Goal: Task Accomplishment & Management: Complete application form

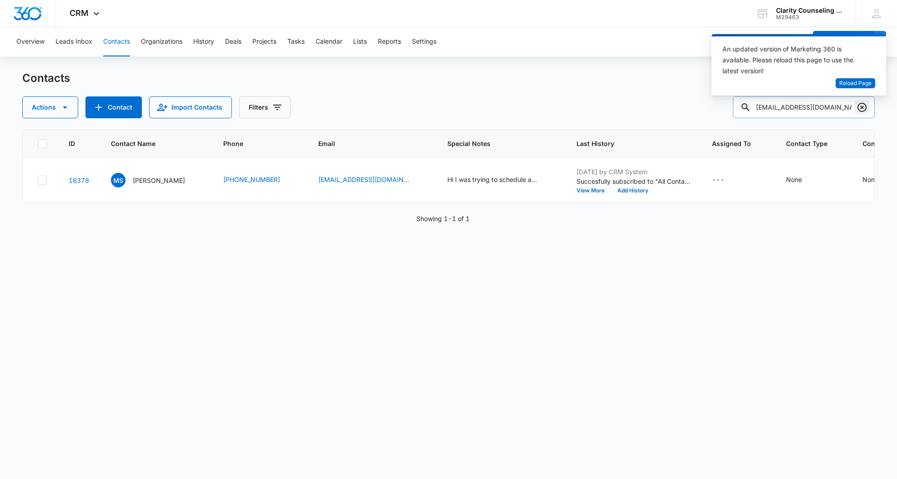
click at [859, 105] on icon "Clear" at bounding box center [862, 107] width 11 height 11
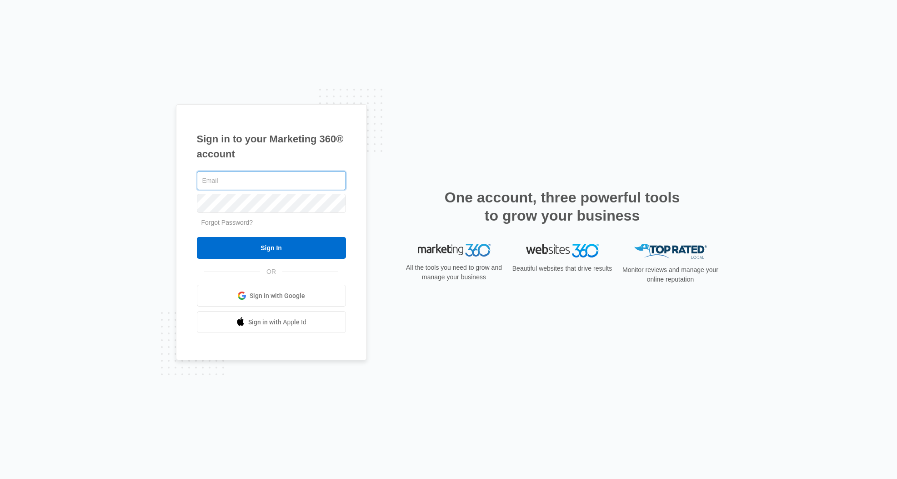
type input "[EMAIL_ADDRESS][DOMAIN_NAME]"
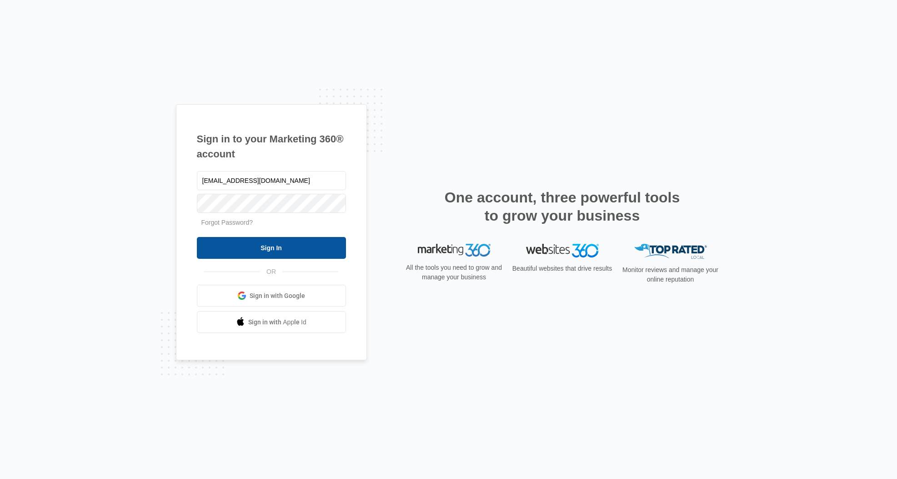
click at [220, 247] on input "Sign In" at bounding box center [271, 248] width 149 height 22
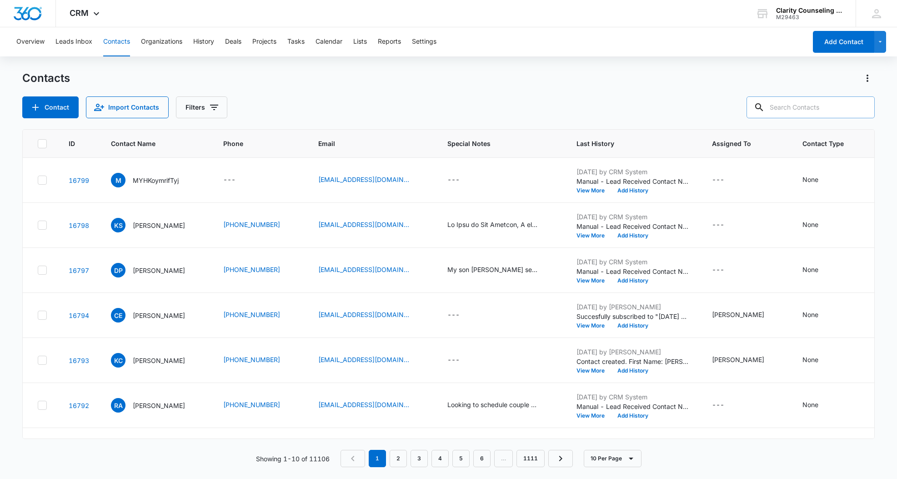
drag, startPoint x: 837, startPoint y: 102, endPoint x: 820, endPoint y: 104, distance: 16.9
click at [836, 102] on input "text" at bounding box center [811, 107] width 128 height 22
paste input "[EMAIL_ADDRESS][DOMAIN_NAME]"
type input "[EMAIL_ADDRESS][DOMAIN_NAME]"
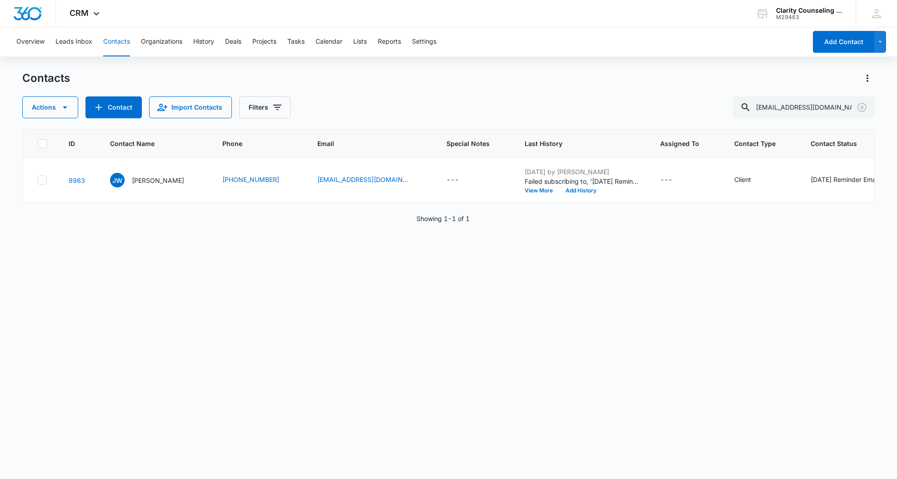
click at [858, 110] on icon "Clear" at bounding box center [862, 107] width 11 height 11
click at [858, 110] on div at bounding box center [862, 107] width 15 height 22
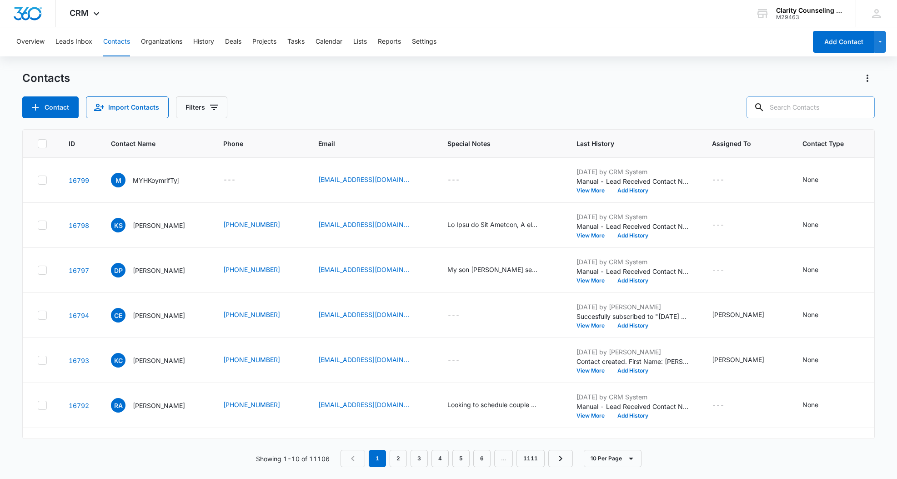
paste input "statman725@yahoo.com"
type input "statman725@yahoo.com"
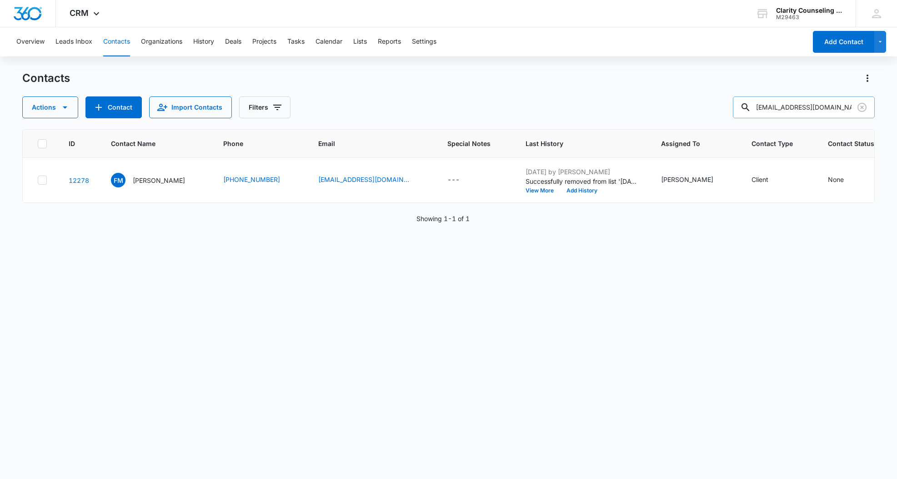
click at [861, 105] on icon "Clear" at bounding box center [862, 107] width 9 height 9
click at [861, 105] on div at bounding box center [862, 107] width 15 height 22
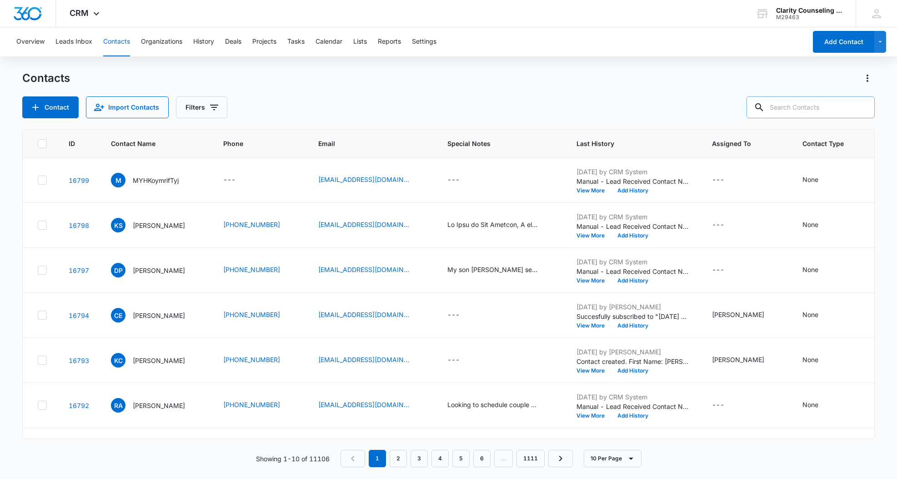
scroll to position [0, 0]
paste input "sophie.zeldin@gmail.com"
type input "sophie.zeldin@gmail.com"
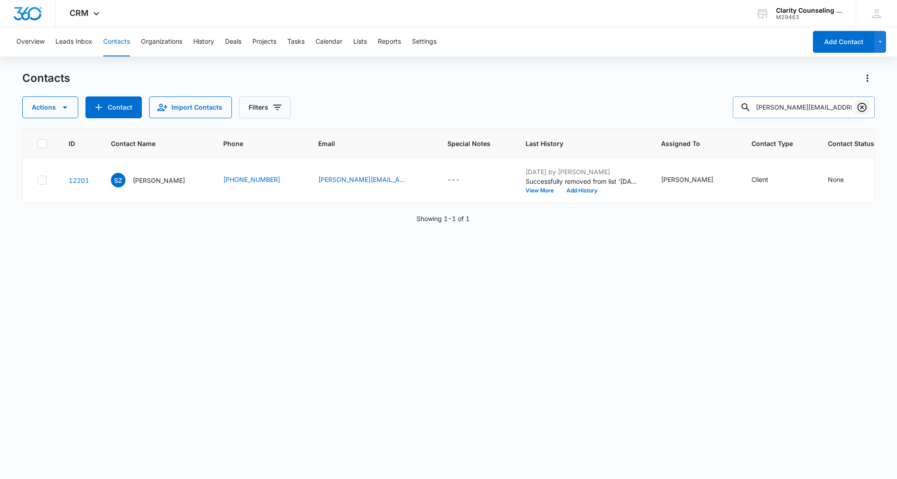
click at [861, 106] on icon "Clear" at bounding box center [862, 107] width 9 height 9
click at [861, 106] on div at bounding box center [862, 107] width 15 height 22
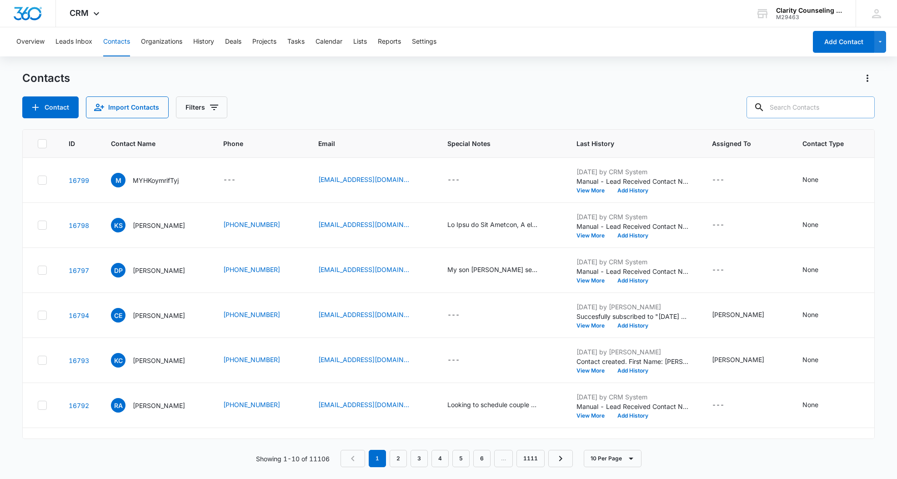
paste input "j.oreilly921@gmail.com"
type input "j.oreilly921@gmail.com"
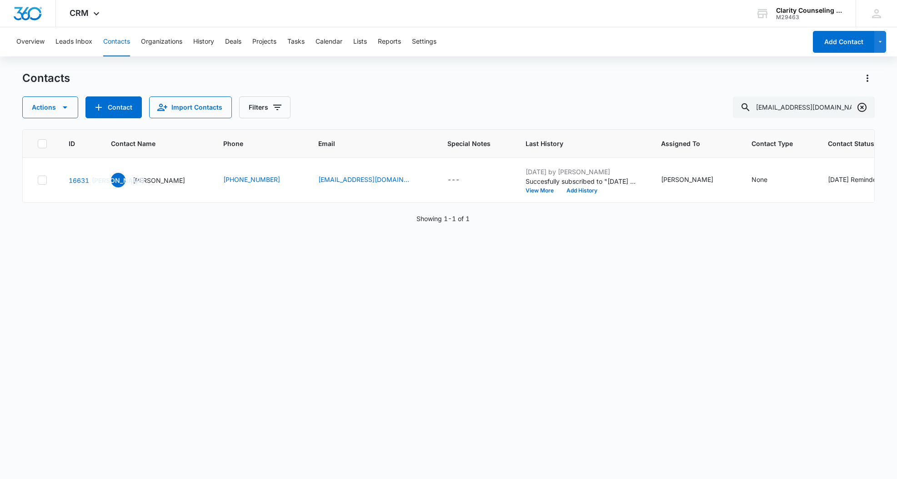
click at [860, 111] on icon "Clear" at bounding box center [862, 107] width 9 height 9
click at [860, 111] on div at bounding box center [862, 107] width 15 height 22
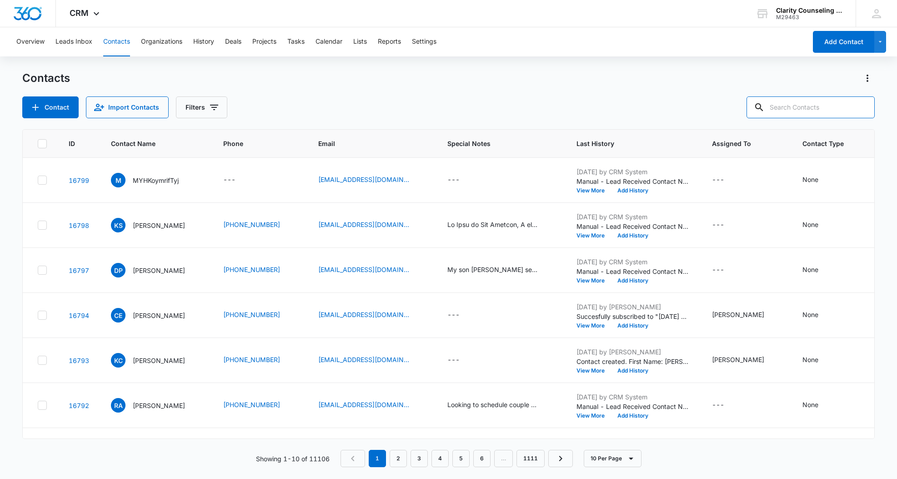
paste input "autumn.nicole216@gmail.com"
type input "autumn.nicole216@gmail.com"
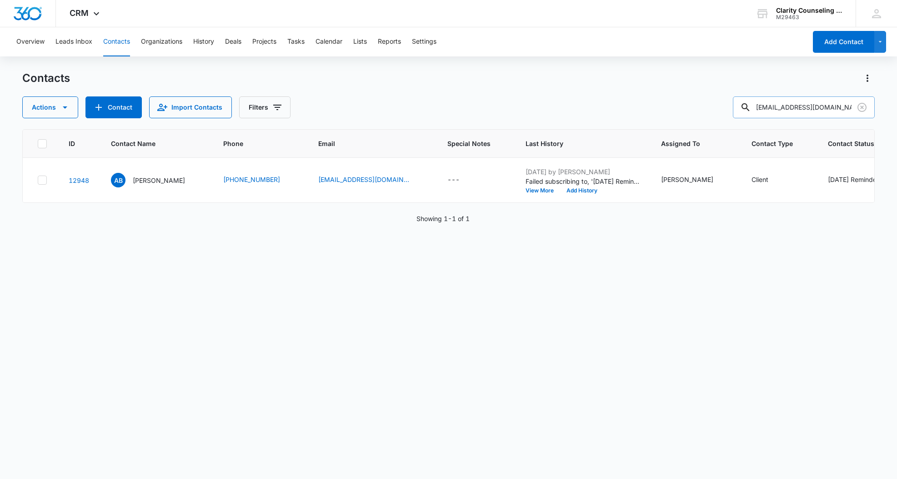
drag, startPoint x: 862, startPoint y: 105, endPoint x: 828, endPoint y: 106, distance: 33.7
click at [862, 105] on icon "Clear" at bounding box center [862, 107] width 11 height 11
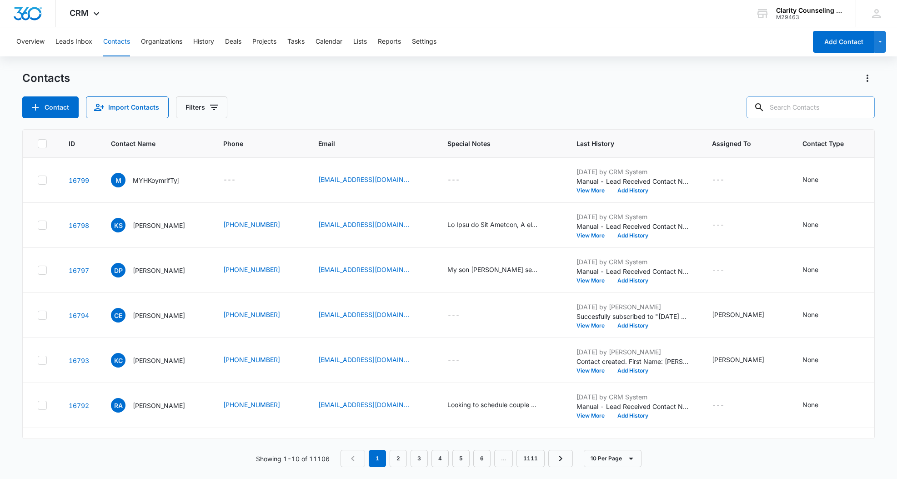
paste input "jmallison44@comcast.net"
type input "jmallison44@comcast.net"
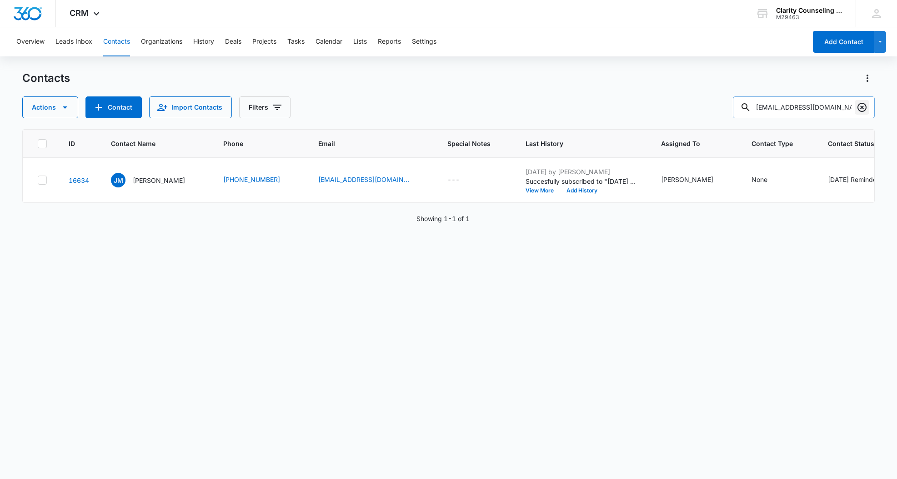
click at [866, 109] on icon "Clear" at bounding box center [862, 107] width 11 height 11
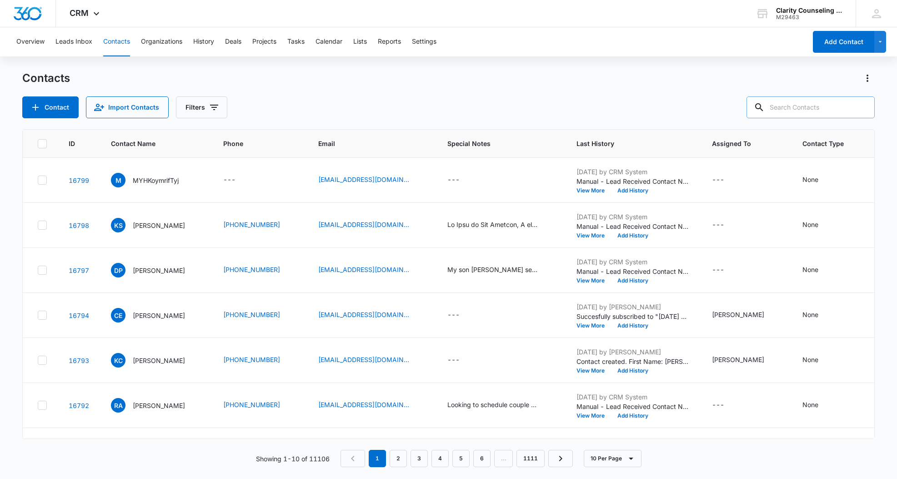
paste input "kirby.cruse@gmail.com"
type input "kirby.cruse@gmail.com"
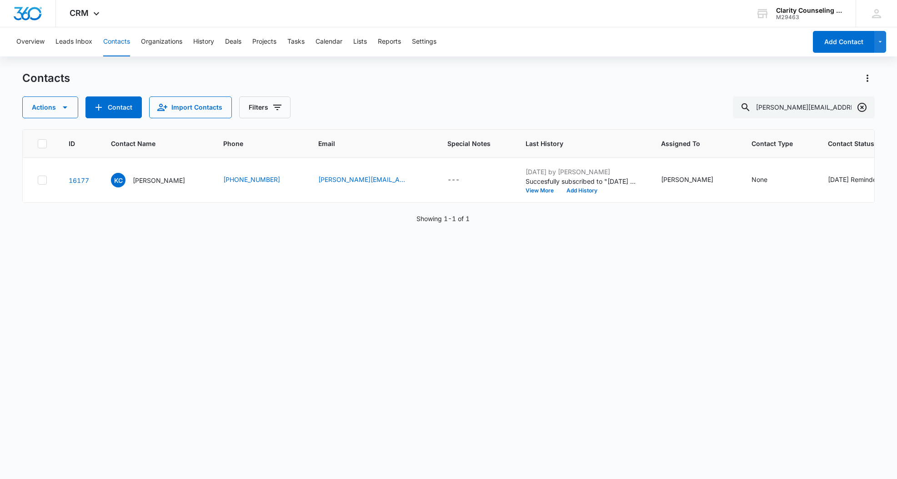
click at [862, 105] on icon "Clear" at bounding box center [862, 107] width 11 height 11
click at [862, 105] on div at bounding box center [862, 107] width 15 height 22
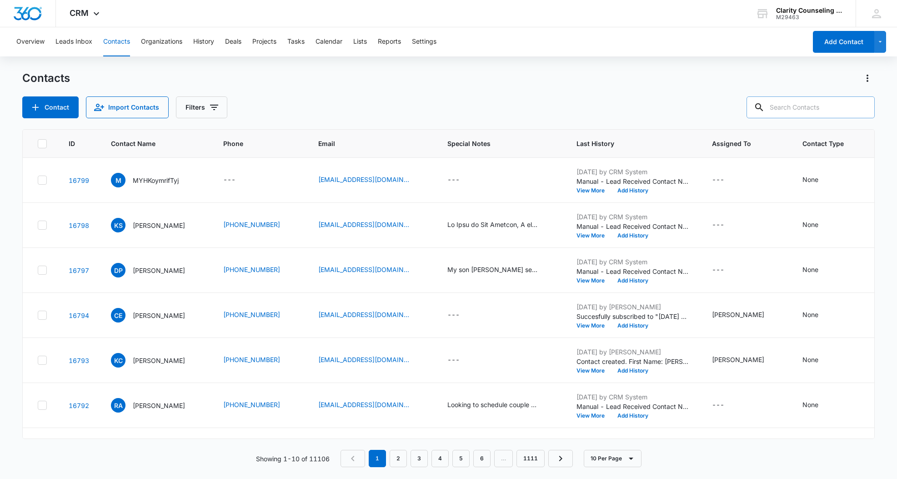
paste input "eatwellemily38@gmail.com"
type input "eatwellemily38@gmail.com"
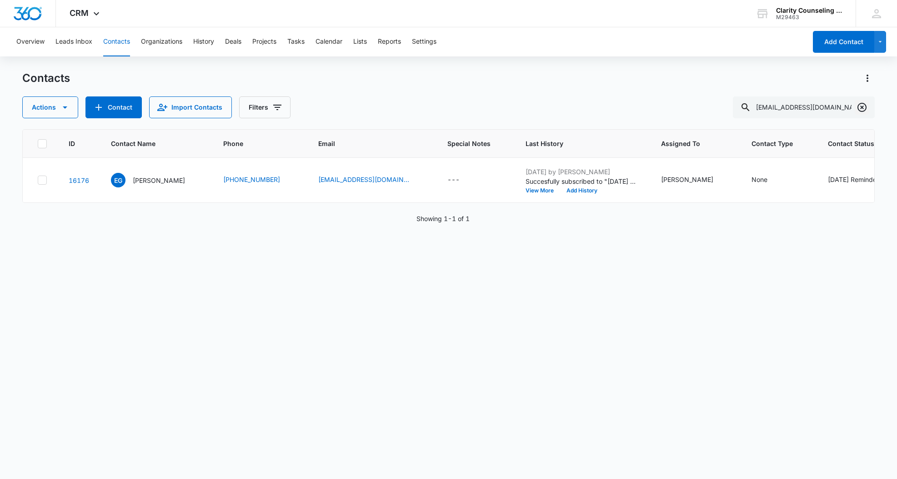
click at [864, 105] on icon "Clear" at bounding box center [862, 107] width 11 height 11
click at [864, 105] on div at bounding box center [862, 107] width 15 height 22
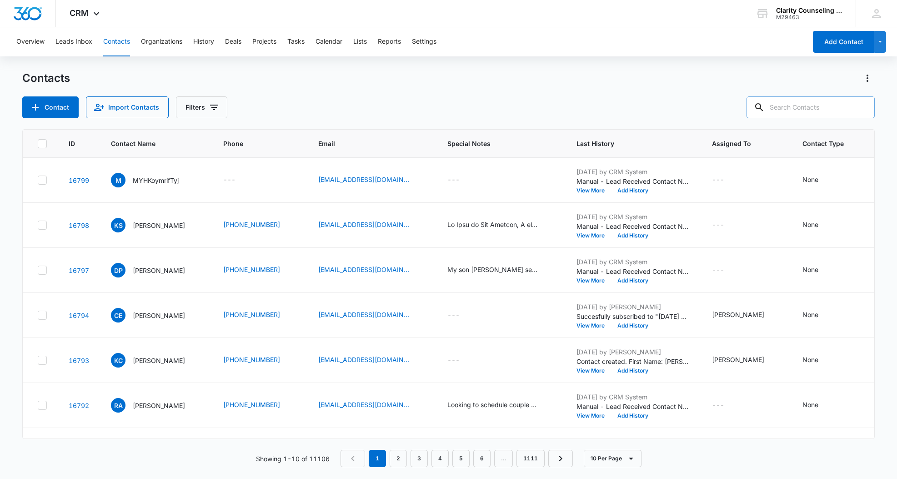
paste input "rfuller7@carolina.rr.com"
type input "rfuller7@carolina.rr.com"
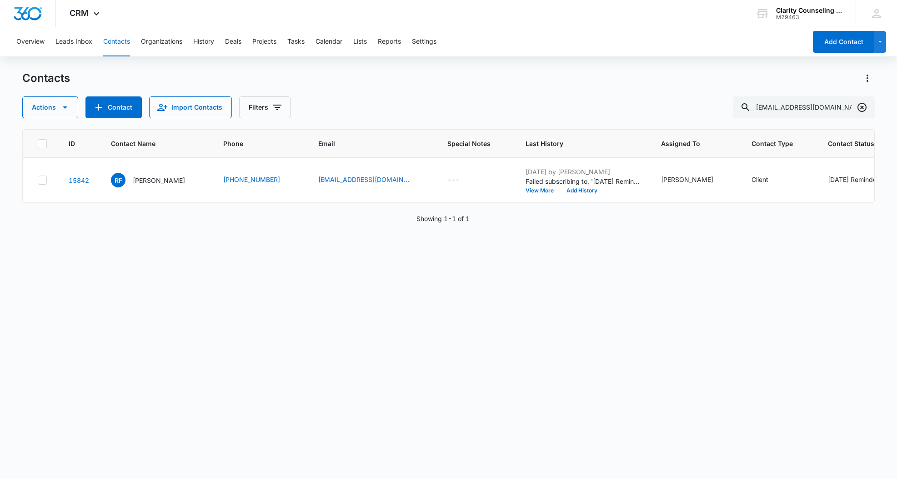
click at [862, 105] on icon "Clear" at bounding box center [862, 107] width 11 height 11
click at [862, 105] on div at bounding box center [862, 107] width 15 height 22
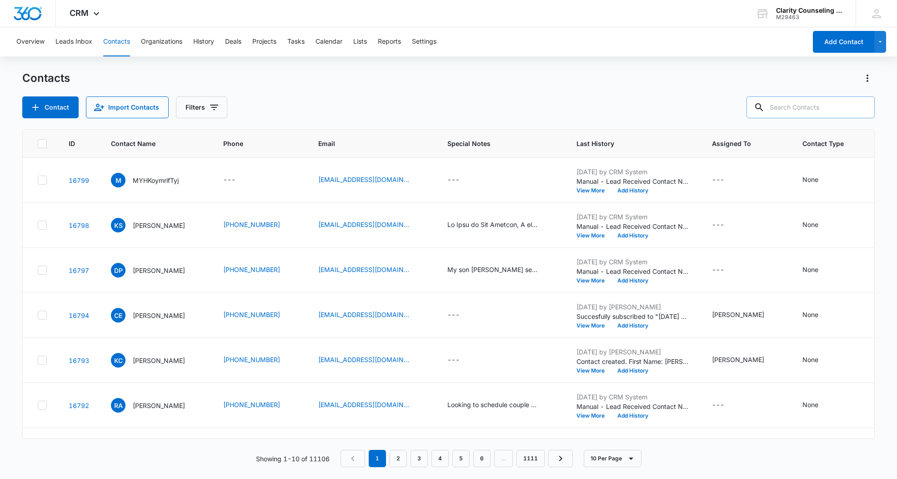
paste input "hfuller2017@gmail.com"
type input "hfuller2017@gmail.com"
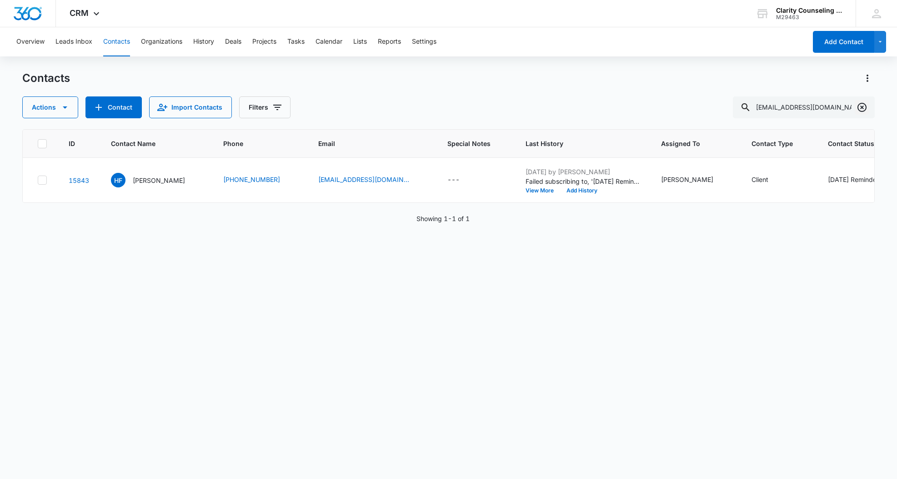
click at [862, 107] on icon "Clear" at bounding box center [862, 107] width 9 height 9
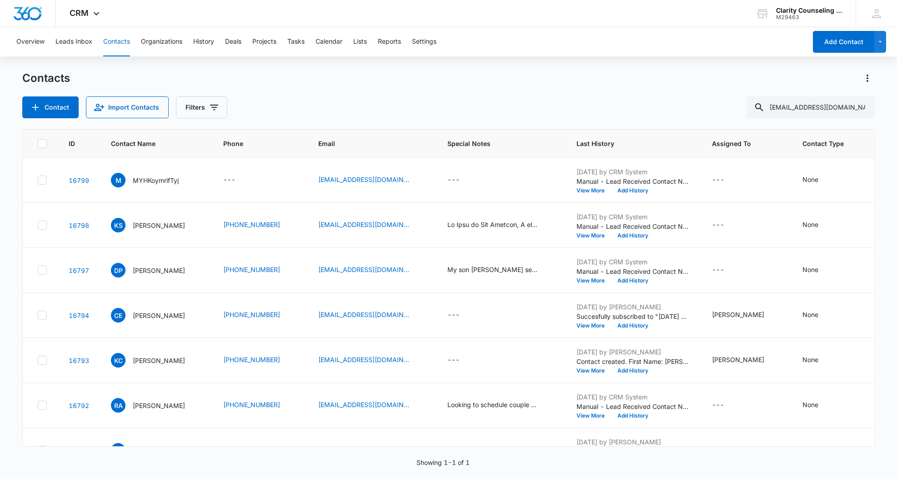
click at [862, 107] on div at bounding box center [862, 107] width 15 height 22
paste input "jameshewitt@hotmail.com"
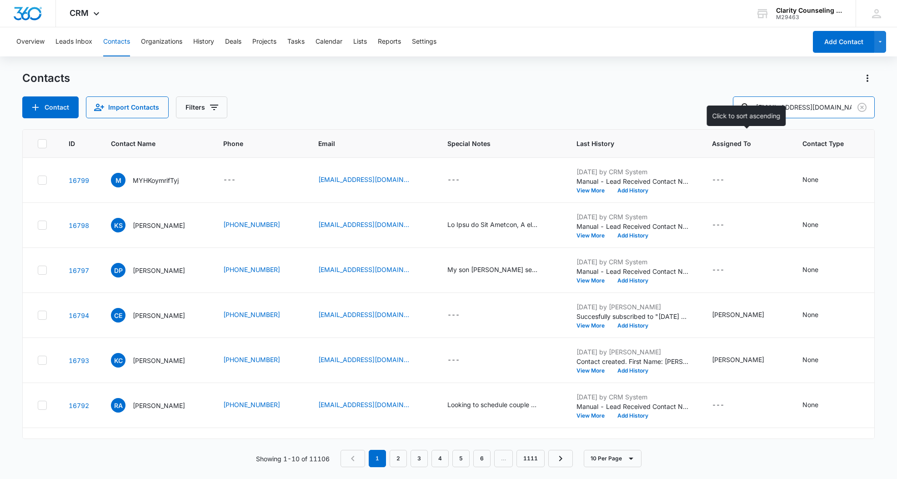
type input "jameshewitt@hotmail.com"
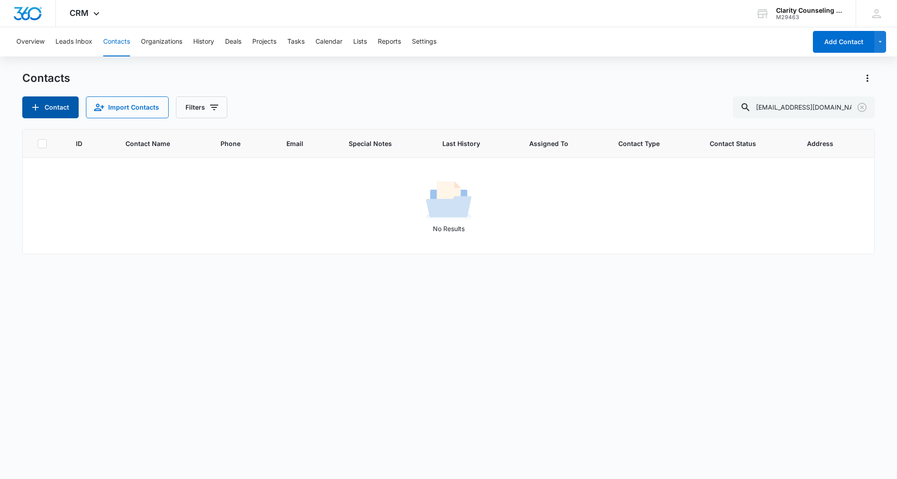
click at [31, 113] on span "Add Contact" at bounding box center [35, 107] width 11 height 11
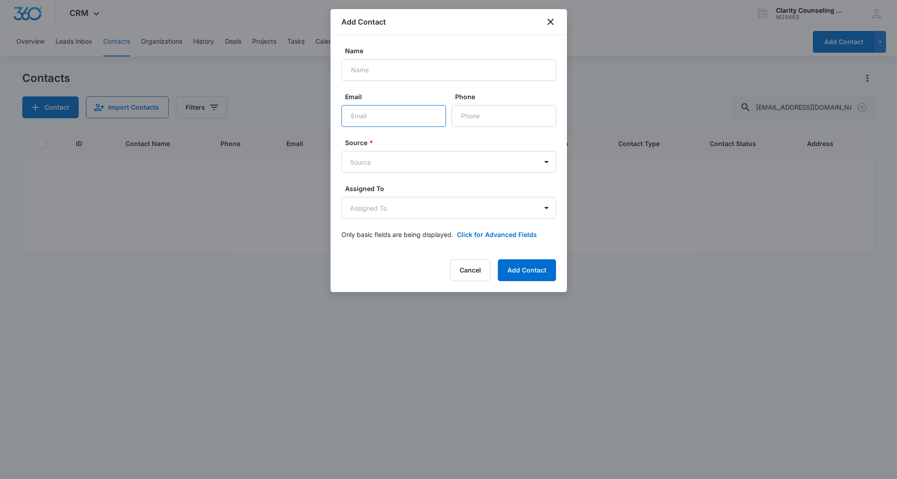
paste input "jameshewitt@hotmail.com"
type input "jameshewitt@hotmail.com"
paste input "Jay Hewitt"
type input "Jay Hewitt"
paste input "(917) 517-5259"
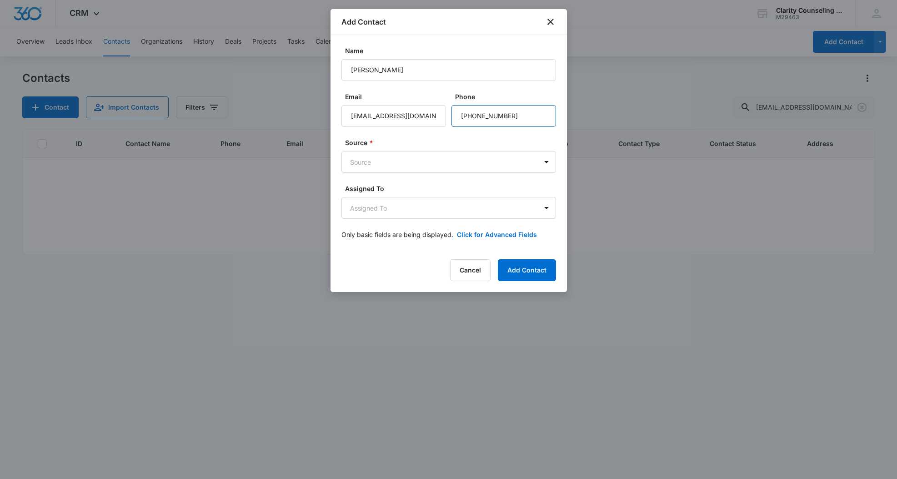
type input "(917) 517-5259"
drag, startPoint x: 442, startPoint y: 174, endPoint x: 443, endPoint y: 169, distance: 5.2
click at [443, 171] on form "Name Jay Hewitt Email jameshewitt@hotmail.com Phone Source * Source Assigned To…" at bounding box center [449, 148] width 215 height 204
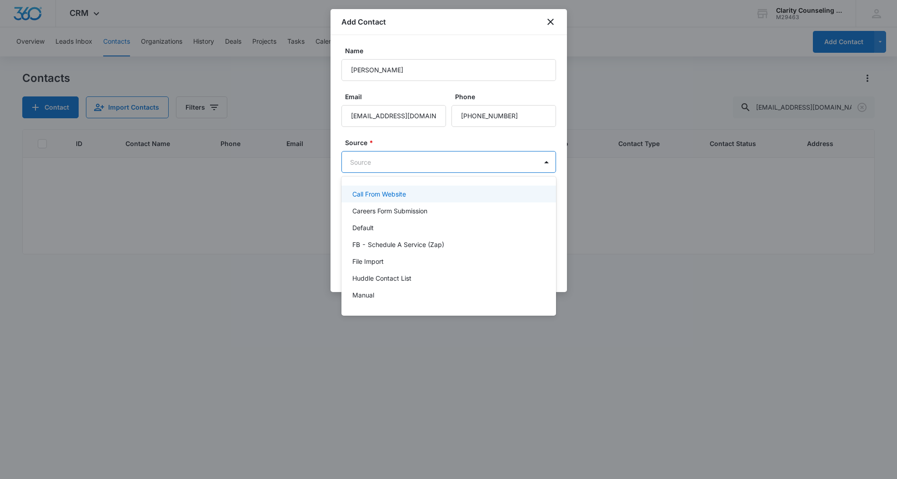
click at [443, 169] on body "CRM Apps Reputation Websites Forms CRM Email Social Content Ads Intelligence Fi…" at bounding box center [448, 239] width 897 height 479
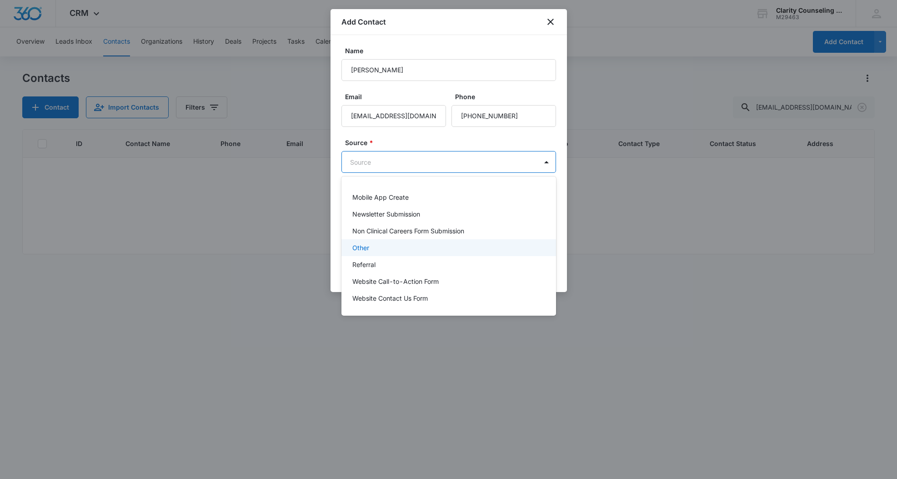
click at [375, 243] on div "Other" at bounding box center [447, 248] width 191 height 10
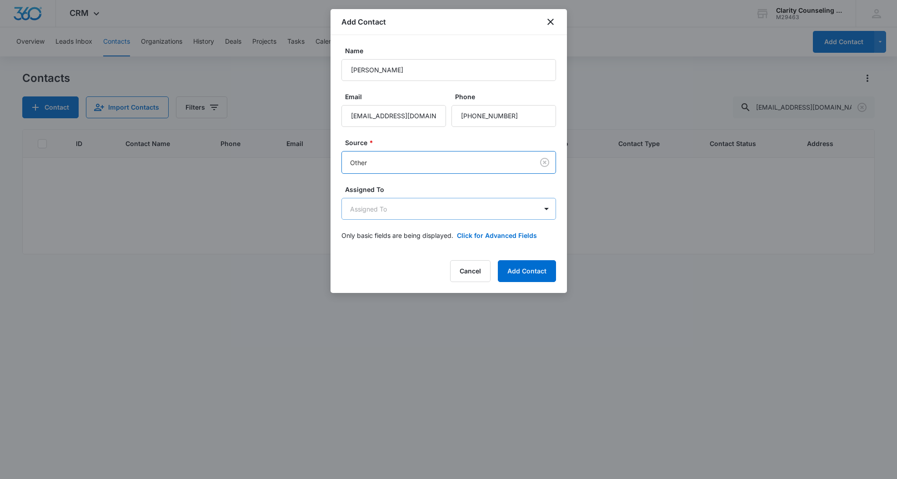
click at [380, 214] on body "CRM Apps Reputation Websites Forms CRM Email Social Content Ads Intelligence Fi…" at bounding box center [448, 239] width 897 height 479
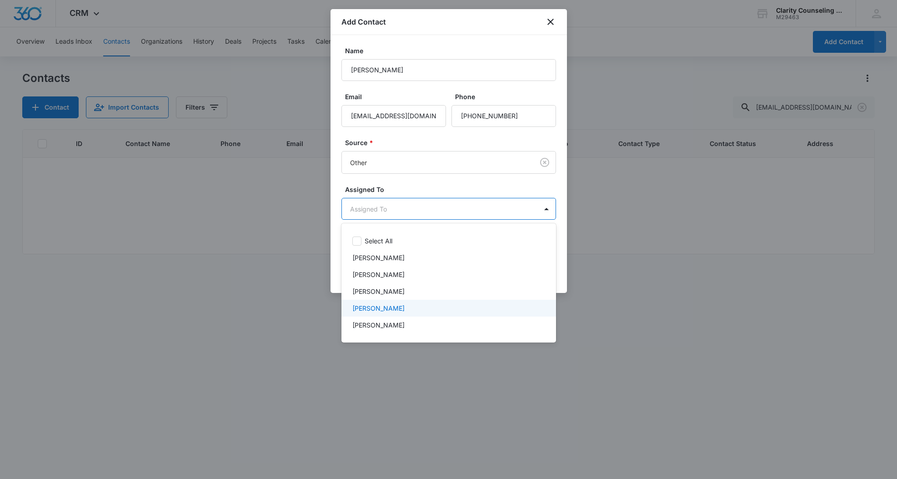
drag, startPoint x: 372, startPoint y: 312, endPoint x: 381, endPoint y: 277, distance: 36.3
click at [372, 312] on p "[PERSON_NAME]" at bounding box center [378, 308] width 52 height 10
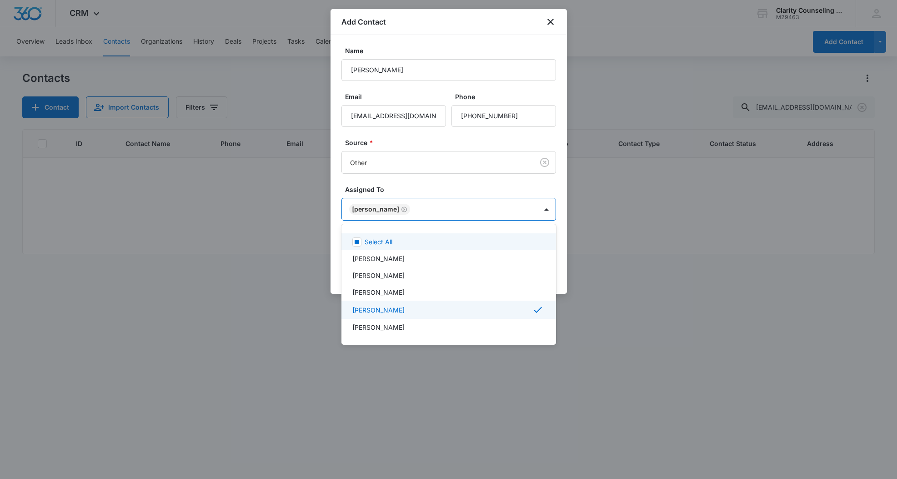
drag, startPoint x: 417, startPoint y: 162, endPoint x: 493, endPoint y: 177, distance: 78.3
click at [418, 162] on div at bounding box center [448, 239] width 897 height 479
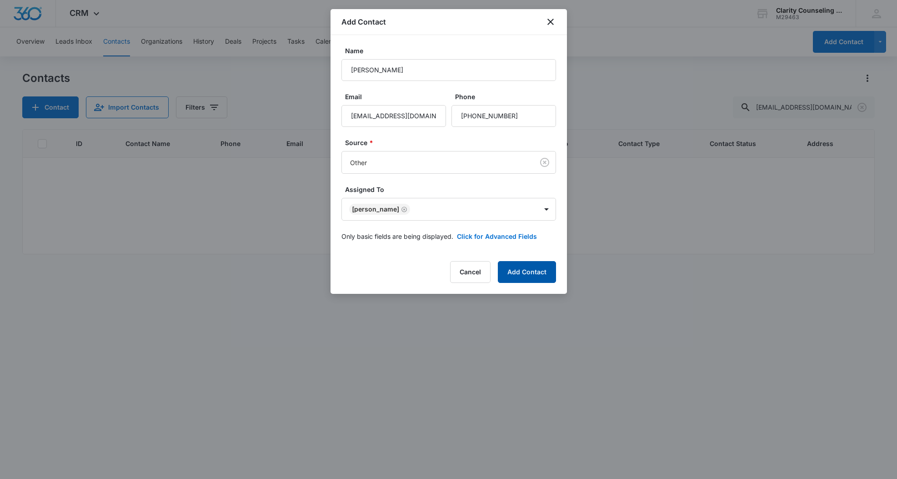
click at [528, 272] on button "Add Contact" at bounding box center [527, 272] width 58 height 22
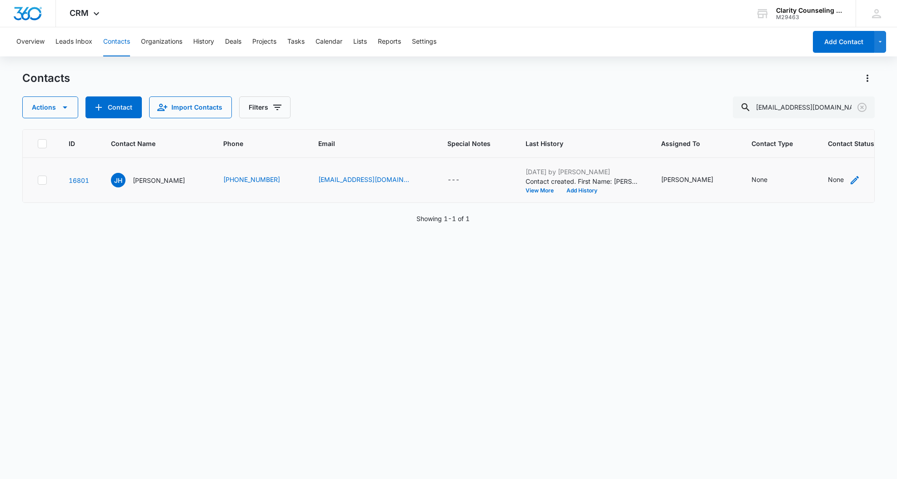
click at [828, 181] on div "None" at bounding box center [836, 180] width 16 height 10
click at [804, 119] on div at bounding box center [812, 115] width 95 height 22
click at [804, 125] on div "Contact Status" at bounding box center [801, 122] width 45 height 10
click at [808, 189] on p "[DATE] Reminder Email List" at bounding box center [811, 185] width 60 height 19
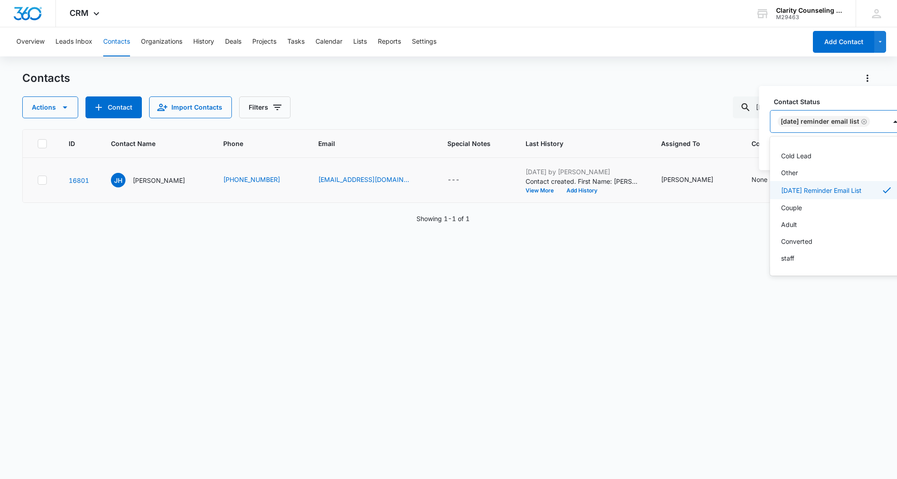
scroll to position [133, 0]
click at [885, 124] on div "[DATE] Reminder Email List" at bounding box center [829, 121] width 116 height 22
click at [886, 151] on button "Save" at bounding box center [892, 150] width 27 height 17
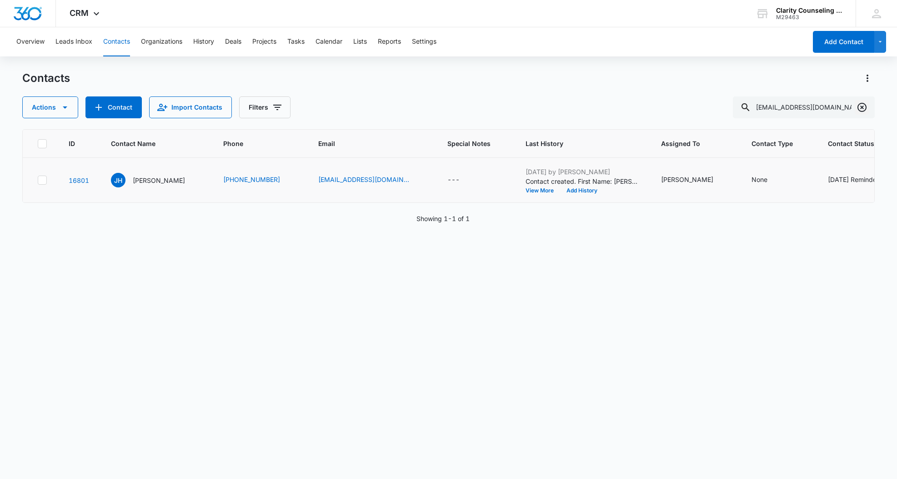
click at [863, 105] on icon "Clear" at bounding box center [862, 107] width 11 height 11
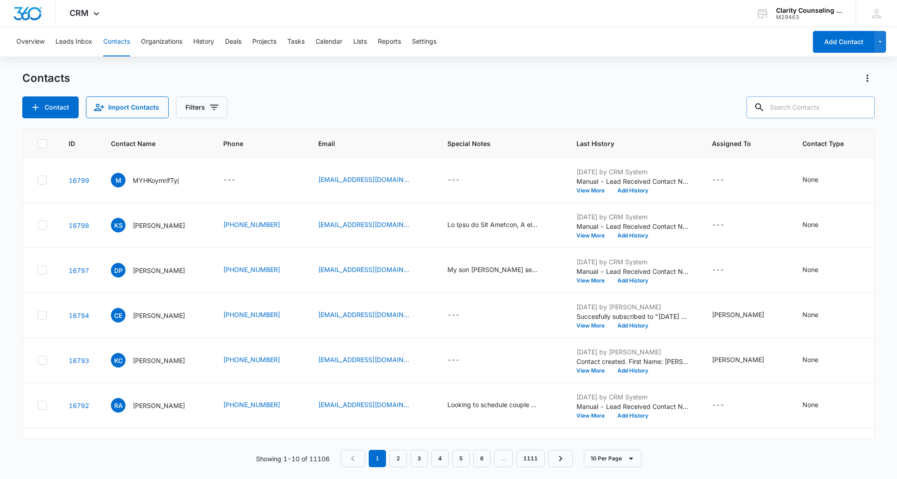
paste input "LEEJENKINS74@gmail.com"
type input "LEEJENKINS74@gmail.com"
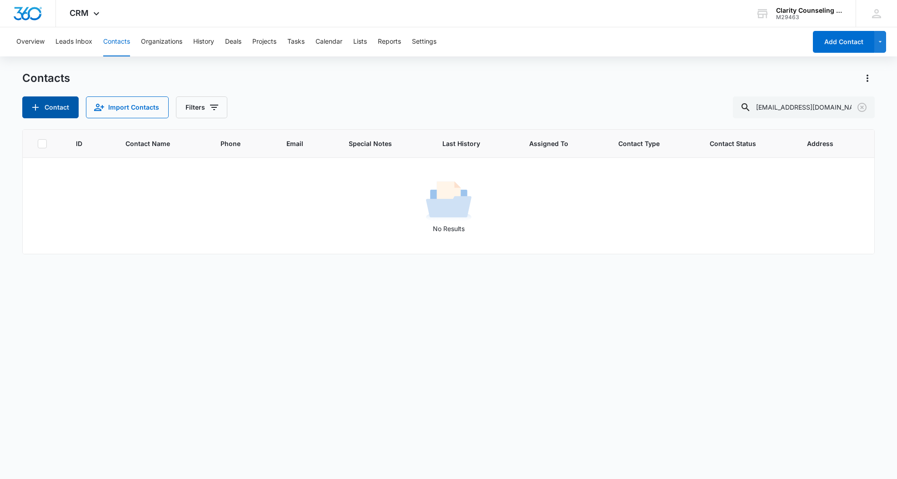
click at [50, 113] on button "Contact" at bounding box center [50, 107] width 56 height 22
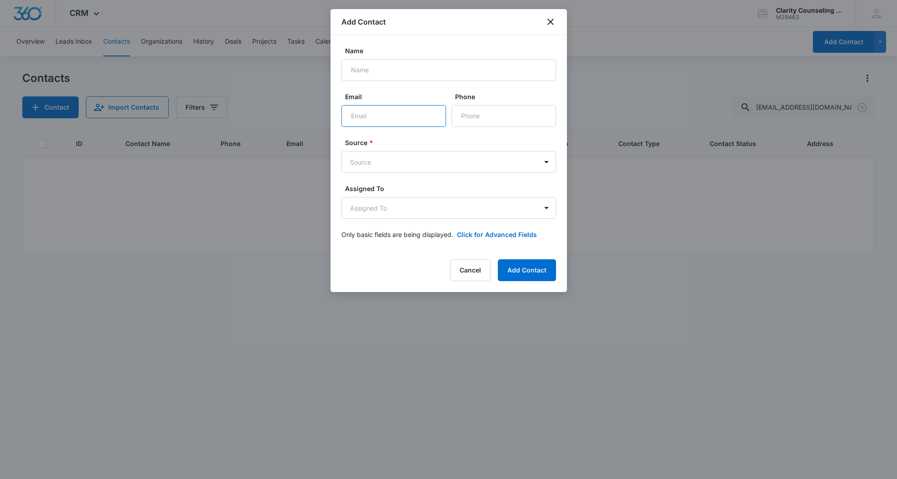
paste input "LEEJENKINS74@gmail.com"
type input "LEEJENKINS74@gmail.com"
paste input "Lee Jenkins"
type input "Lee Jenkins"
paste input "(252) 414-9724"
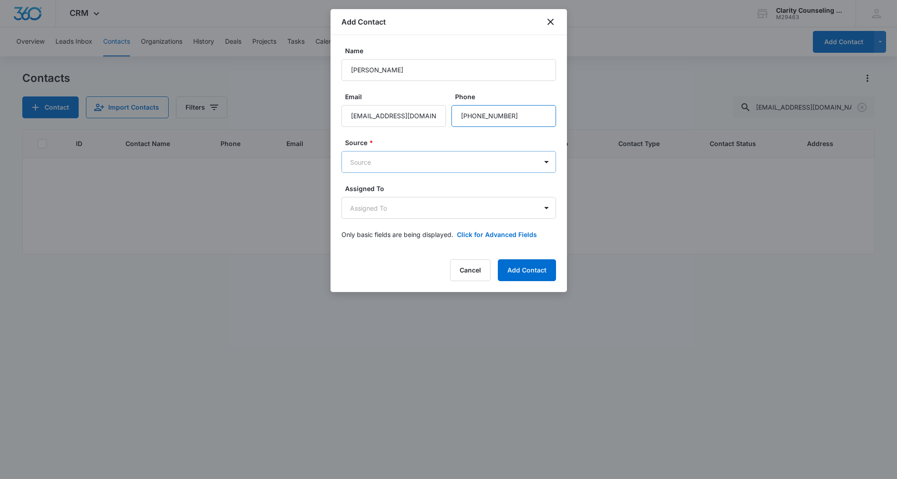
type input "(252) 414-9724"
click at [463, 163] on body "CRM Apps Reputation Websites Forms CRM Email Social Content Ads Intelligence Fi…" at bounding box center [448, 239] width 897 height 479
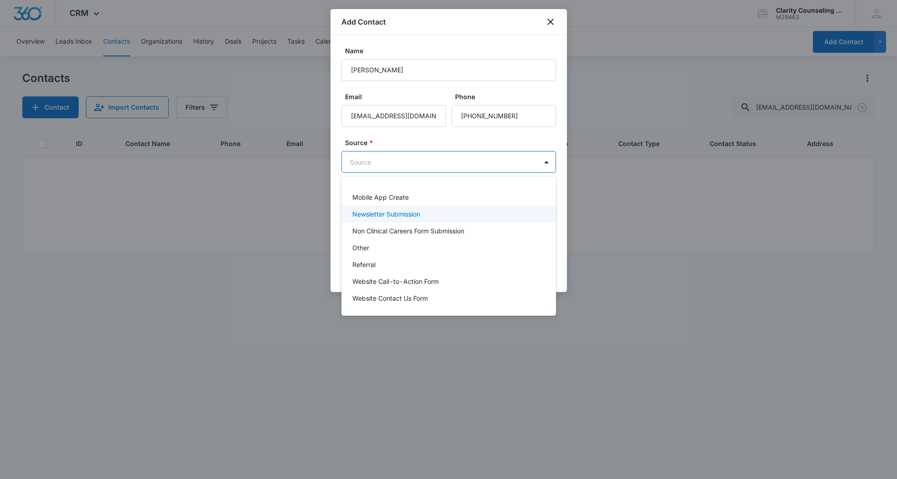
scroll to position [115, 0]
click at [400, 251] on div "Other" at bounding box center [447, 248] width 191 height 10
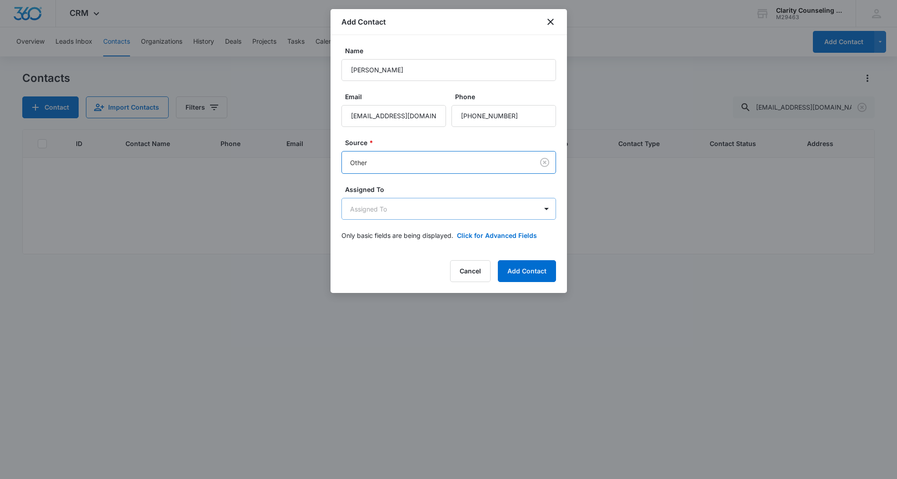
click at [393, 204] on body "CRM Apps Reputation Websites Forms CRM Email Social Content Ads Intelligence Fi…" at bounding box center [448, 239] width 897 height 479
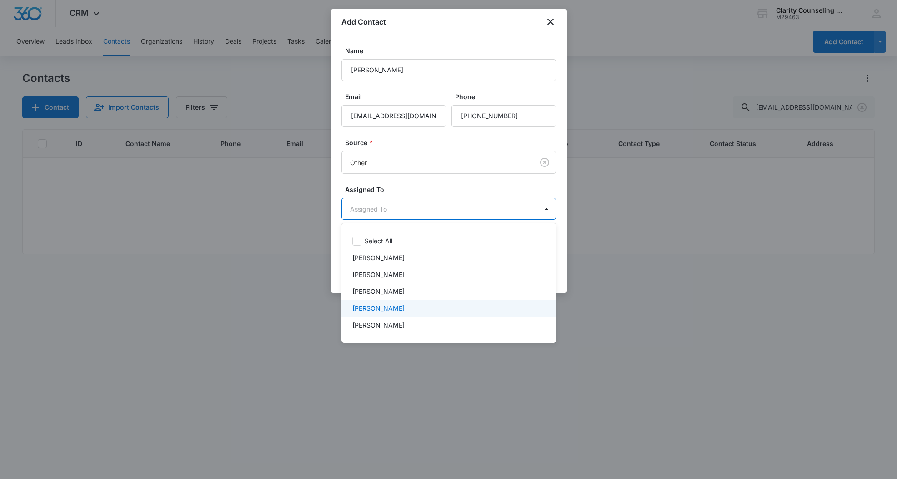
click at [410, 301] on div "[PERSON_NAME]" at bounding box center [449, 308] width 215 height 17
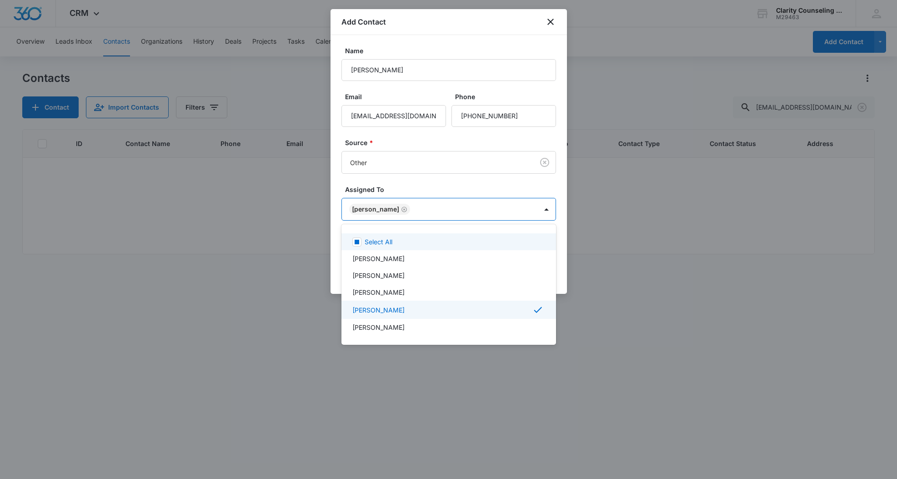
drag, startPoint x: 434, startPoint y: 171, endPoint x: 491, endPoint y: 198, distance: 62.9
click at [436, 172] on div at bounding box center [448, 239] width 897 height 479
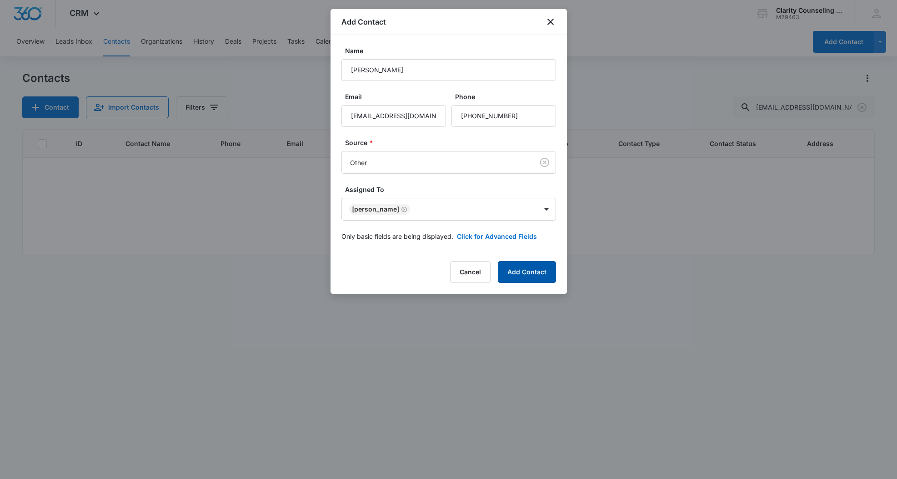
click at [519, 275] on button "Add Contact" at bounding box center [527, 272] width 58 height 22
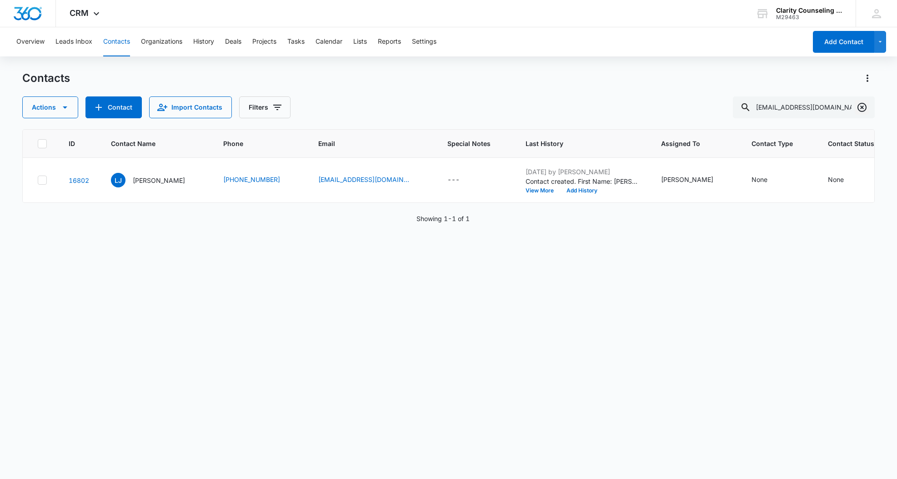
click at [860, 108] on icon "Clear" at bounding box center [862, 107] width 11 height 11
click at [859, 108] on div at bounding box center [862, 107] width 15 height 22
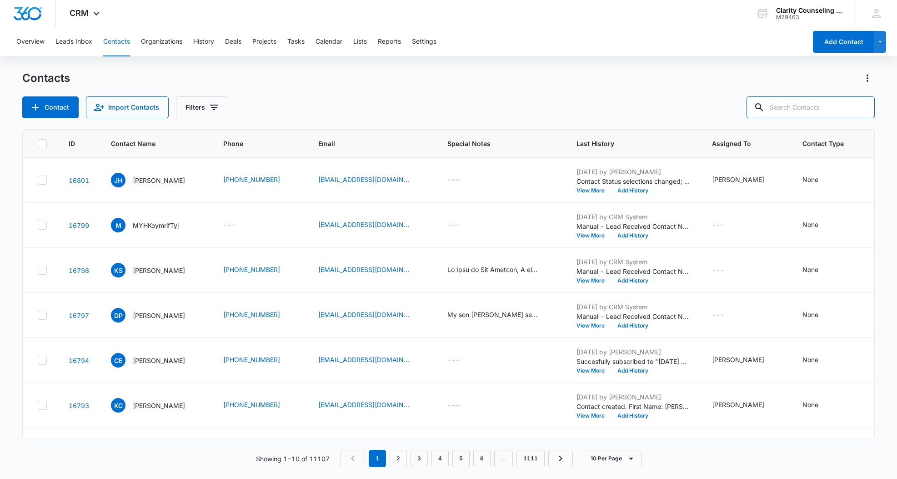
paste input "jrviscon@yahoo.com"
type input "jrviscon@yahoo.com"
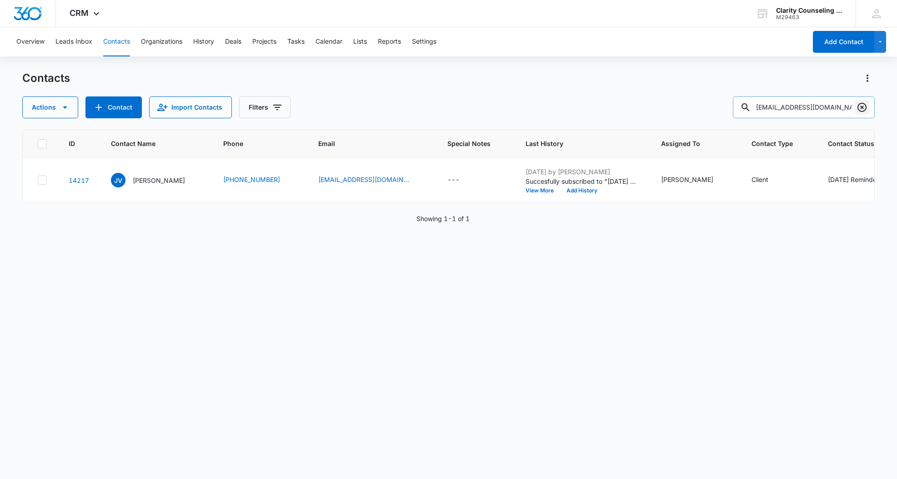
click at [860, 107] on icon "Clear" at bounding box center [862, 107] width 11 height 11
click at [860, 107] on div at bounding box center [862, 107] width 15 height 22
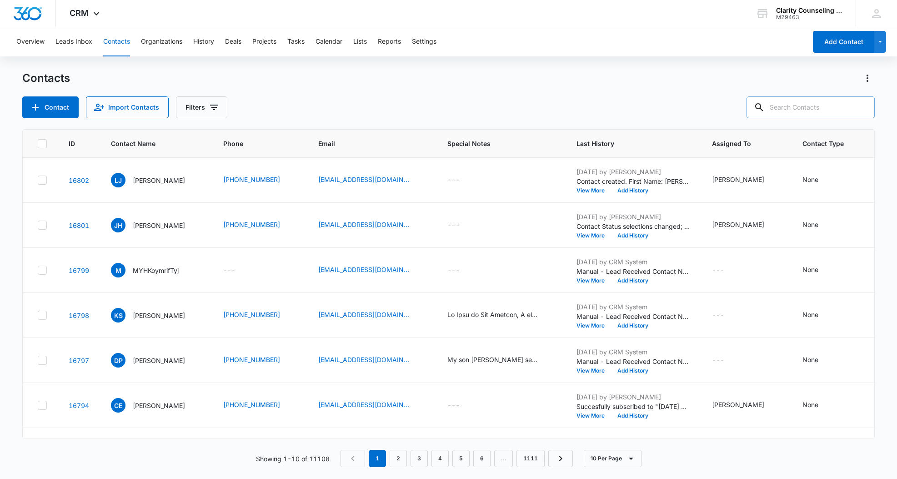
paste input "lrviscon@yahoo.com"
type input "lrviscon@yahoo.com"
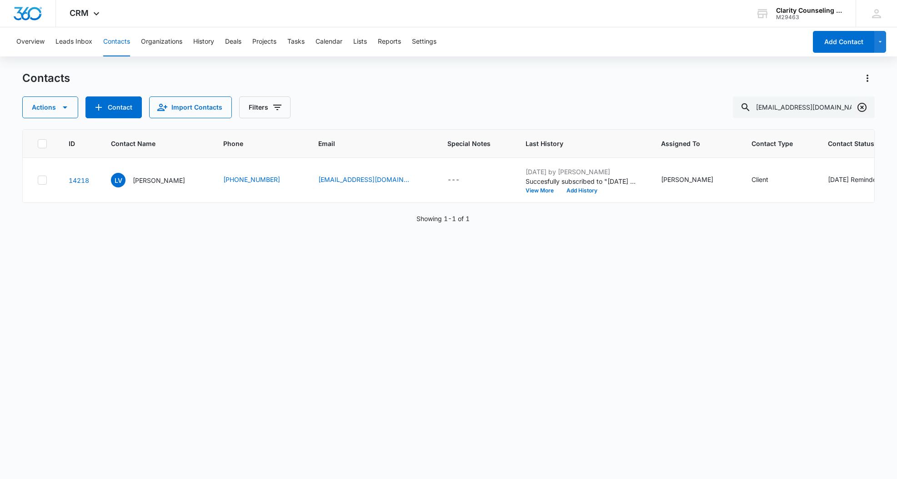
click at [859, 106] on icon "Clear" at bounding box center [862, 107] width 11 height 11
click at [859, 106] on div at bounding box center [862, 107] width 15 height 22
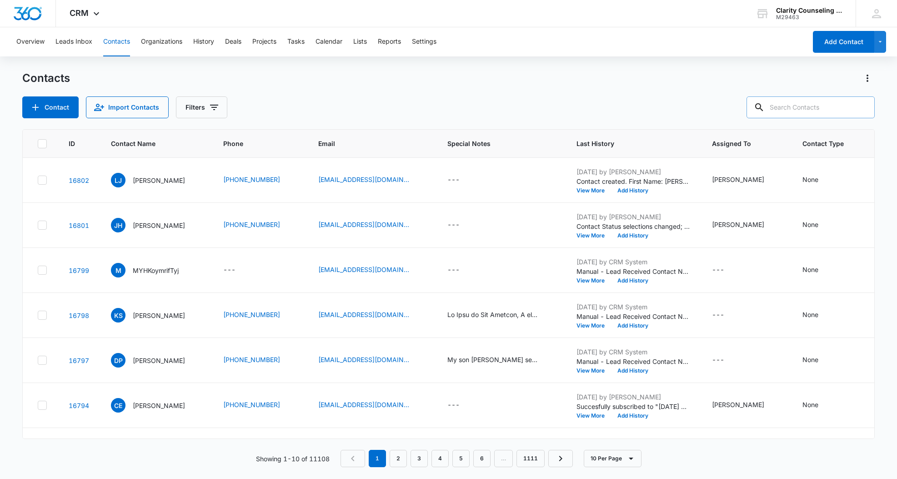
paste input "amandacosentino06@gmail.com"
type input "amandacosentino06@gmail.com"
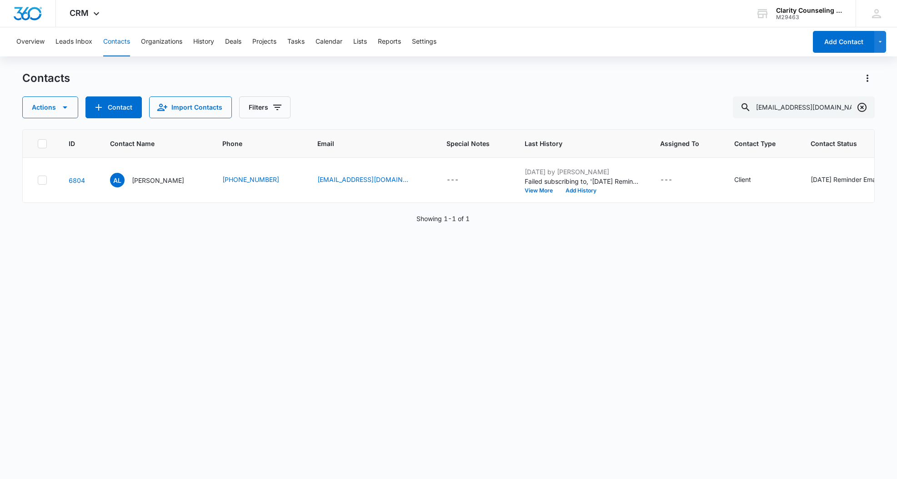
click at [864, 106] on icon "Clear" at bounding box center [862, 107] width 11 height 11
click at [864, 106] on div at bounding box center [862, 107] width 15 height 22
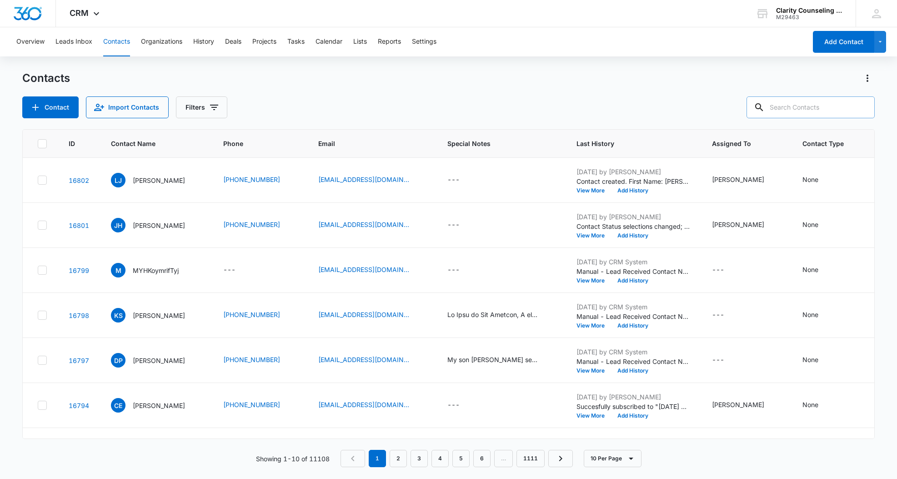
paste input "aclodato2020@gmail.com"
type input "aclodato2020@gmail.com"
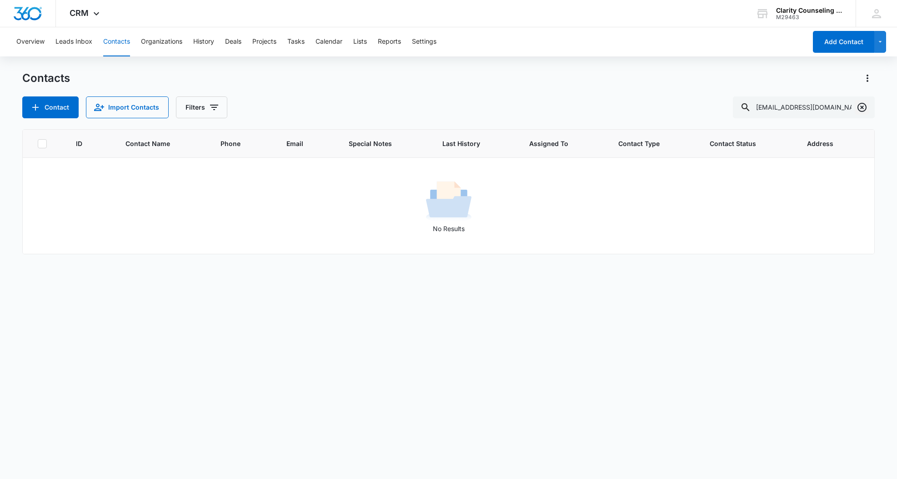
click at [863, 106] on icon "Clear" at bounding box center [862, 107] width 11 height 11
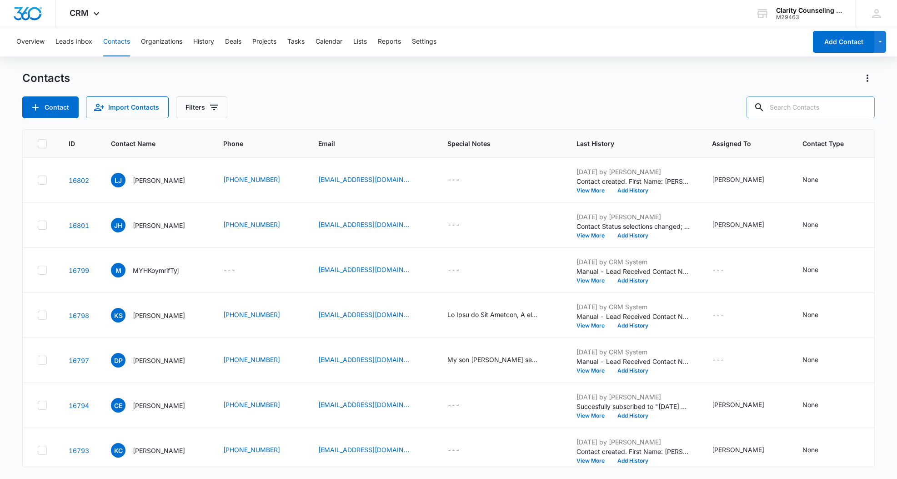
drag, startPoint x: 863, startPoint y: 106, endPoint x: 826, endPoint y: 116, distance: 37.6
click at [862, 106] on div at bounding box center [862, 107] width 15 height 22
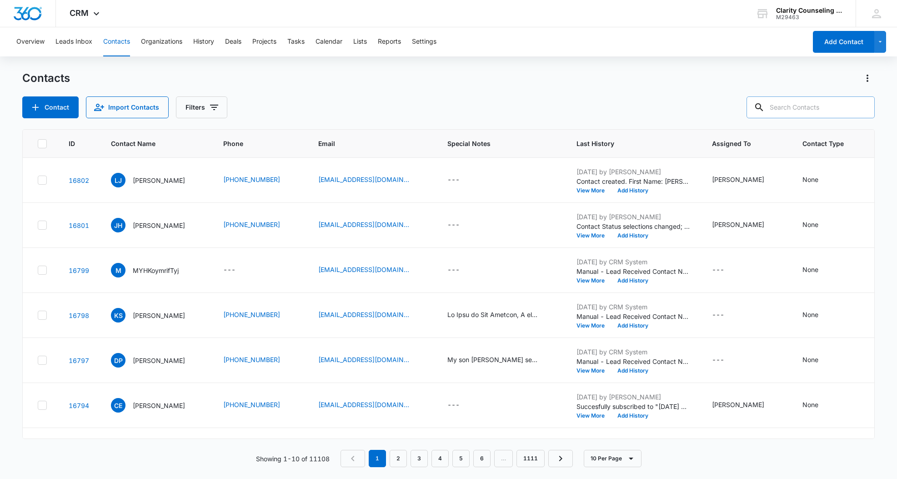
paste input "Mike.lodato@hotmail.com"
type input "Mike.lodato@hotmail.com"
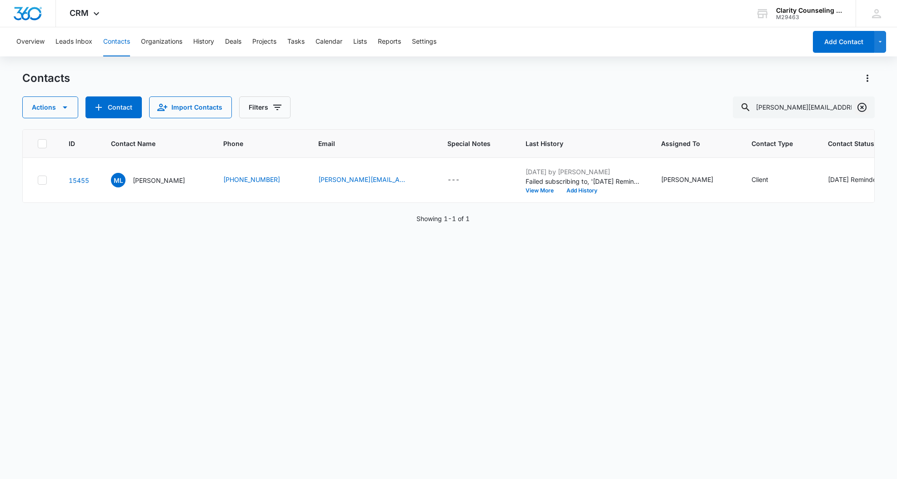
click at [857, 110] on icon "Clear" at bounding box center [862, 107] width 11 height 11
click at [857, 110] on div at bounding box center [862, 107] width 15 height 22
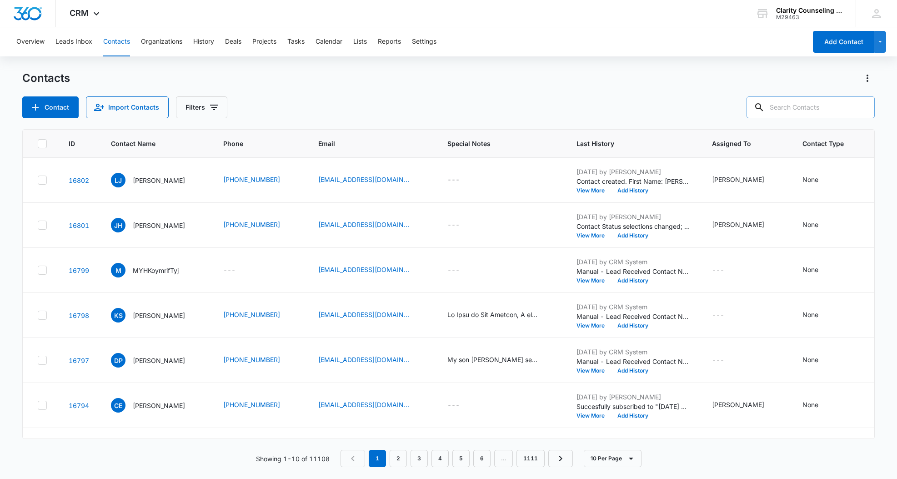
drag, startPoint x: 829, startPoint y: 110, endPoint x: 827, endPoint y: 117, distance: 7.9
click at [828, 110] on input "text" at bounding box center [811, 107] width 128 height 22
paste input "kapeters823@gmail.com"
type input "kapeters823@gmail.com"
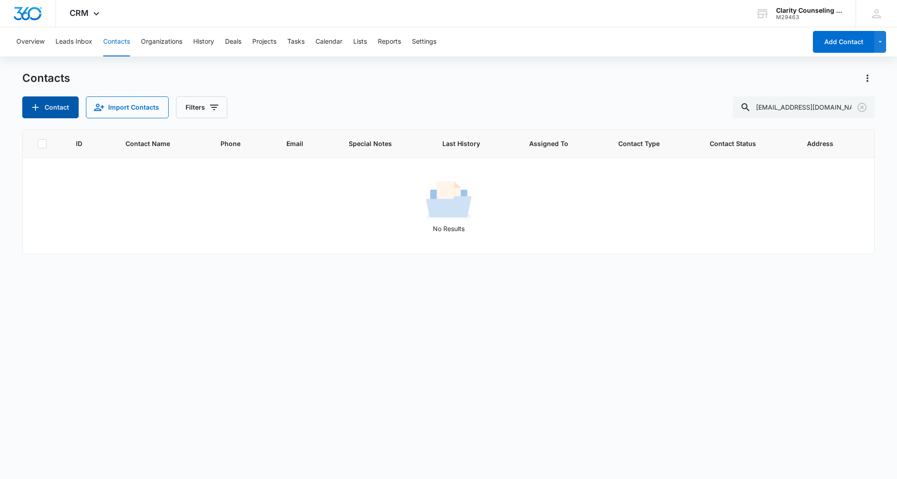
click at [29, 102] on button "Contact" at bounding box center [50, 107] width 56 height 22
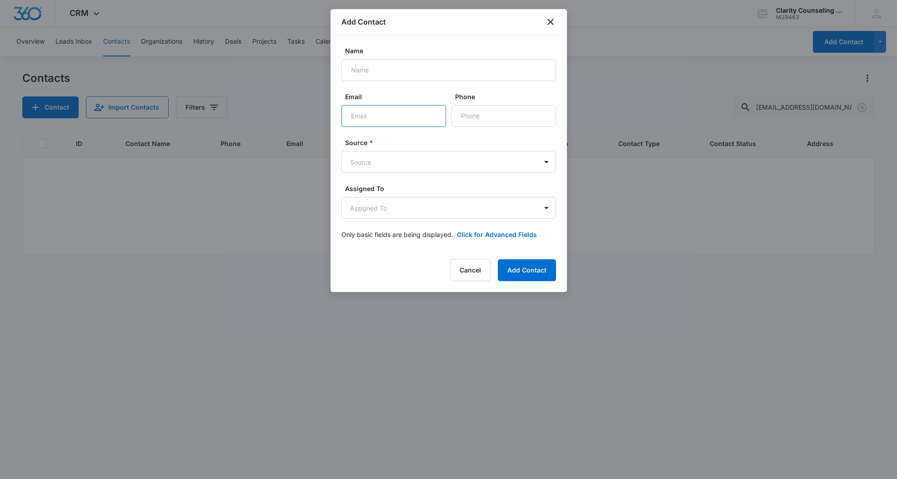
paste input "kapeters823@gmail.com"
type input "kapeters823@gmail.com"
paste input "Katie Peters"
type input "Katie Peters"
paste input "(919) 218-9181"
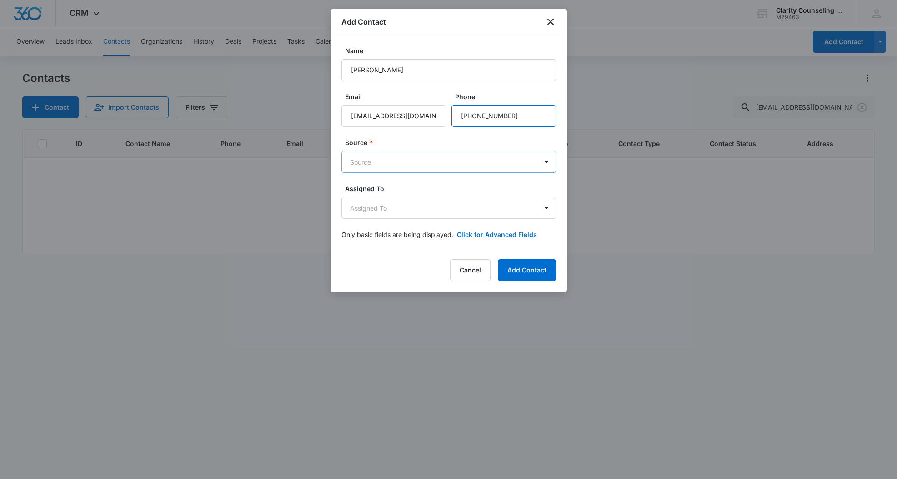
type input "(919) 218-9181"
click at [414, 168] on body "CRM Apps Reputation Websites Forms CRM Email Social Content Ads Intelligence Fi…" at bounding box center [448, 239] width 897 height 479
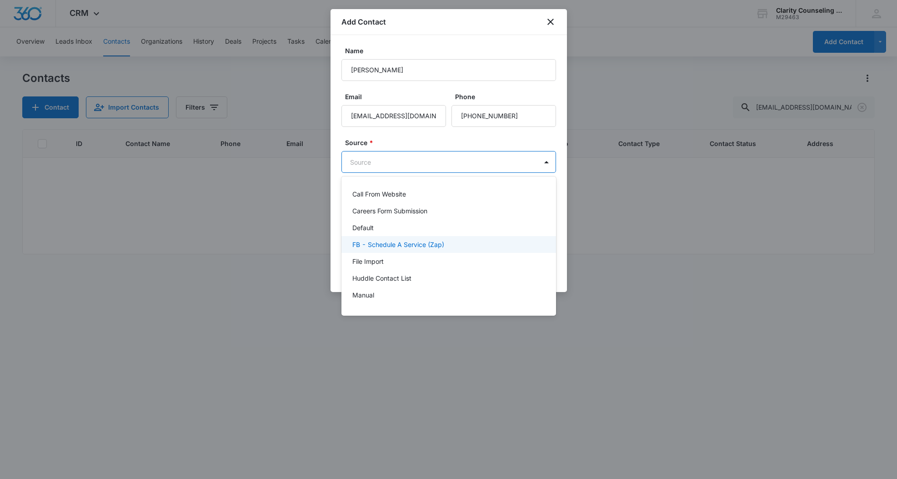
scroll to position [0, 0]
click at [398, 163] on body "CRM Apps Reputation Websites Forms CRM Email Social Content Ads Intelligence Fi…" at bounding box center [448, 239] width 897 height 479
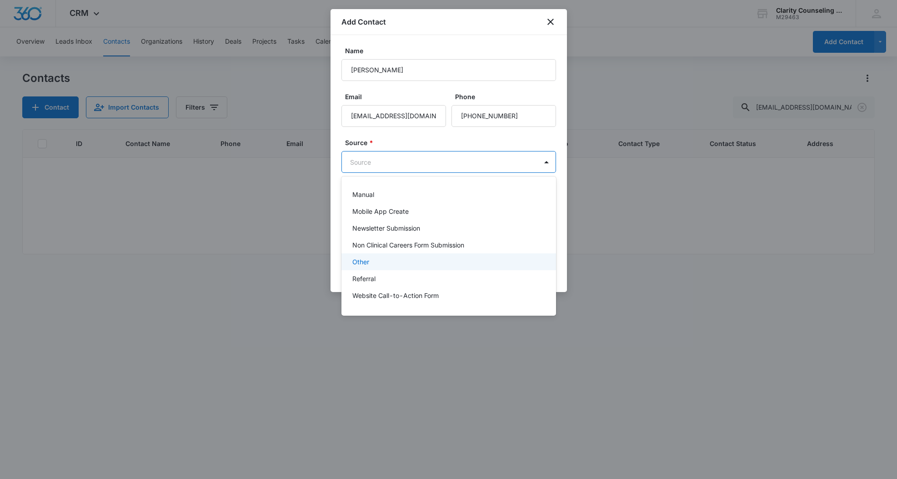
scroll to position [115, 0]
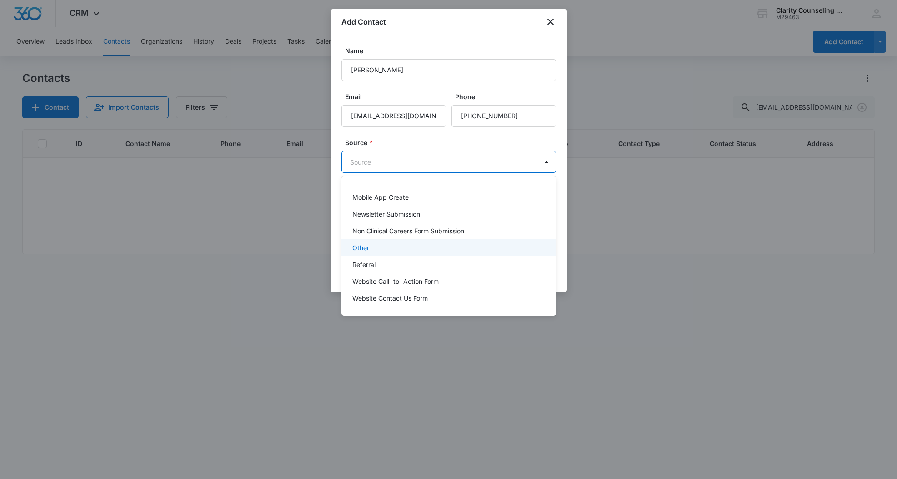
click at [366, 247] on p "Other" at bounding box center [360, 248] width 17 height 10
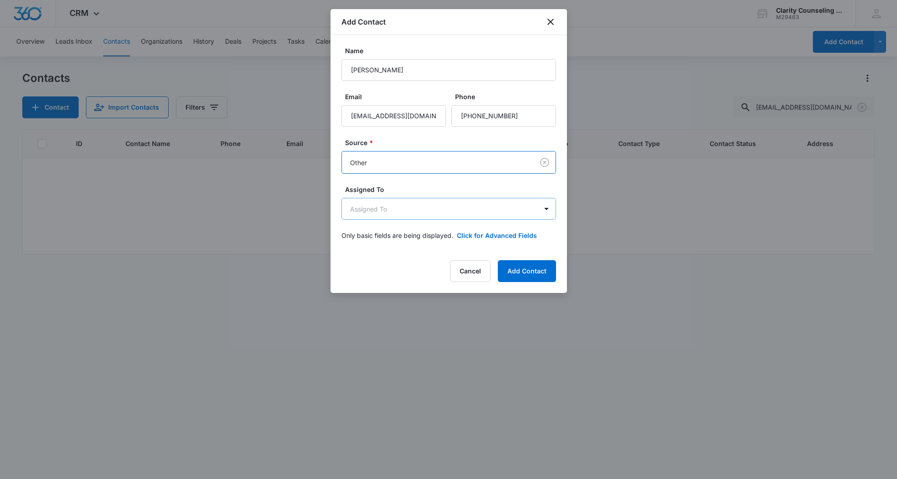
click at [371, 210] on body "CRM Apps Reputation Websites Forms CRM Email Social Content Ads Intelligence Fi…" at bounding box center [448, 239] width 897 height 479
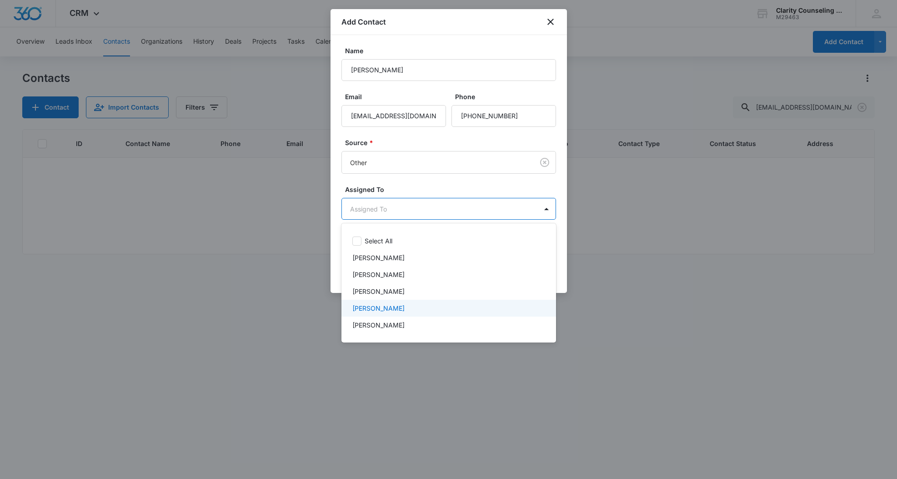
click at [384, 308] on p "[PERSON_NAME]" at bounding box center [378, 308] width 52 height 10
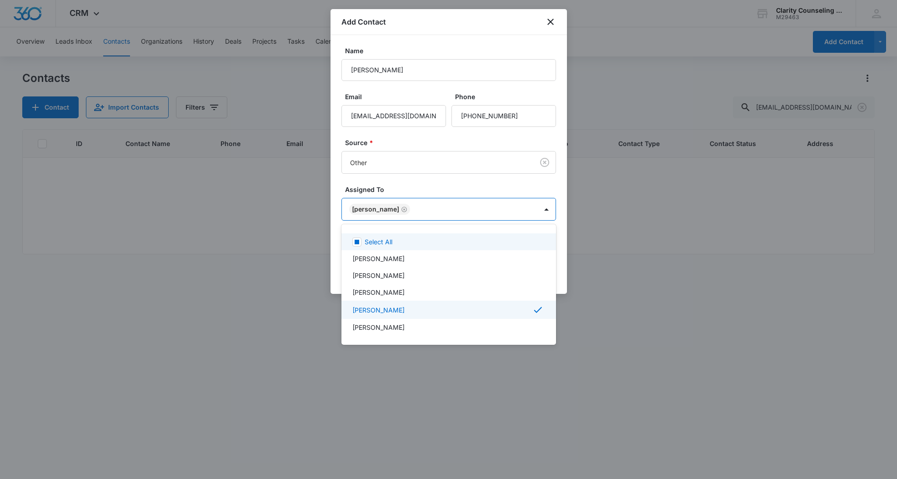
drag, startPoint x: 397, startPoint y: 178, endPoint x: 493, endPoint y: 216, distance: 102.7
click at [397, 178] on div at bounding box center [448, 239] width 897 height 479
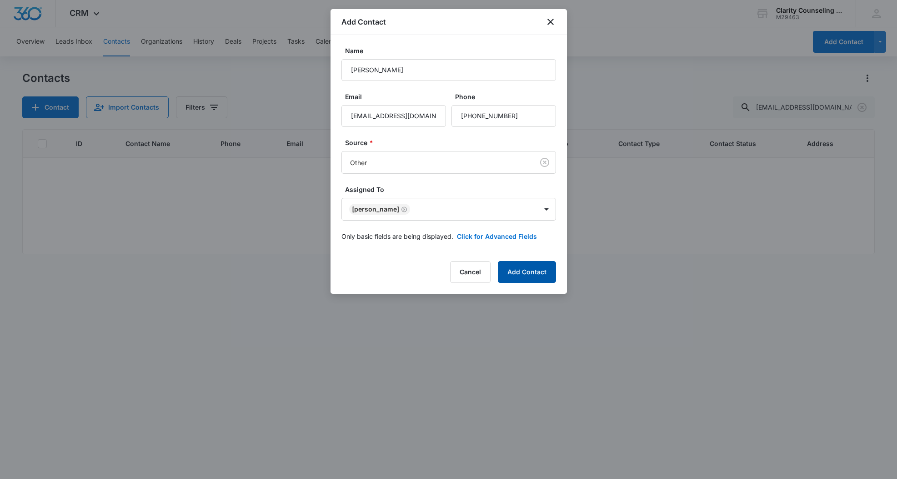
click at [512, 272] on button "Add Contact" at bounding box center [527, 272] width 58 height 22
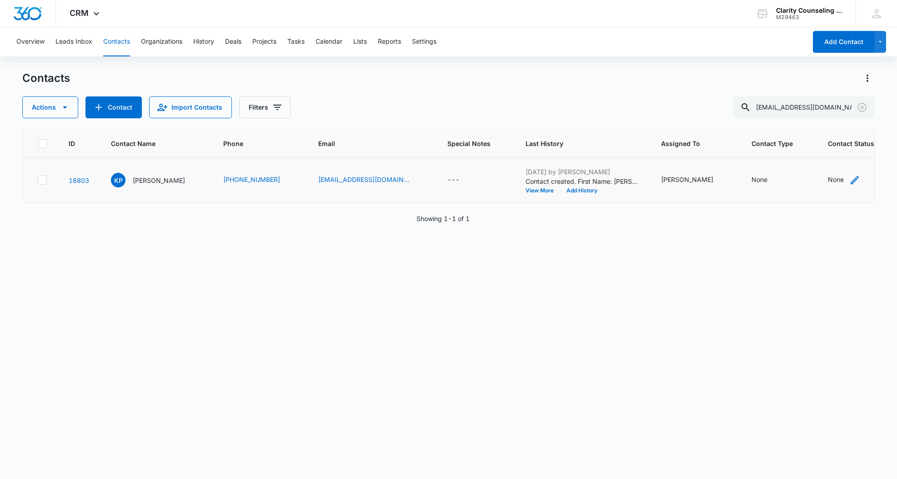
click at [828, 185] on div "None" at bounding box center [836, 180] width 16 height 11
click at [808, 127] on div at bounding box center [802, 121] width 45 height 11
click at [818, 188] on p "[DATE] Reminder Email List" at bounding box center [813, 185] width 60 height 19
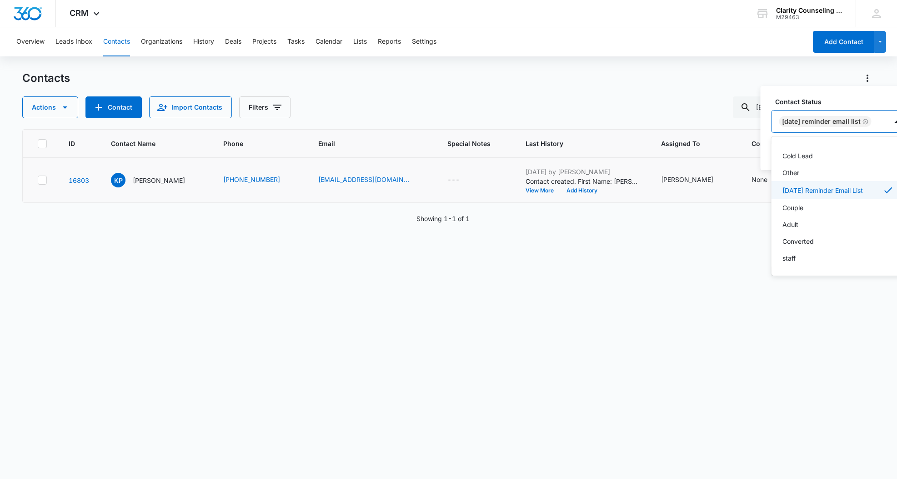
scroll to position [133, 0]
click at [884, 119] on div "[DATE] Reminder Email List" at bounding box center [830, 121] width 116 height 22
click at [894, 146] on button "Save" at bounding box center [893, 150] width 27 height 17
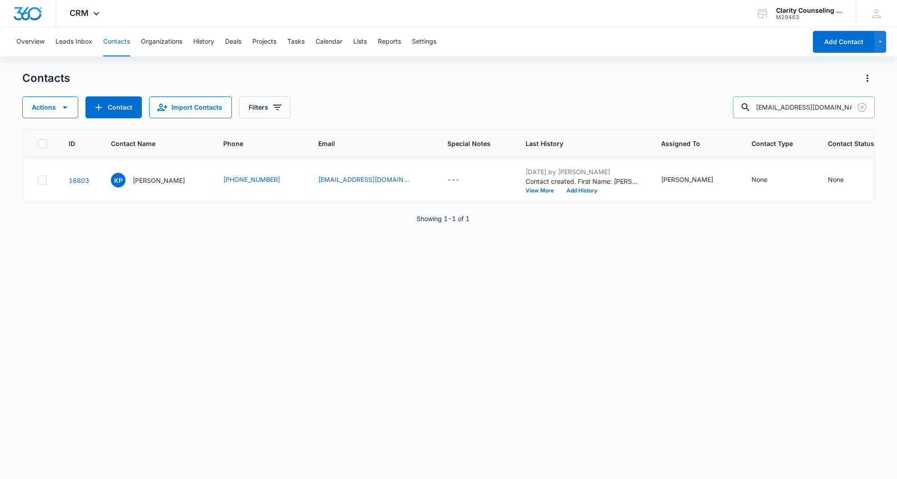
click at [748, 107] on icon at bounding box center [745, 107] width 11 height 11
drag, startPoint x: 844, startPoint y: 107, endPoint x: 852, endPoint y: 107, distance: 8.6
click at [845, 107] on input "kapeters823@gmail.com" at bounding box center [804, 107] width 142 height 22
click at [861, 108] on icon "Clear" at bounding box center [862, 107] width 11 height 11
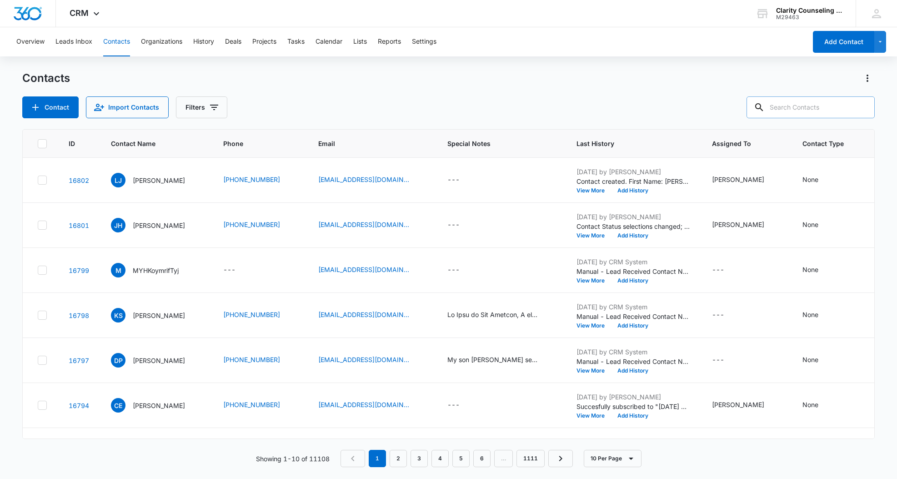
paste input "Brian.Peters@qxo.com"
type input "Brian.Peters@qxo.com"
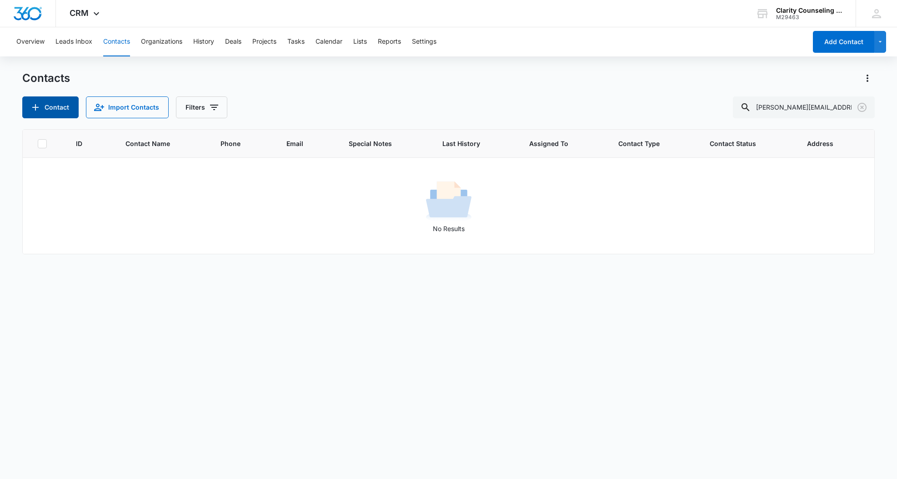
click at [70, 105] on button "Contact" at bounding box center [50, 107] width 56 height 22
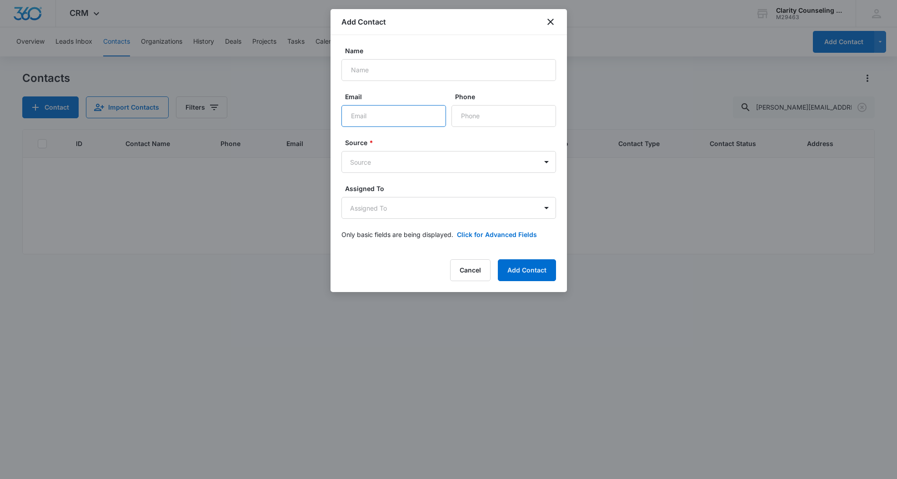
paste input "Brian.Peters@qxo.com"
type input "Brian.Peters@qxo.com"
paste input "Brian Peters"
type input "Brian Peters"
paste input "(252) 521-4010"
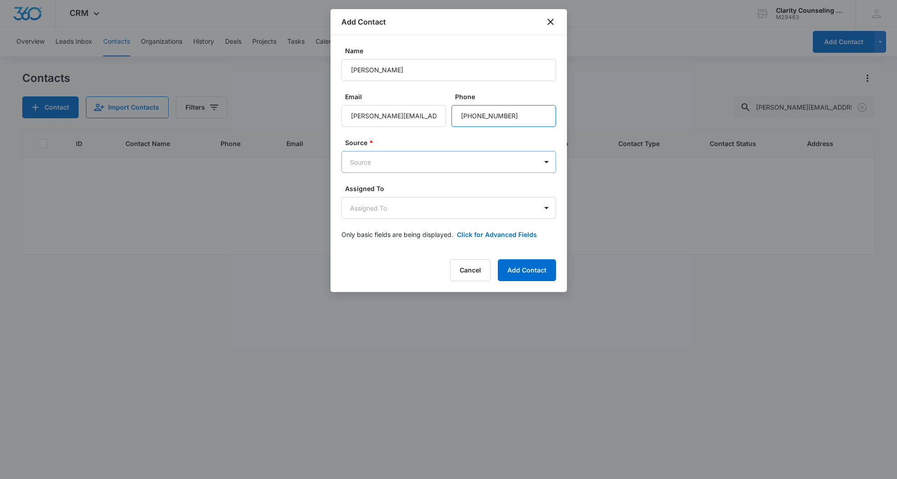
type input "(252) 521-4010"
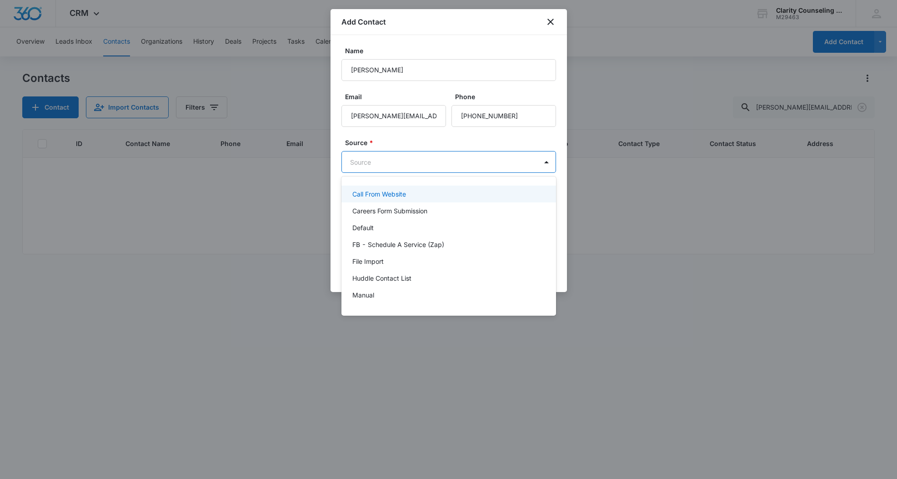
click at [402, 166] on body "CRM Apps Reputation Websites Forms CRM Email Social Content Ads Intelligence Fi…" at bounding box center [448, 239] width 897 height 479
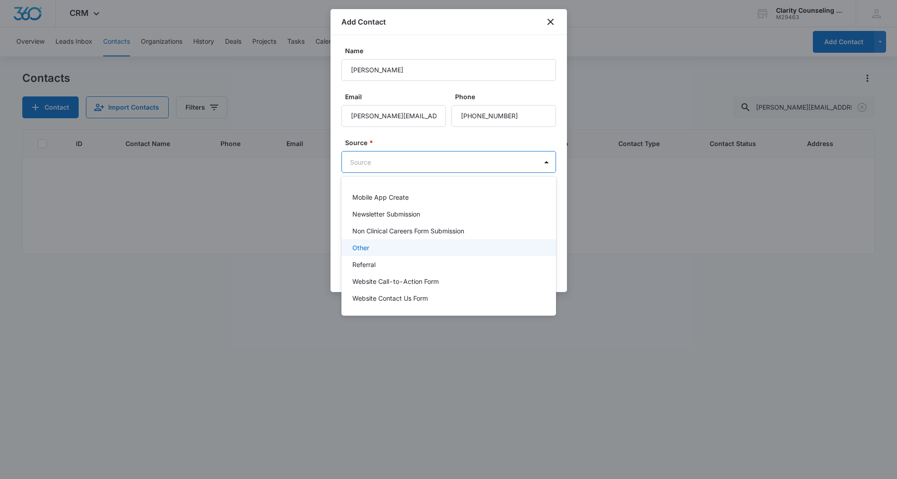
scroll to position [115, 0]
click at [392, 248] on div "Other" at bounding box center [447, 248] width 191 height 10
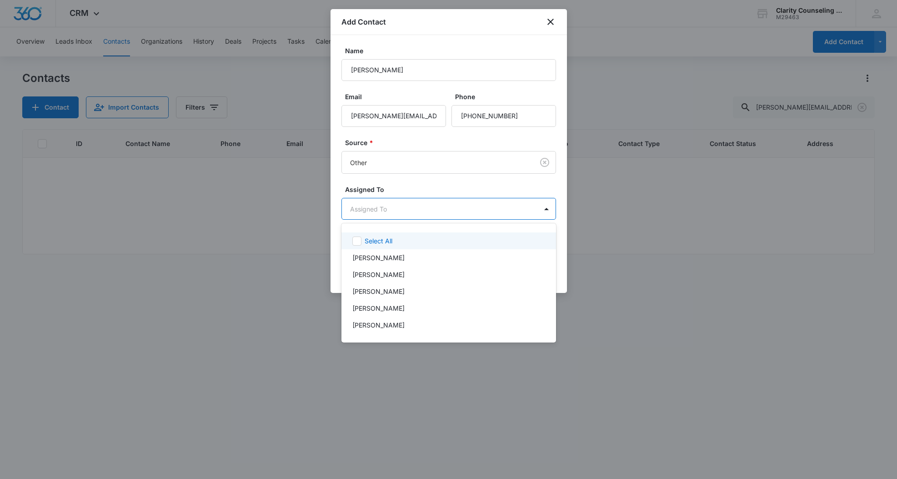
click at [396, 202] on body "CRM Apps Reputation Websites Forms CRM Email Social Content Ads Intelligence Fi…" at bounding box center [448, 239] width 897 height 479
drag, startPoint x: 406, startPoint y: 313, endPoint x: 427, endPoint y: 257, distance: 59.7
click at [406, 312] on div "[PERSON_NAME]" at bounding box center [449, 308] width 215 height 17
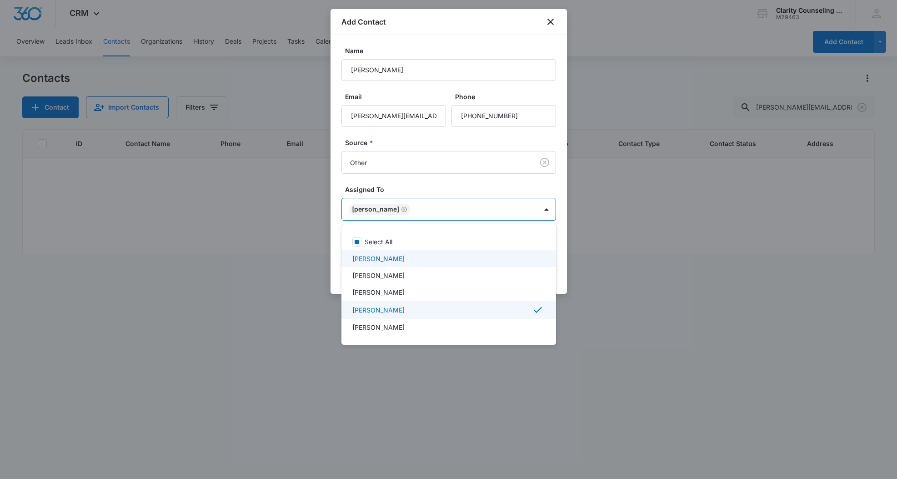
drag, startPoint x: 457, startPoint y: 169, endPoint x: 575, endPoint y: 304, distance: 179.8
click at [459, 171] on div at bounding box center [448, 239] width 897 height 479
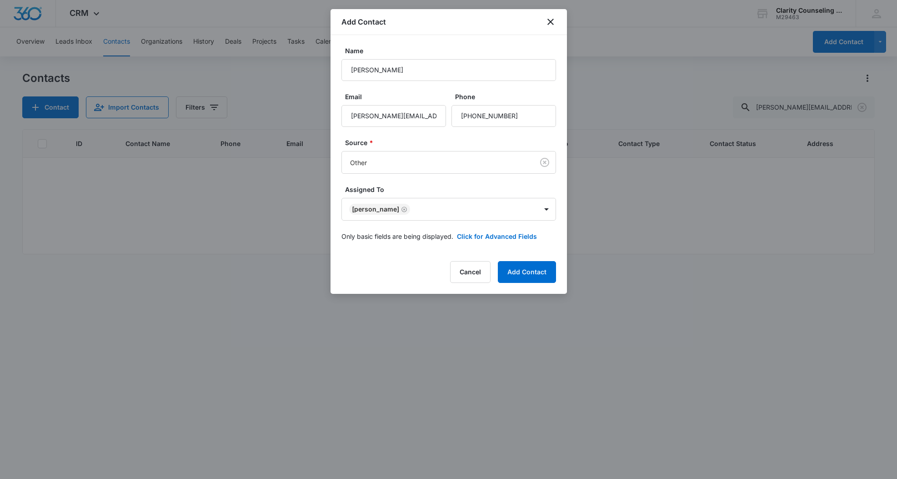
drag, startPoint x: 530, startPoint y: 272, endPoint x: 271, endPoint y: 286, distance: 259.6
click at [530, 272] on button "Add Contact" at bounding box center [527, 272] width 58 height 22
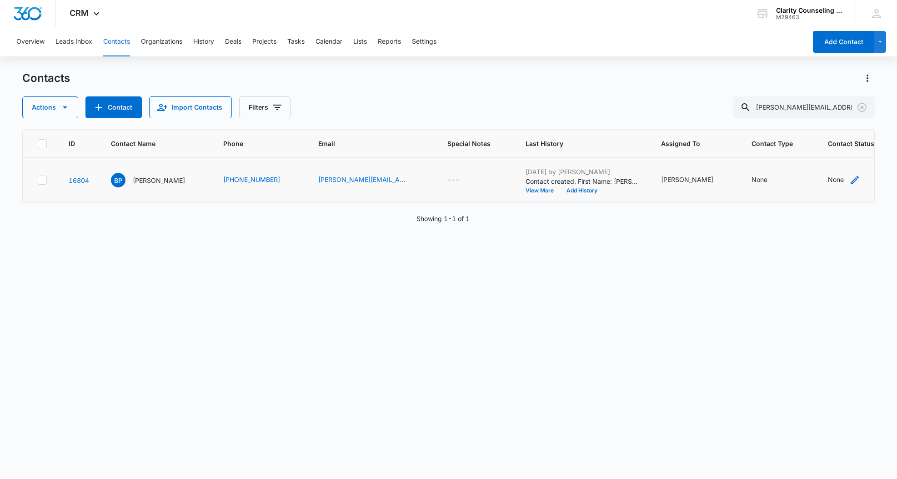
click at [828, 184] on div "None" at bounding box center [844, 180] width 32 height 11
click at [813, 123] on div "Contact Status" at bounding box center [795, 122] width 45 height 10
drag, startPoint x: 813, startPoint y: 181, endPoint x: 847, endPoint y: 104, distance: 84.3
click at [813, 181] on p "[DATE] Reminder Email List" at bounding box center [806, 185] width 60 height 19
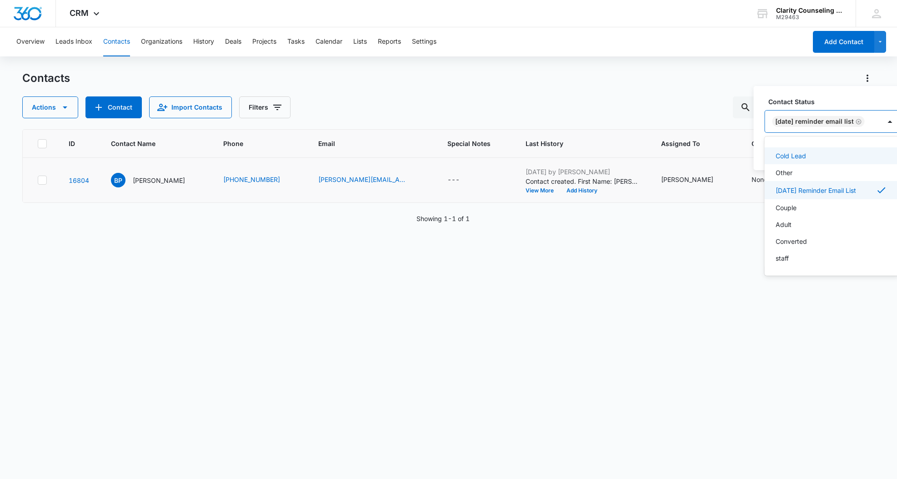
click at [881, 126] on div "[DATE] Reminder Email List" at bounding box center [823, 121] width 116 height 22
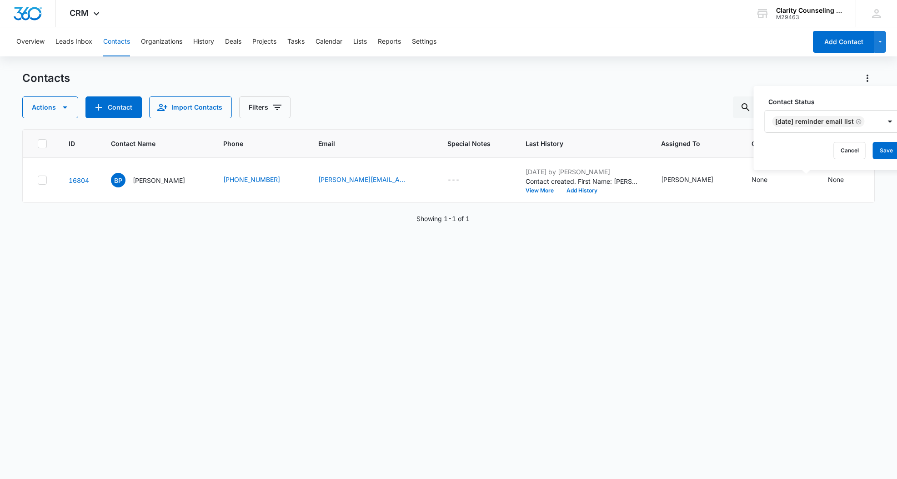
drag, startPoint x: 885, startPoint y: 145, endPoint x: 479, endPoint y: 101, distance: 408.8
click at [885, 145] on button "Save" at bounding box center [886, 150] width 27 height 17
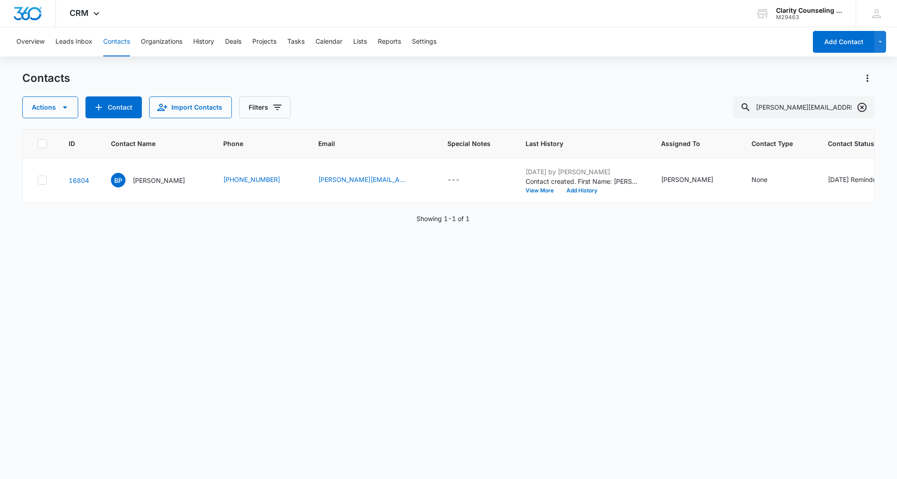
click at [859, 109] on icon "Clear" at bounding box center [862, 107] width 9 height 9
click at [859, 109] on div at bounding box center [862, 107] width 15 height 22
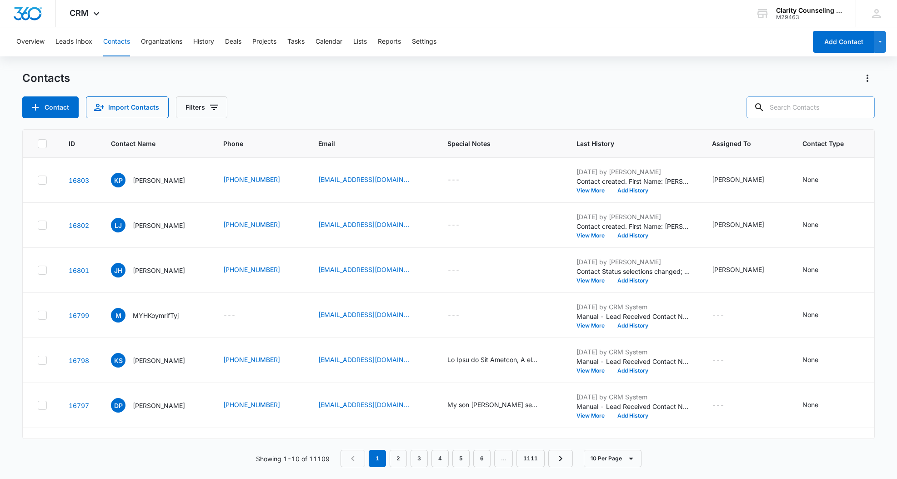
paste input "schejh9@gmail.com"
type input "schejh9@gmail.com"
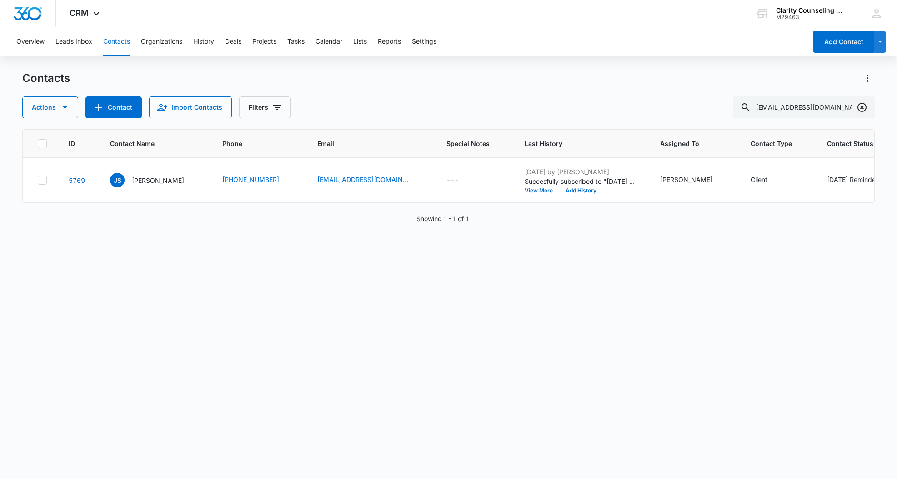
scroll to position [0, 0]
click at [859, 110] on icon "Clear" at bounding box center [862, 107] width 11 height 11
click at [859, 110] on div at bounding box center [862, 107] width 15 height 22
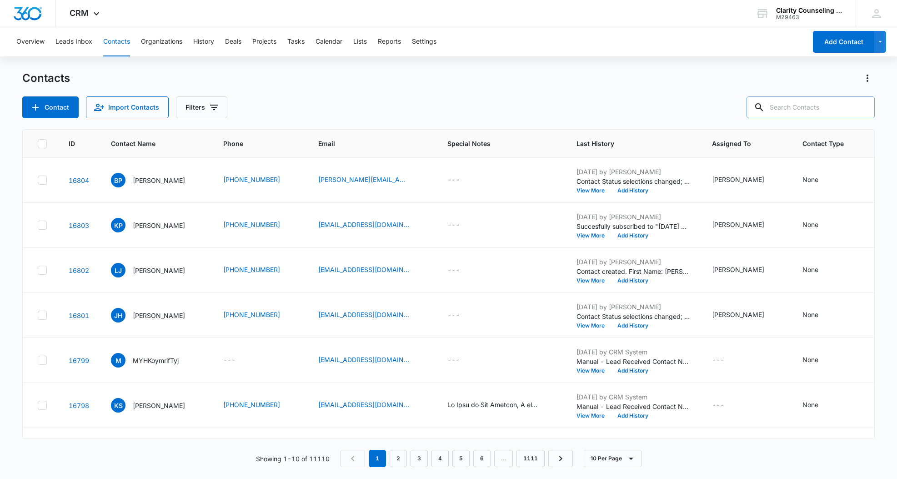
scroll to position [0, 0]
paste input "Emily.A.Schemper@gmail.com"
type input "Emily.A.Schemper@gmail.com"
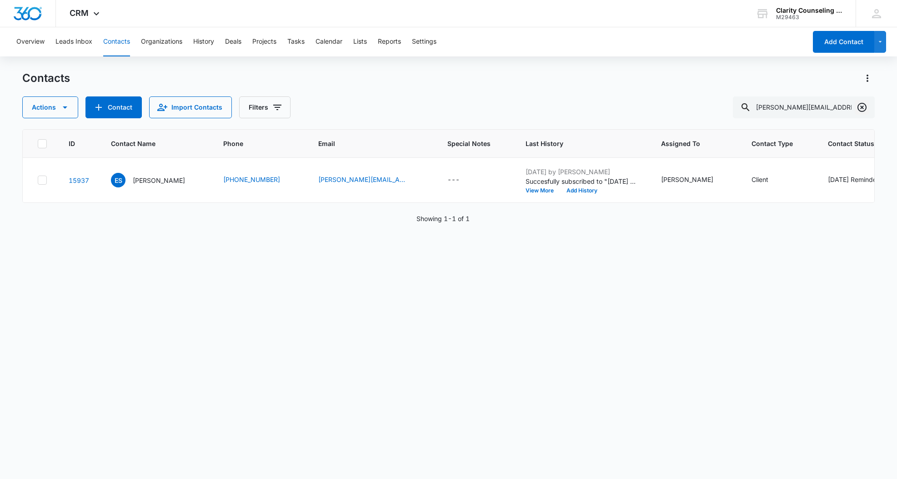
click at [857, 106] on icon "Clear" at bounding box center [862, 107] width 11 height 11
click at [857, 106] on div at bounding box center [862, 107] width 15 height 22
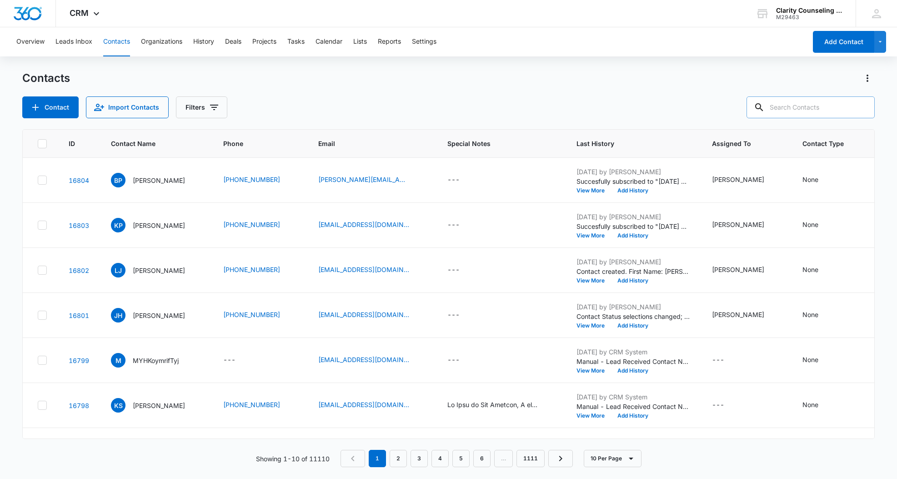
paste input "berglar2002@yahoo.com"
type input "berglar2002@yahoo.com"
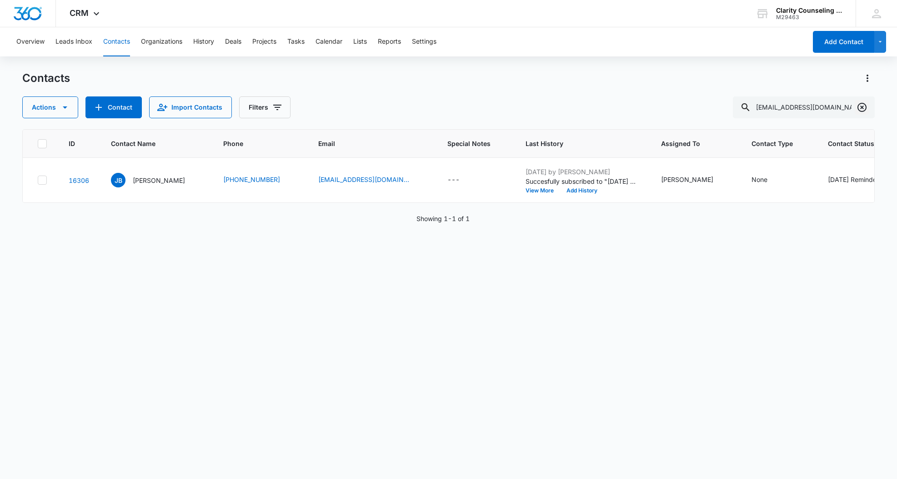
click at [864, 106] on icon "Clear" at bounding box center [862, 107] width 11 height 11
drag, startPoint x: 864, startPoint y: 106, endPoint x: 845, endPoint y: 108, distance: 19.7
click at [864, 106] on div at bounding box center [862, 107] width 15 height 22
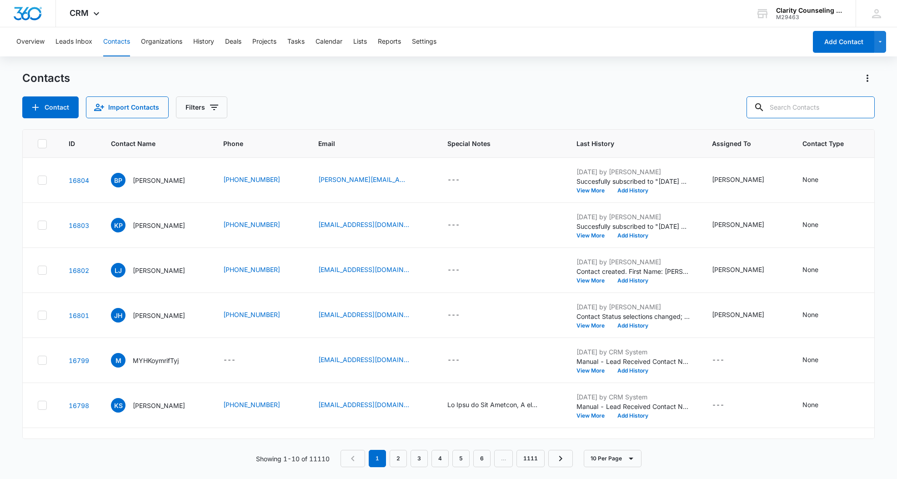
paste input "lrochlen@yahoo.com"
type input "lrochlen@yahoo.com"
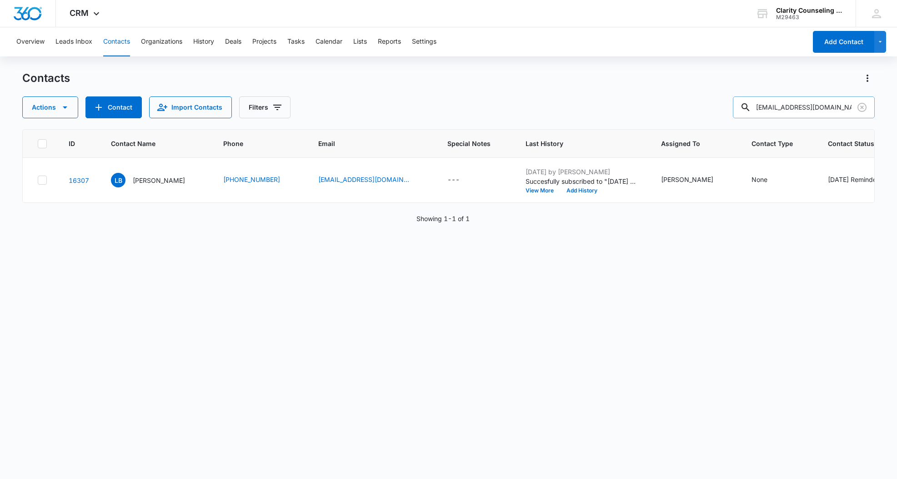
click at [864, 107] on icon "Clear" at bounding box center [862, 107] width 11 height 11
click at [864, 107] on div at bounding box center [862, 107] width 15 height 22
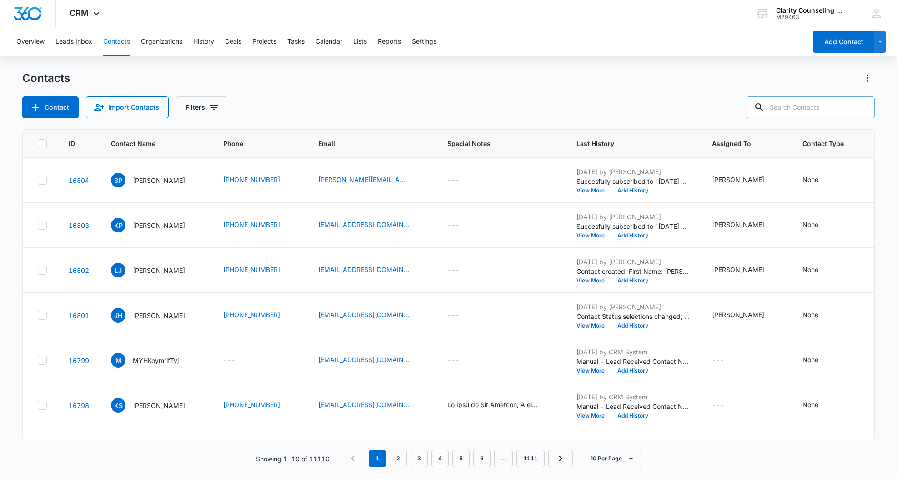
paste input "megannpalmerr9@gmail.com"
type input "megannpalmerr9@gmail.com"
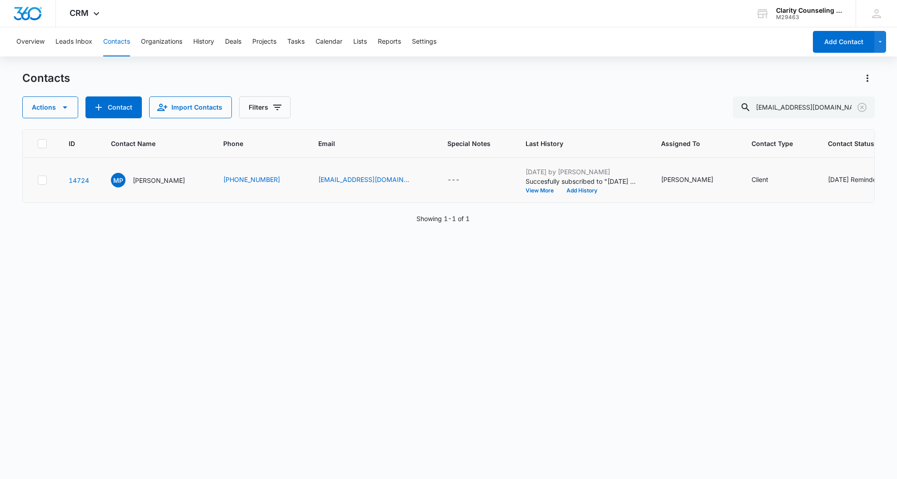
click at [834, 180] on div "[DATE] Reminder Email List" at bounding box center [868, 180] width 80 height 10
click at [743, 175] on icon "Remove Saturday Reminder Email List" at bounding box center [742, 172] width 5 height 5
click at [770, 197] on button "Save" at bounding box center [770, 200] width 27 height 17
click at [863, 107] on icon "Clear" at bounding box center [862, 107] width 11 height 11
click at [863, 107] on div at bounding box center [862, 107] width 15 height 22
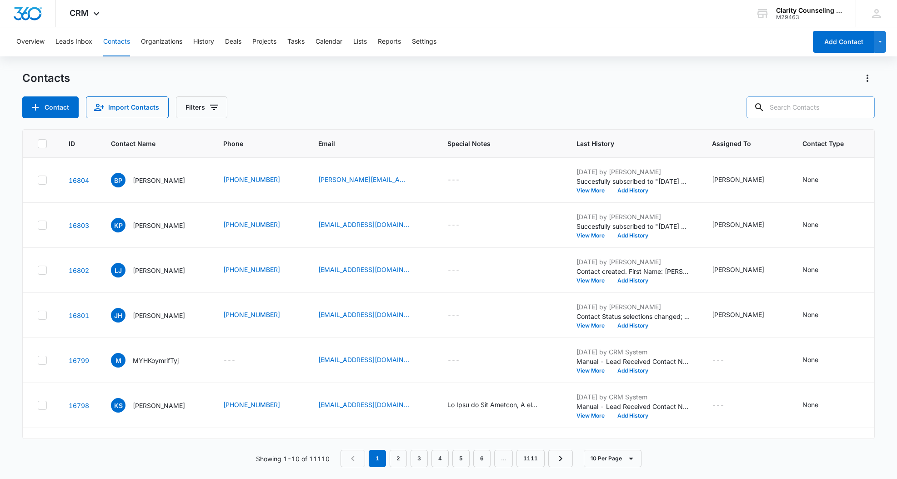
paste input "kaitlinasweyer@gmail.com"
type input "kaitlinasweyer@gmail.com"
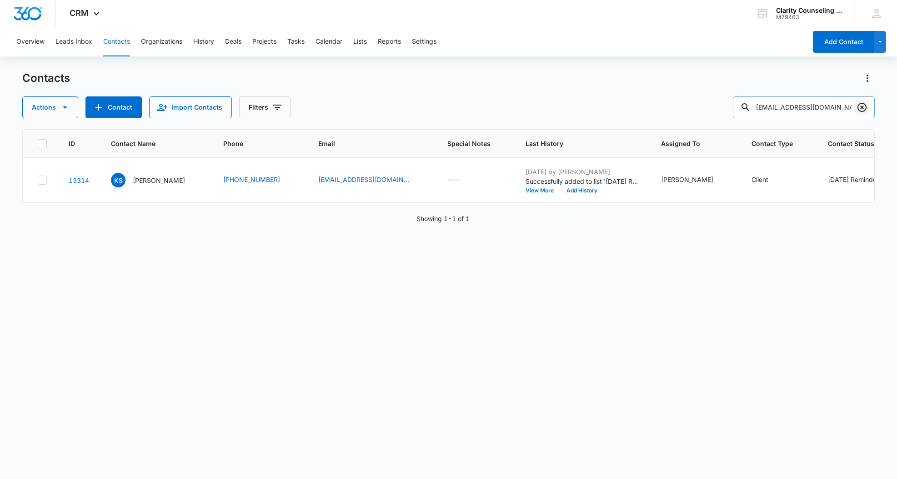
click at [860, 108] on icon "Clear" at bounding box center [862, 107] width 11 height 11
click at [860, 108] on div at bounding box center [862, 107] width 15 height 22
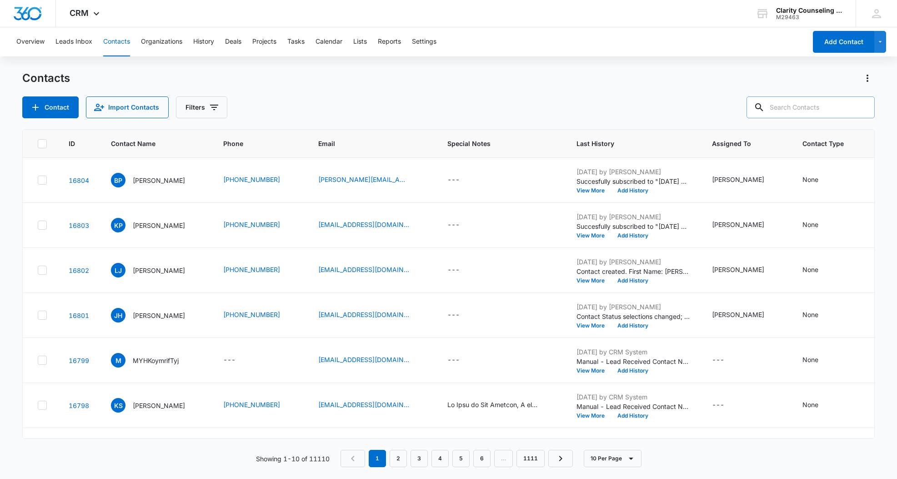
paste input "lelong1212@gmail.com"
type input "lelong1212@gmail.com"
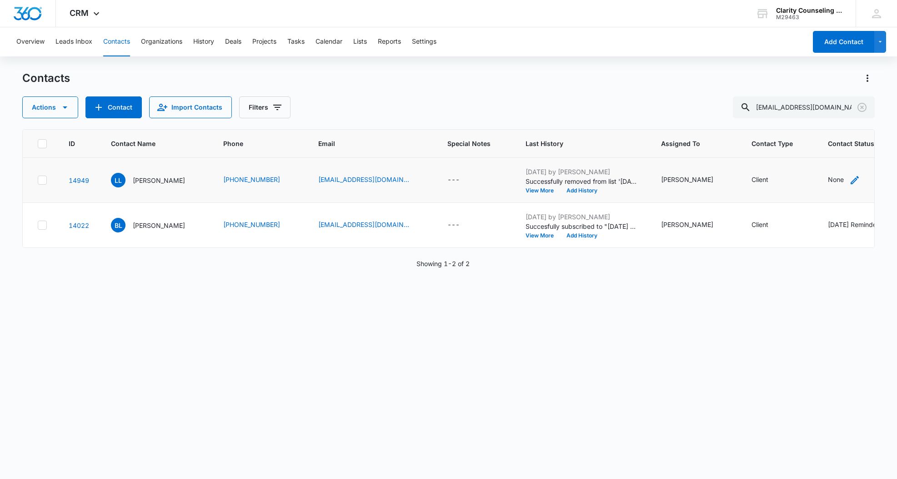
click at [828, 181] on div "None" at bounding box center [836, 180] width 16 height 10
click at [806, 123] on div "Contact Status" at bounding box center [800, 122] width 45 height 10
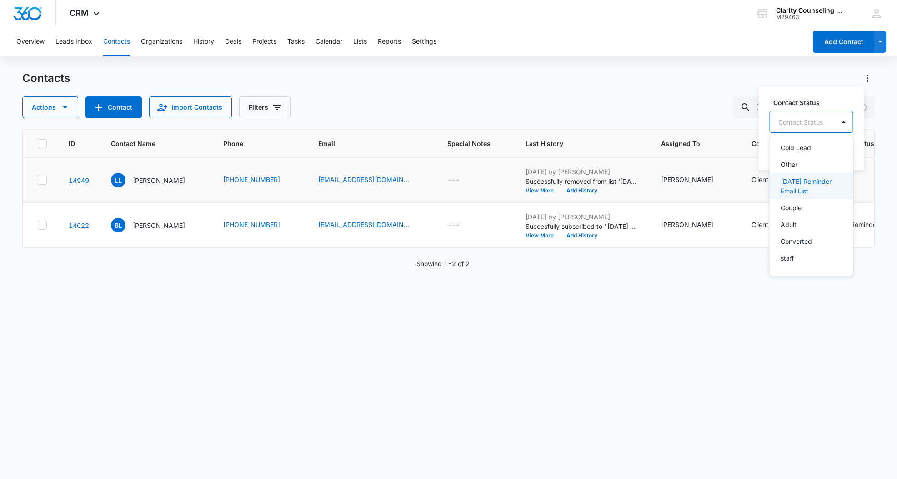
click at [804, 190] on p "[DATE] Reminder Email List" at bounding box center [811, 185] width 60 height 19
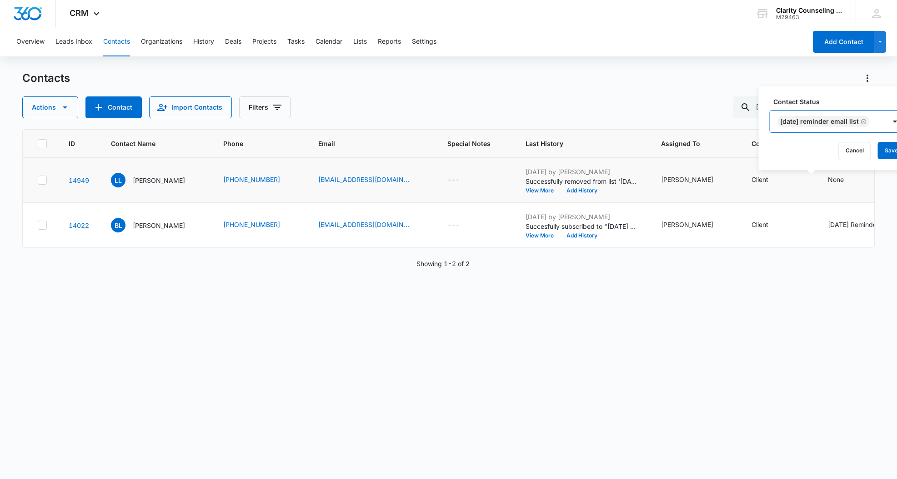
click at [886, 123] on div "[DATE] Reminder Email List" at bounding box center [828, 121] width 116 height 22
drag, startPoint x: 893, startPoint y: 150, endPoint x: 820, endPoint y: 147, distance: 72.8
click at [892, 150] on button "Save" at bounding box center [891, 150] width 27 height 17
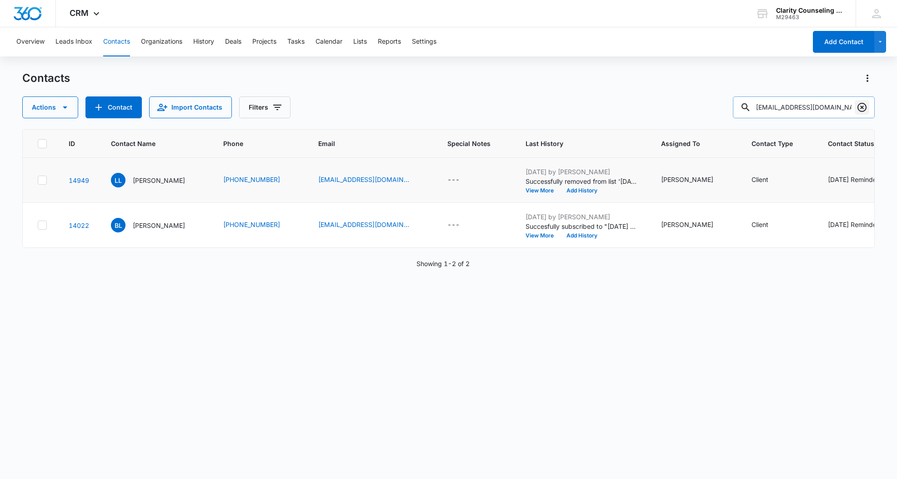
click at [861, 109] on icon "Clear" at bounding box center [862, 107] width 11 height 11
click at [861, 109] on div at bounding box center [862, 107] width 15 height 22
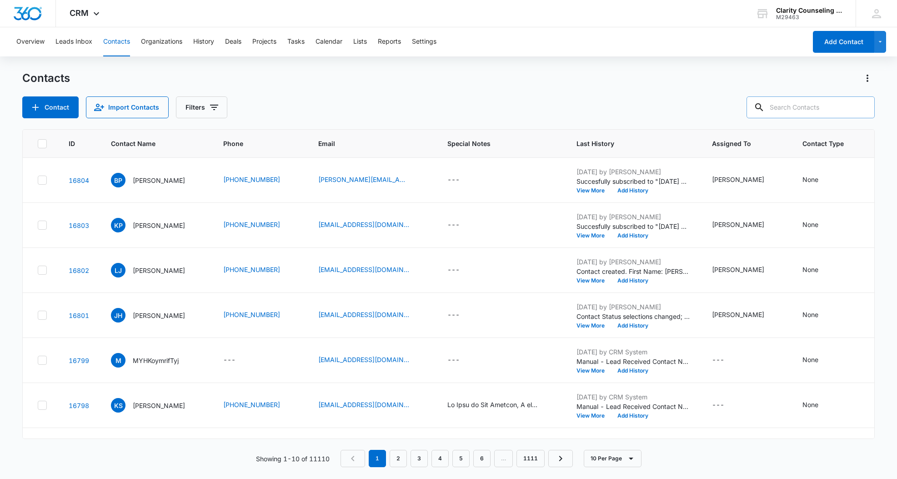
paste input "rebekahhm@gmail.com"
type input "rebekahhm@gmail.com"
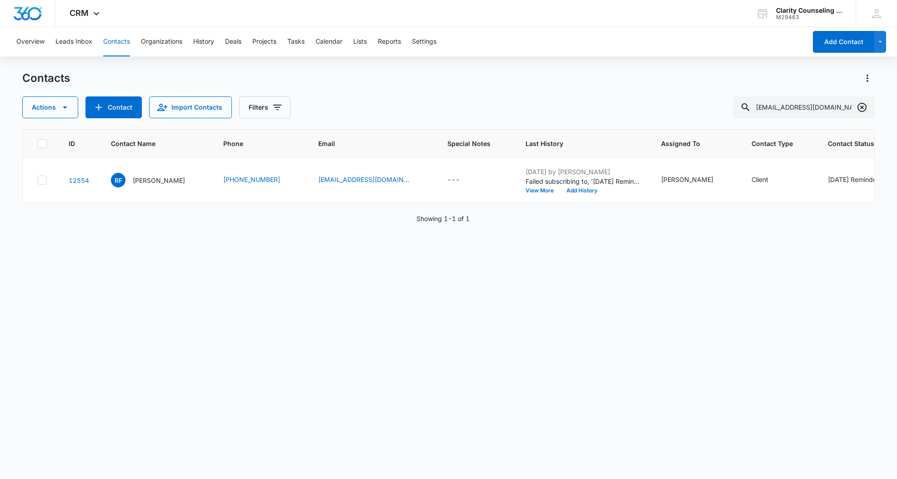
click at [865, 107] on icon "Clear" at bounding box center [862, 107] width 11 height 11
click at [865, 107] on div at bounding box center [862, 107] width 15 height 22
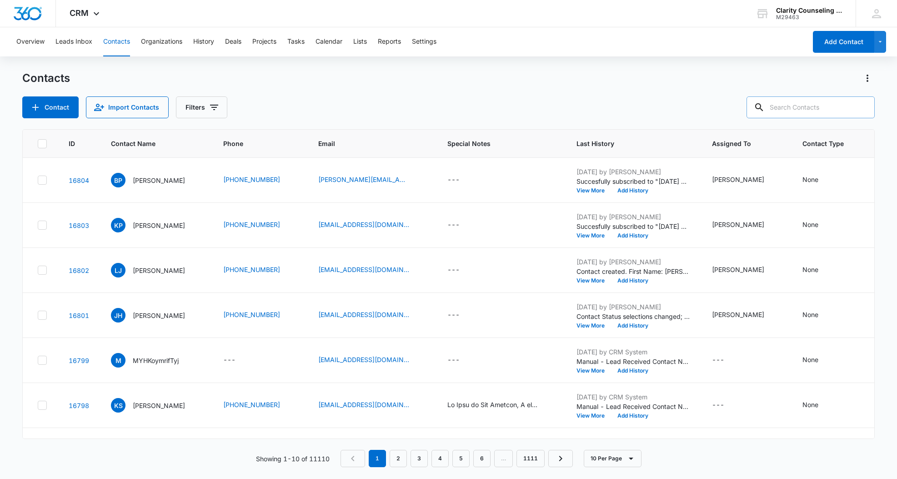
paste input "mrs.britney.lowe@gmail.com"
type input "mrs.britney.lowe@gmail.com"
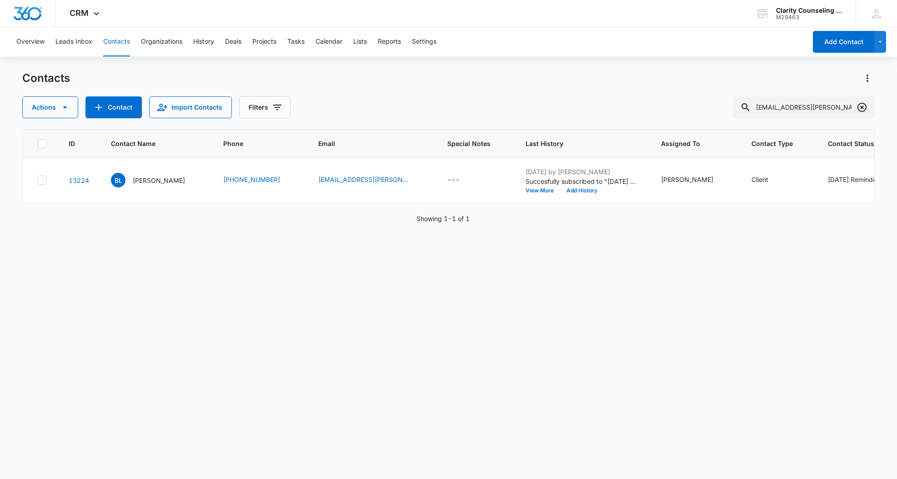
click at [860, 105] on icon "Clear" at bounding box center [862, 107] width 11 height 11
click at [860, 105] on div at bounding box center [862, 107] width 15 height 22
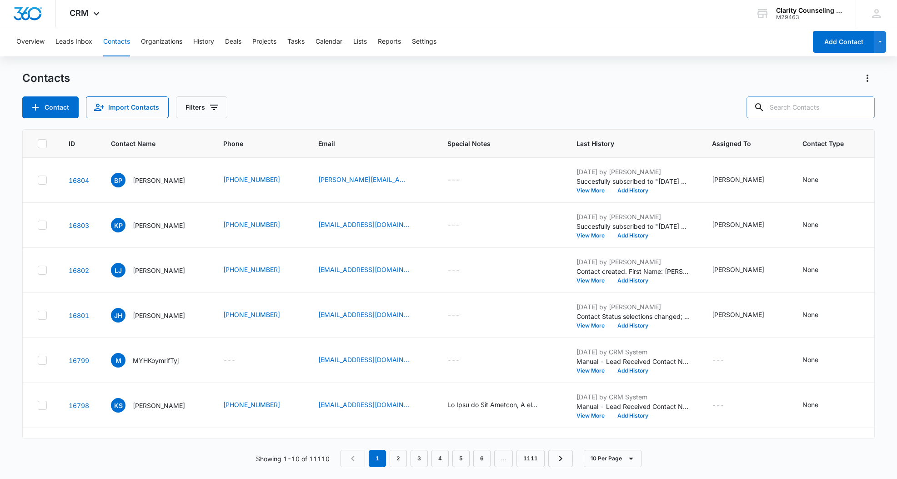
paste input "l.comeau@hotmail.com"
type input "l.comeau@hotmail.com"
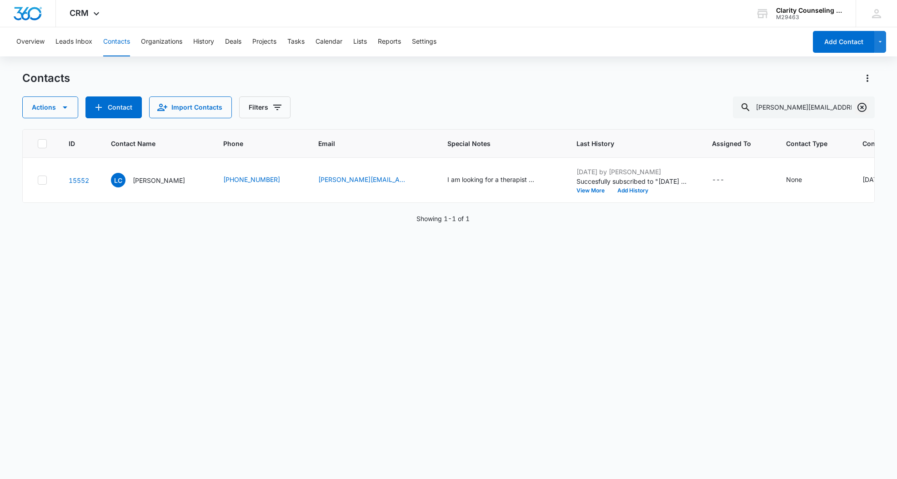
click at [863, 110] on icon "Clear" at bounding box center [862, 107] width 11 height 11
click at [863, 109] on div at bounding box center [862, 107] width 15 height 22
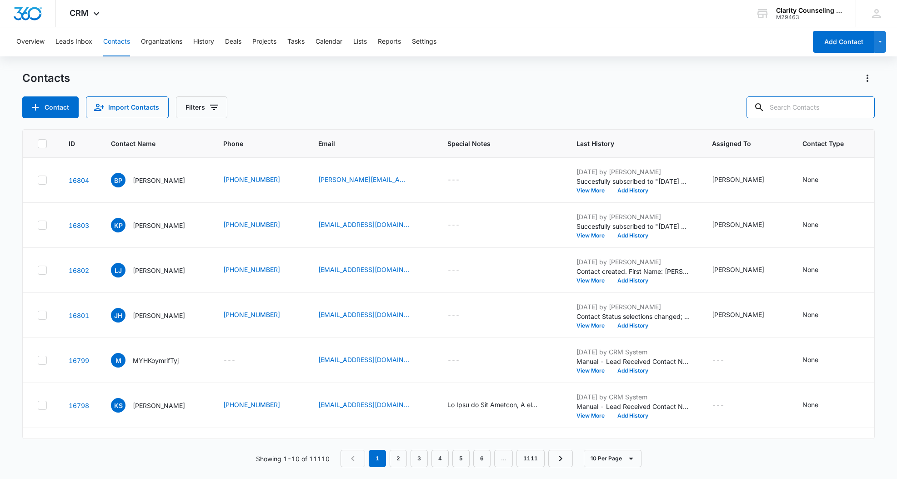
paste input "morganehill94@gmail.com"
type input "morganehill94@gmail.com"
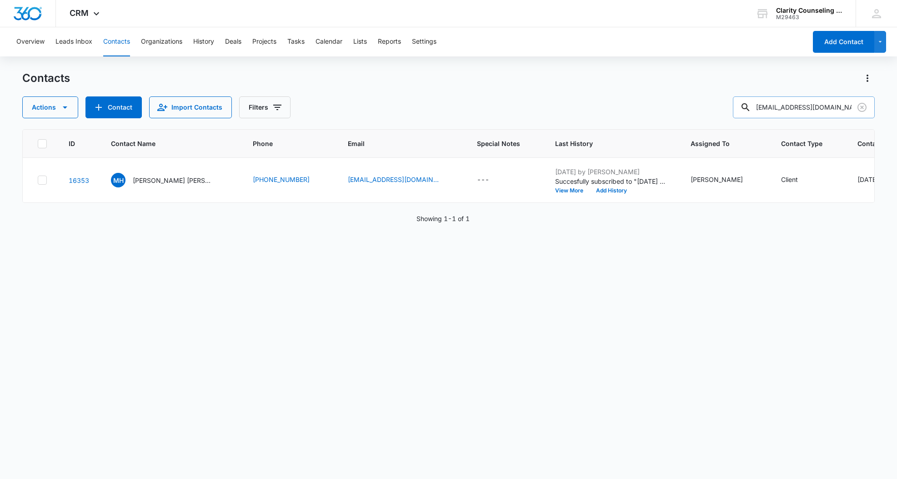
click at [862, 110] on icon "Clear" at bounding box center [862, 107] width 11 height 11
click at [862, 110] on div at bounding box center [862, 107] width 15 height 22
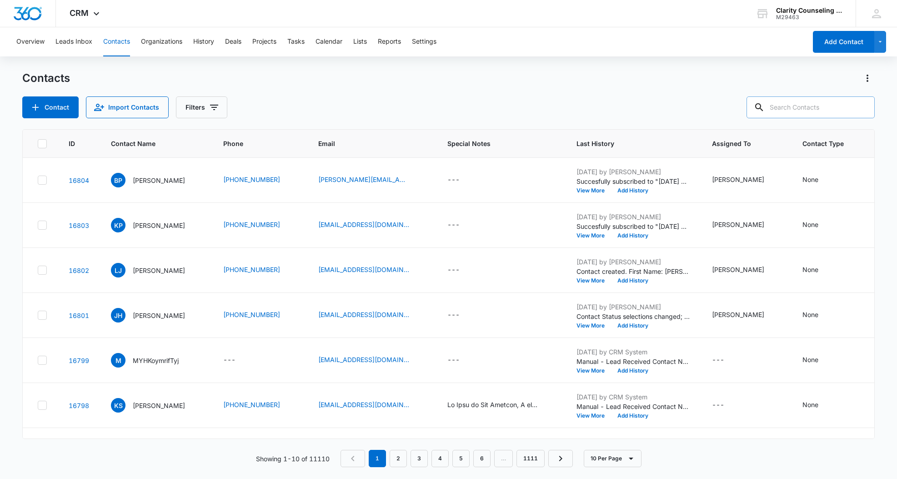
paste input "justintmcgregor88@gmail.com"
type input "justintmcgregor88@gmail.com"
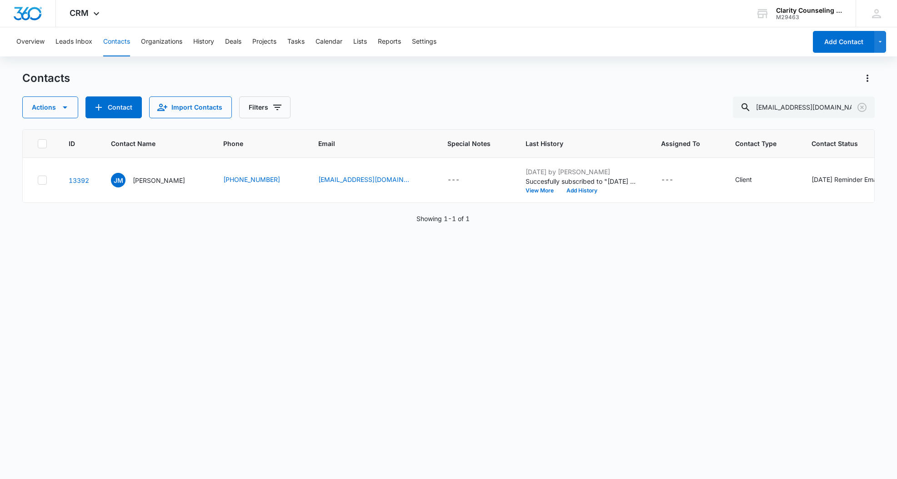
click at [858, 106] on icon "Clear" at bounding box center [862, 107] width 11 height 11
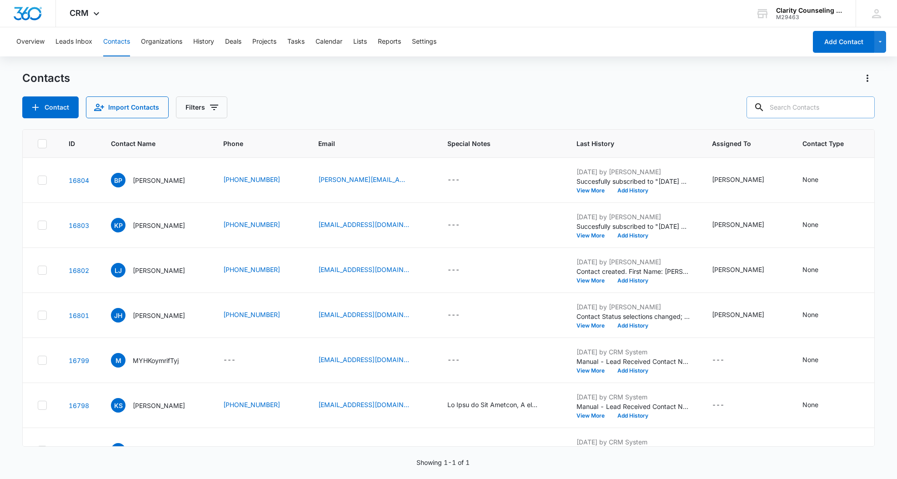
drag, startPoint x: 12, startPoint y: 58, endPoint x: 831, endPoint y: 109, distance: 820.5
click at [858, 106] on div at bounding box center [862, 107] width 15 height 22
paste input "shaunaacampora@gmail.com"
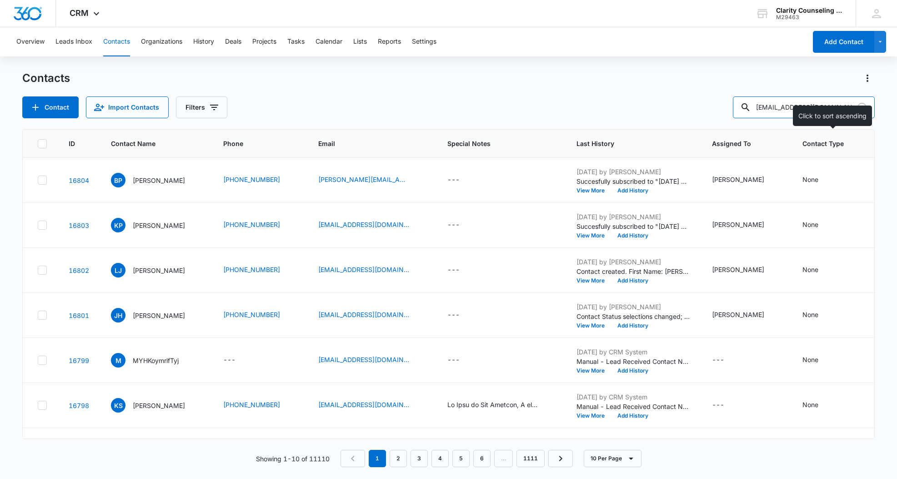
type input "shaunaacampora@gmail.com"
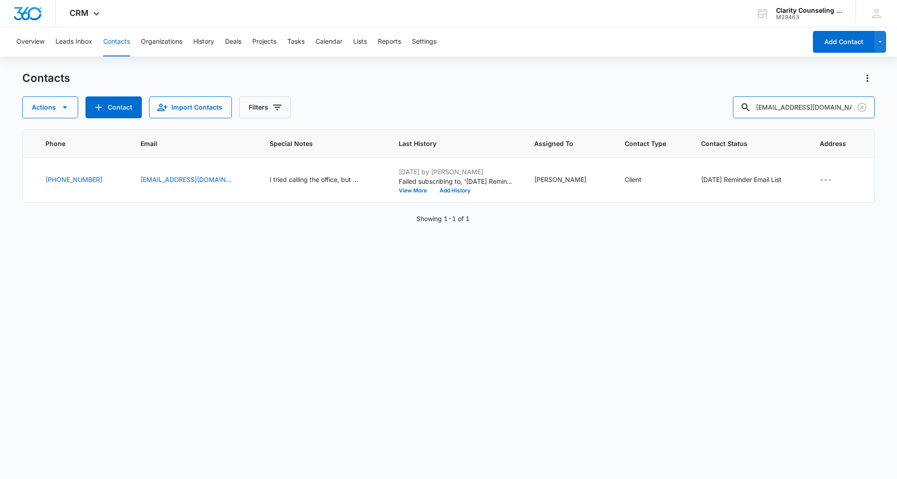
scroll to position [0, 185]
click at [863, 106] on icon "Clear" at bounding box center [862, 107] width 9 height 9
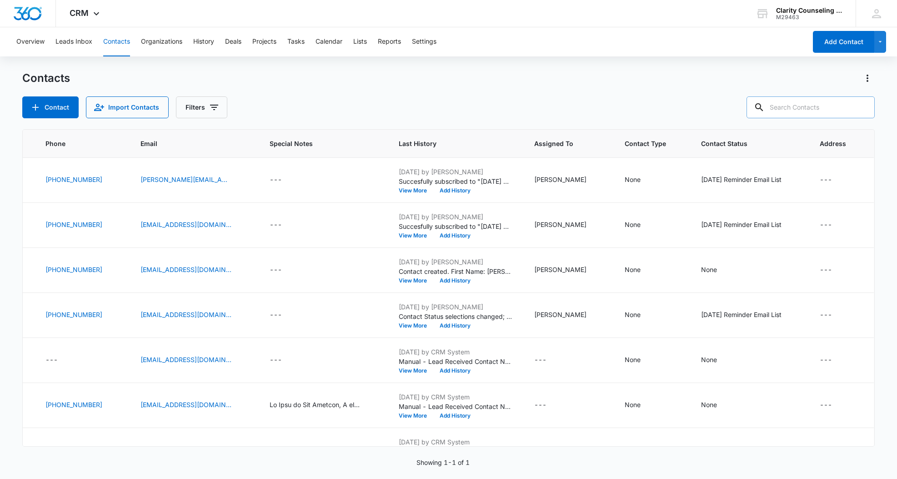
click at [863, 106] on div at bounding box center [862, 107] width 15 height 22
paste input "l.whitman0513@gmail.com"
type input "l.whitman0513@gmail.com"
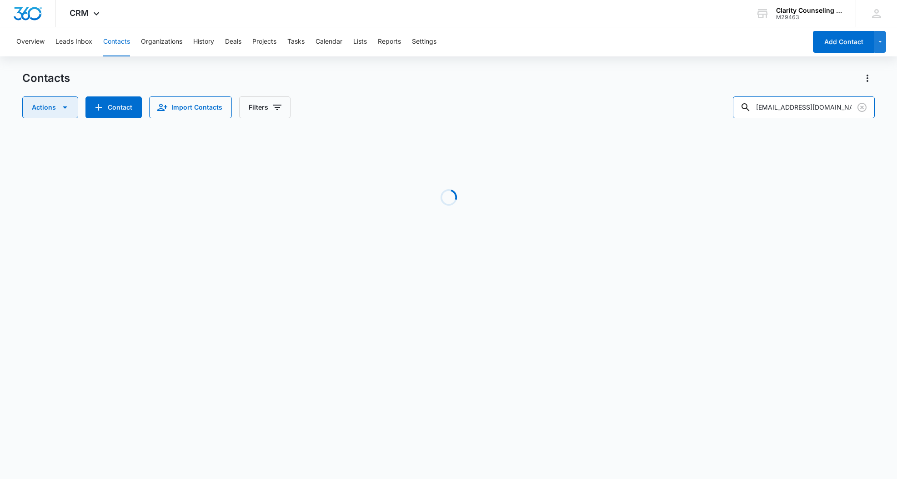
scroll to position [0, 108]
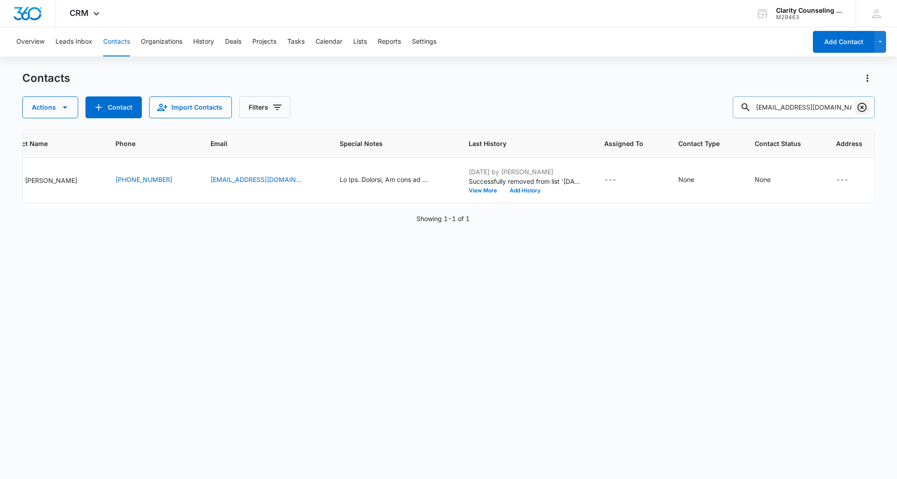
click at [861, 108] on icon "Clear" at bounding box center [862, 107] width 9 height 9
click at [861, 108] on div at bounding box center [862, 107] width 15 height 22
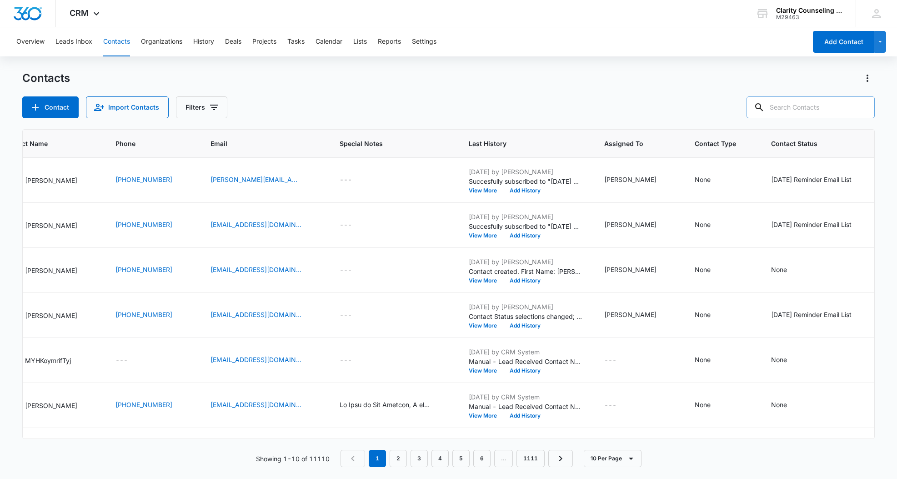
paste input "abredenbeck23@gmail.com"
type input "abredenbeck23@gmail.com"
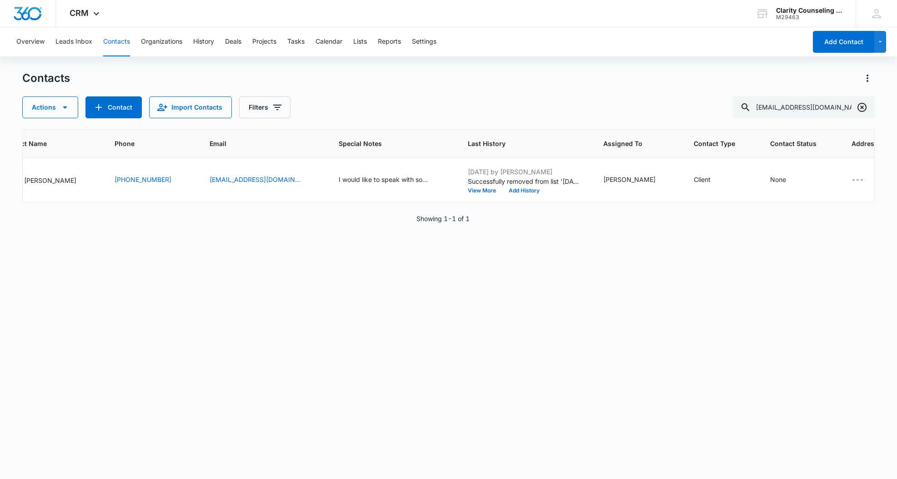
click at [861, 106] on icon "Clear" at bounding box center [862, 107] width 9 height 9
click at [861, 106] on div at bounding box center [862, 107] width 15 height 22
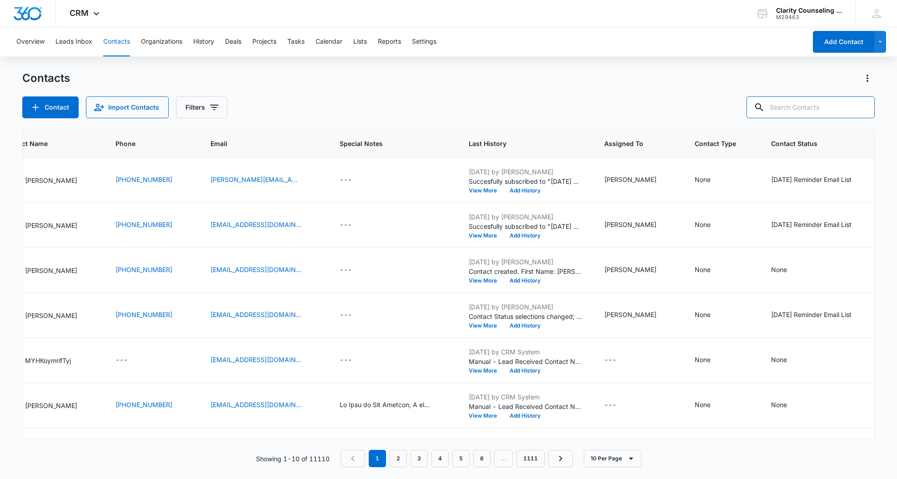
paste input "gaineymarissa394@gmail.com"
type input "gaineymarissa394@gmail.com"
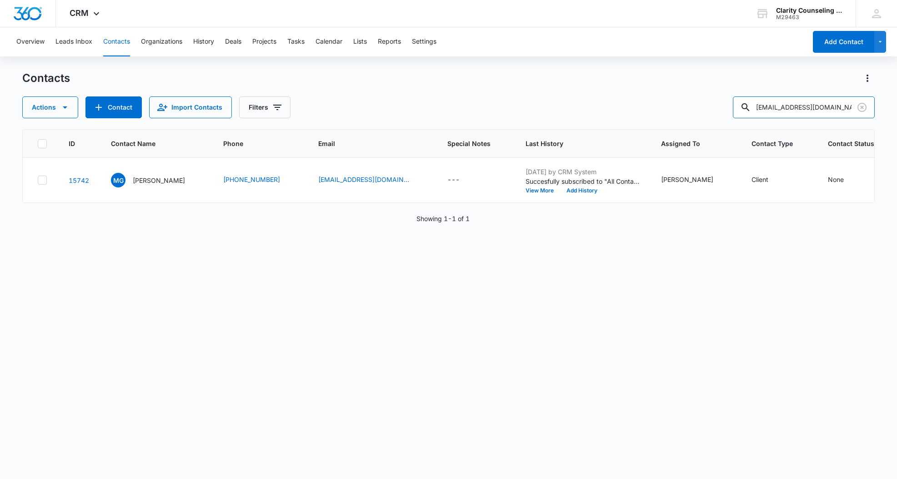
scroll to position [0, 0]
click at [860, 107] on icon "Clear" at bounding box center [862, 107] width 11 height 11
click at [860, 107] on div at bounding box center [862, 107] width 15 height 22
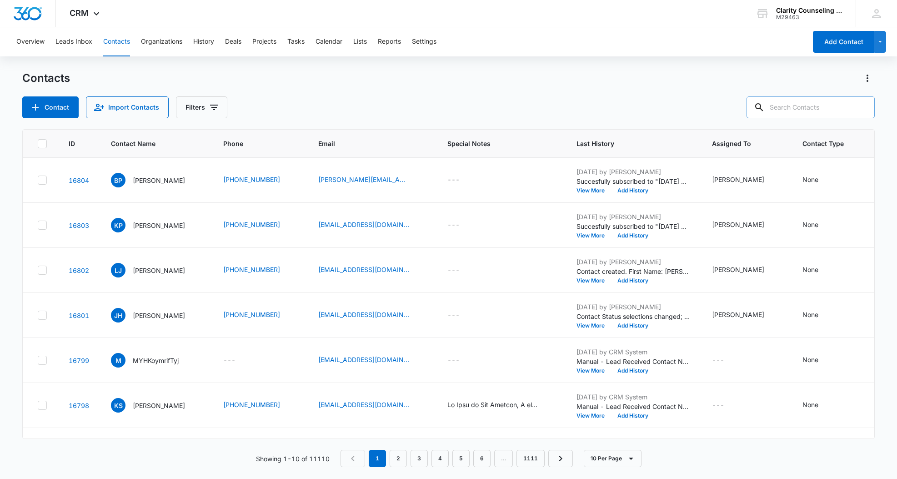
paste input "seashelltherapy@yahoo.com"
type input "seashelltherapy@yahoo.com"
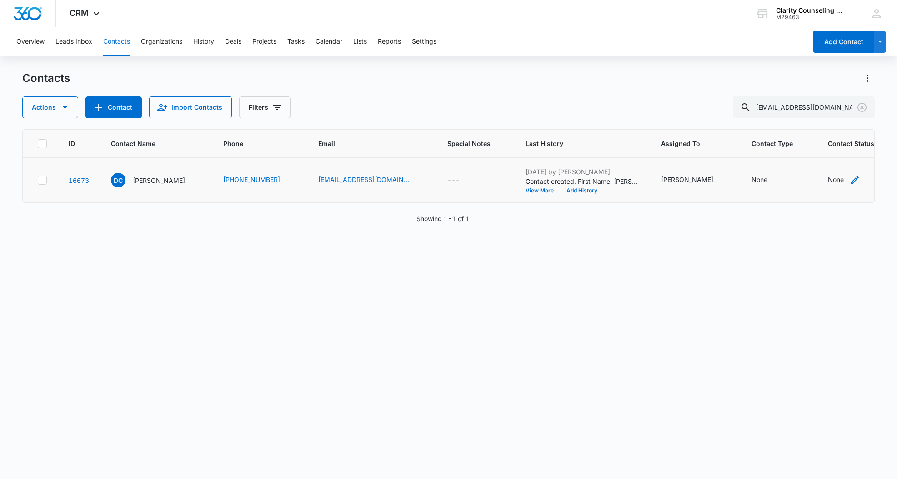
click at [828, 181] on div "None" at bounding box center [836, 180] width 16 height 10
click at [823, 121] on div "Contact Status" at bounding box center [827, 122] width 45 height 10
click at [847, 183] on p "[DATE] Reminder Email List" at bounding box center [837, 185] width 60 height 19
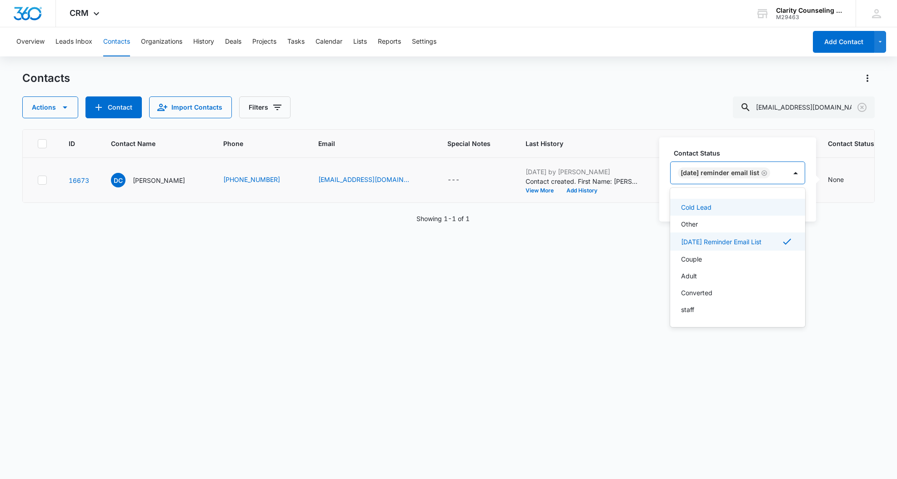
click at [785, 172] on div "[DATE] Reminder Email List" at bounding box center [729, 173] width 116 height 22
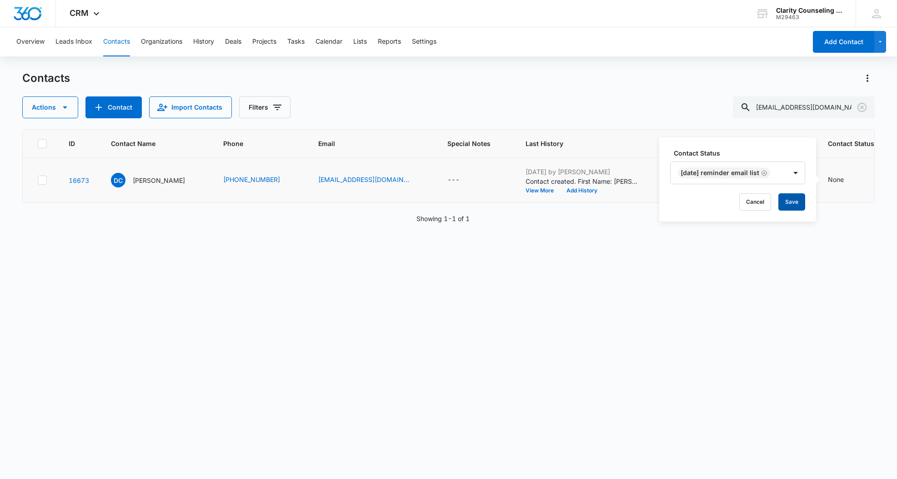
click at [796, 197] on button "Save" at bounding box center [791, 201] width 27 height 17
click at [866, 106] on icon "Clear" at bounding box center [862, 107] width 9 height 9
click at [866, 106] on div at bounding box center [862, 107] width 15 height 22
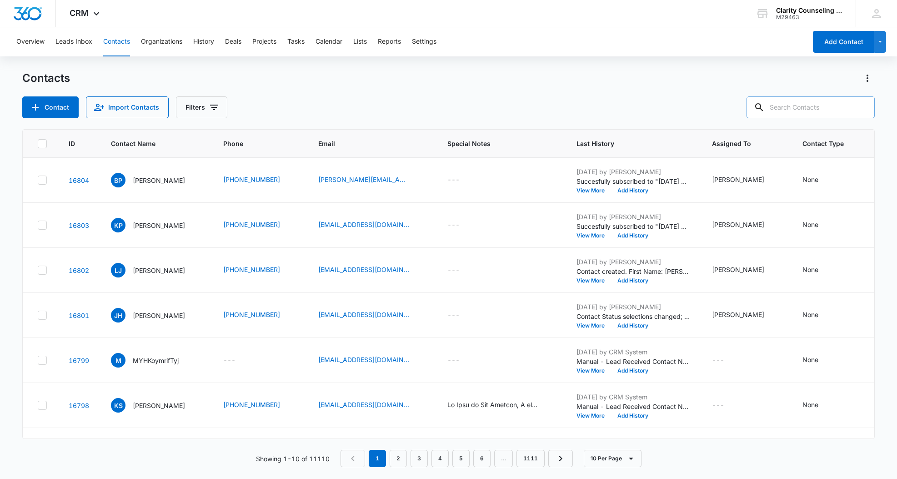
paste input "kyboga35@gmail.com"
type input "kyboga35@gmail.com"
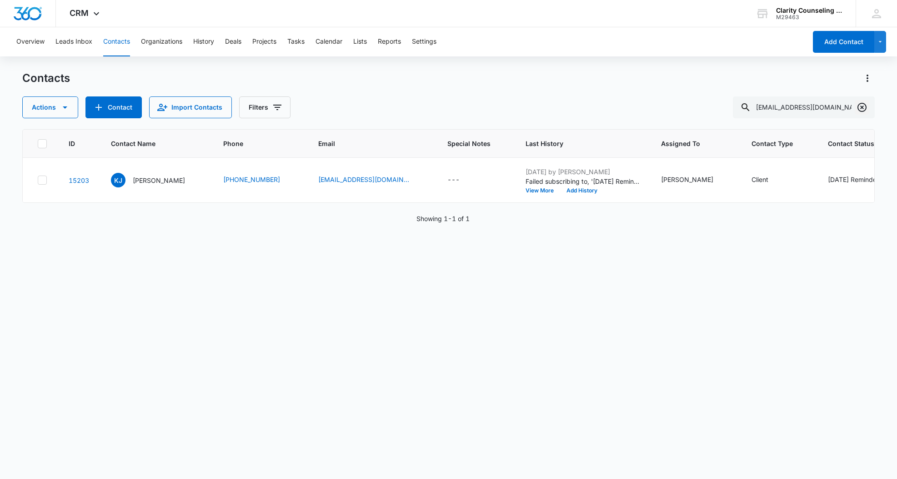
click at [865, 108] on icon "Clear" at bounding box center [862, 107] width 11 height 11
click at [865, 108] on div at bounding box center [862, 107] width 15 height 22
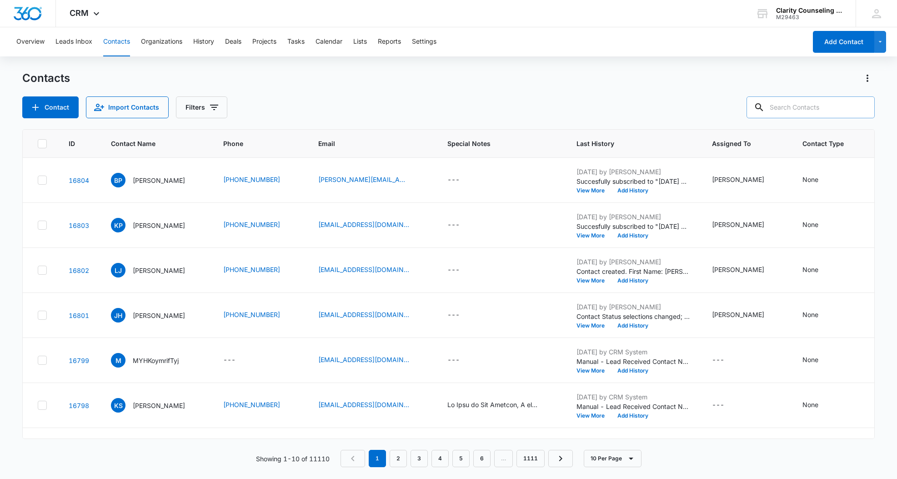
paste input "Sarahannmello@yahoo.com"
type input "Sarahannmello@yahoo.com"
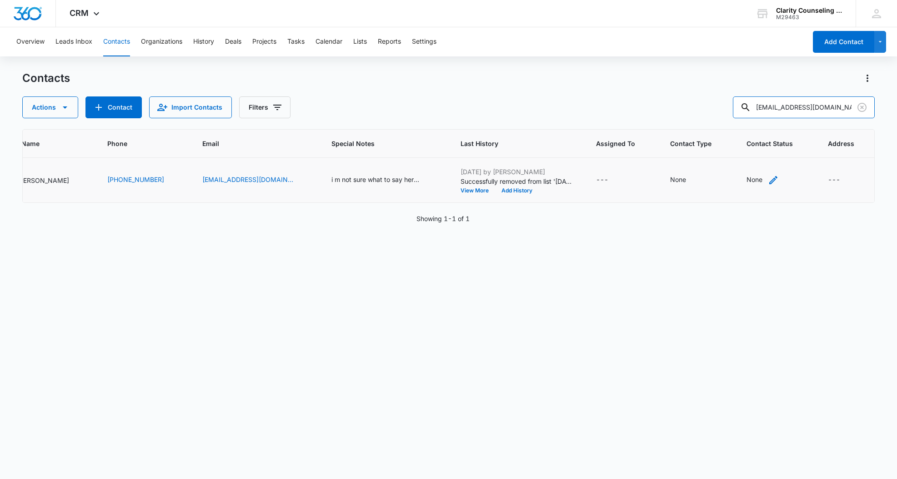
scroll to position [0, 116]
click at [753, 179] on div "None" at bounding box center [755, 180] width 16 height 10
click at [769, 120] on div "Contact Status" at bounding box center [747, 122] width 65 height 20
click at [773, 181] on p "[DATE] Reminder Email List" at bounding box center [755, 185] width 60 height 19
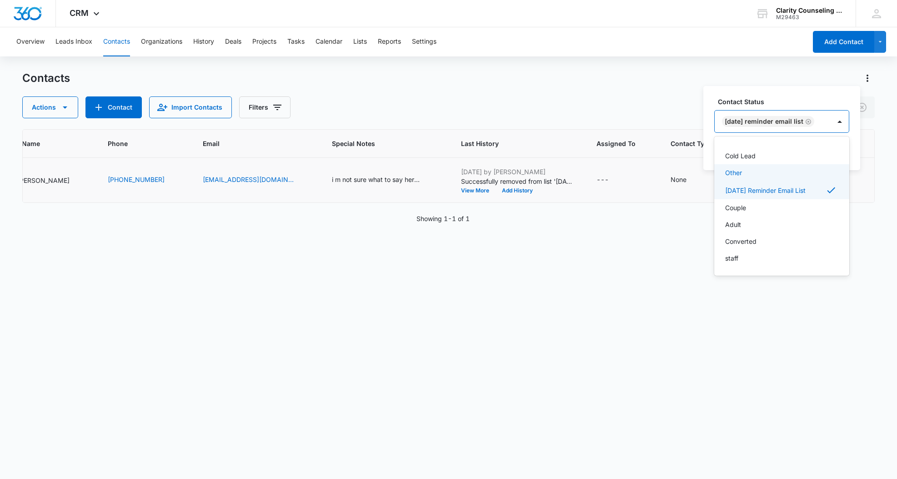
scroll to position [133, 0]
click at [847, 121] on div at bounding box center [840, 121] width 15 height 15
click at [846, 147] on button "Save" at bounding box center [836, 150] width 27 height 17
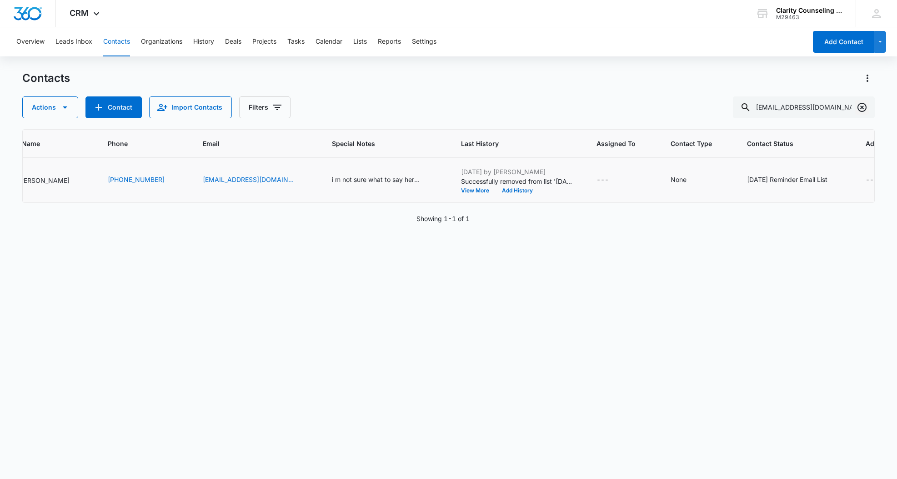
click at [863, 105] on icon "Clear" at bounding box center [862, 107] width 11 height 11
click at [863, 105] on div at bounding box center [862, 107] width 15 height 22
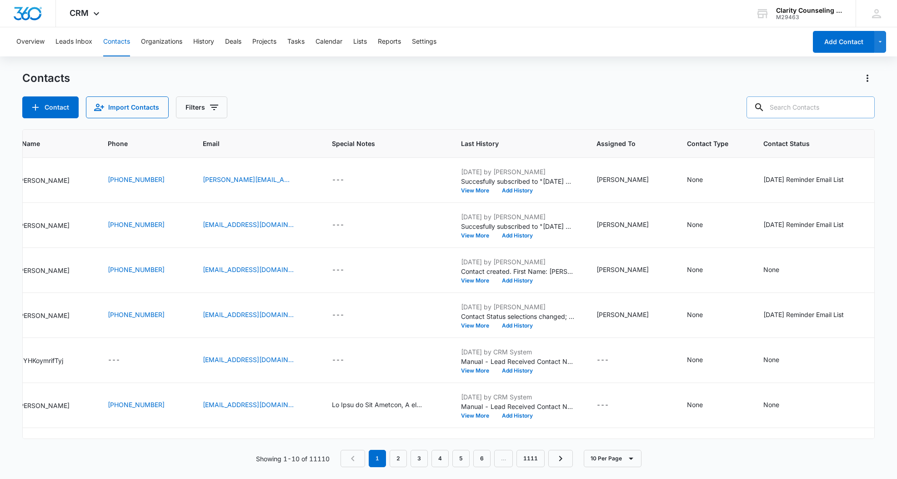
paste input "heather_b272@yahoo.com"
type input "heather_b272@yahoo.com"
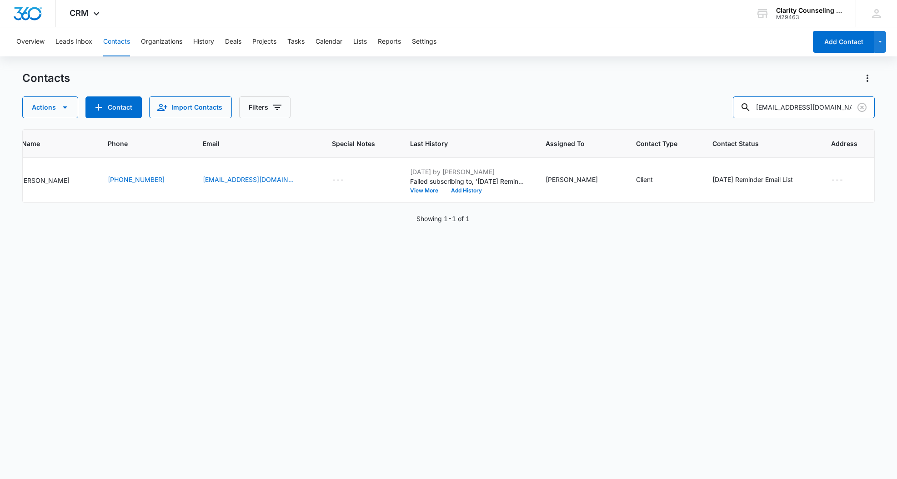
scroll to position [0, 106]
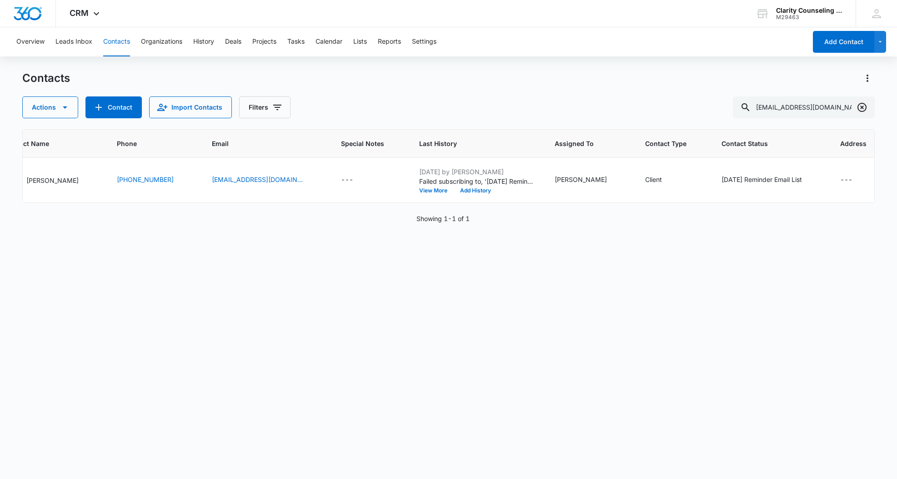
click at [864, 106] on icon "Clear" at bounding box center [862, 107] width 11 height 11
click at [864, 106] on div at bounding box center [862, 107] width 15 height 22
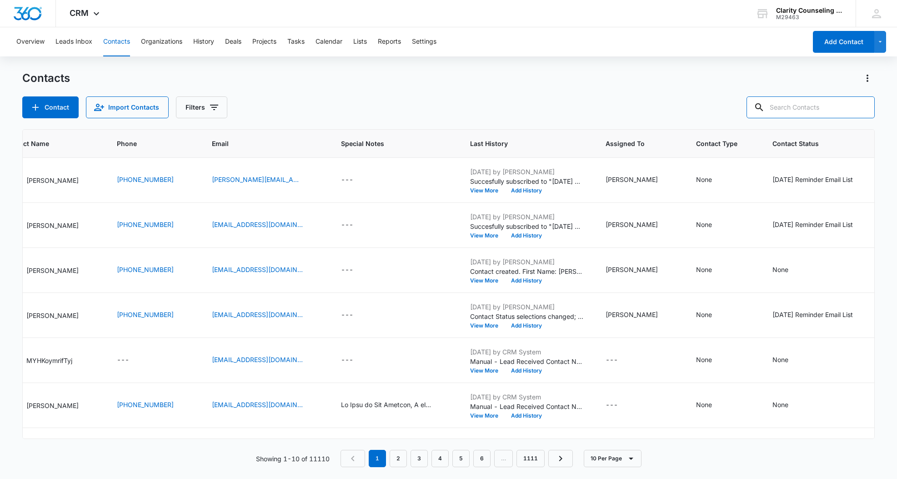
paste input "heather_b272@yahoo.com"
type input "heather_b272@yahoo.com"
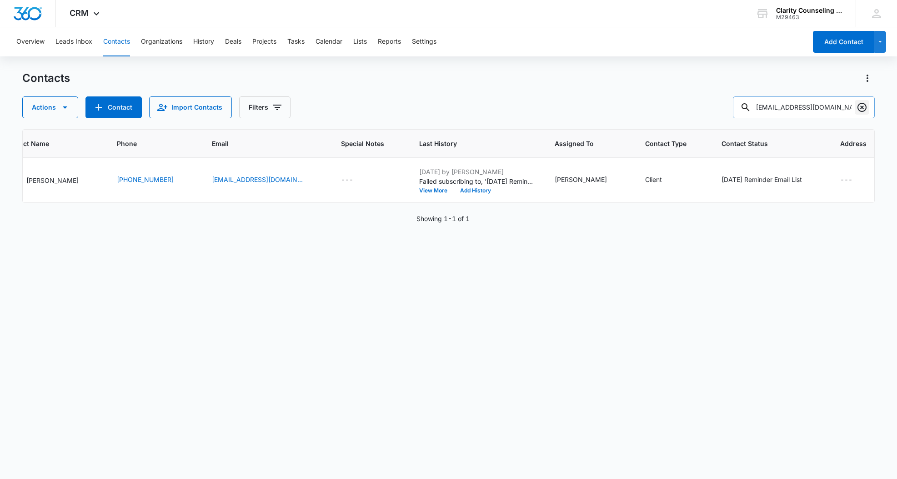
click at [862, 106] on icon "Clear" at bounding box center [862, 107] width 11 height 11
click at [862, 106] on div at bounding box center [862, 107] width 15 height 22
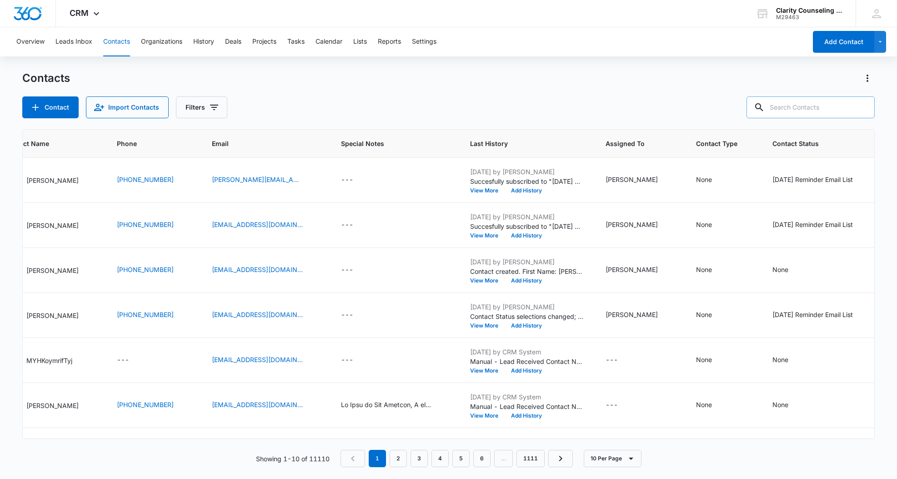
paste input "verdiayres@gmail.com"
type input "verdiayres@gmail.com"
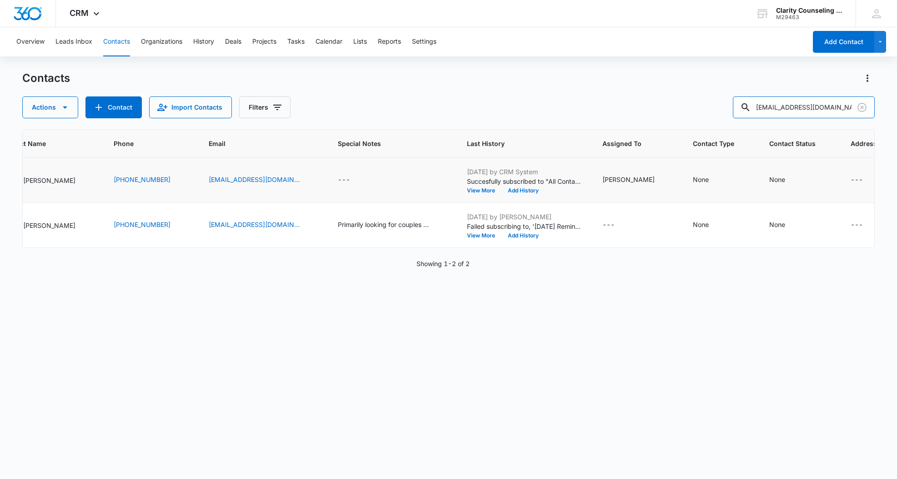
scroll to position [0, 109]
click at [770, 179] on div "None" at bounding box center [778, 180] width 16 height 10
click at [778, 119] on div "Contact Status" at bounding box center [747, 122] width 65 height 20
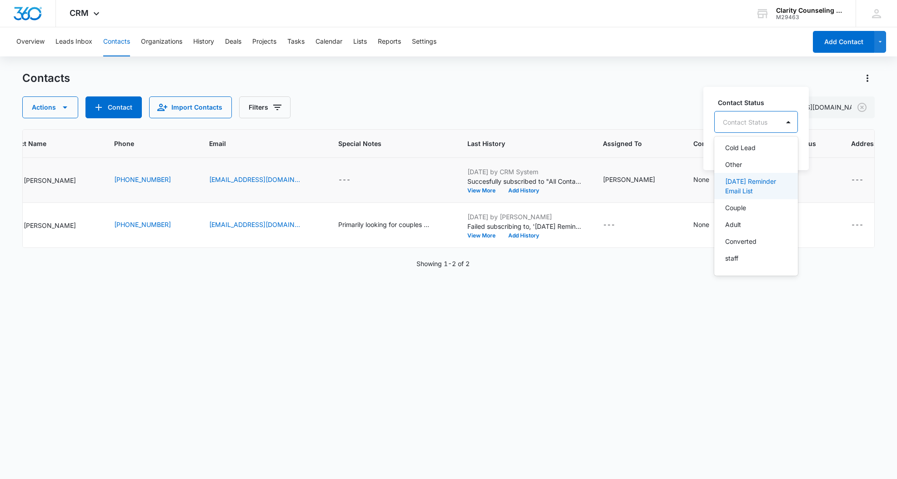
drag, startPoint x: 759, startPoint y: 191, endPoint x: 788, endPoint y: 131, distance: 65.5
click at [761, 187] on p "[DATE] Reminder Email List" at bounding box center [755, 185] width 60 height 19
click at [831, 124] on div "[DATE] Reminder Email List" at bounding box center [773, 121] width 116 height 22
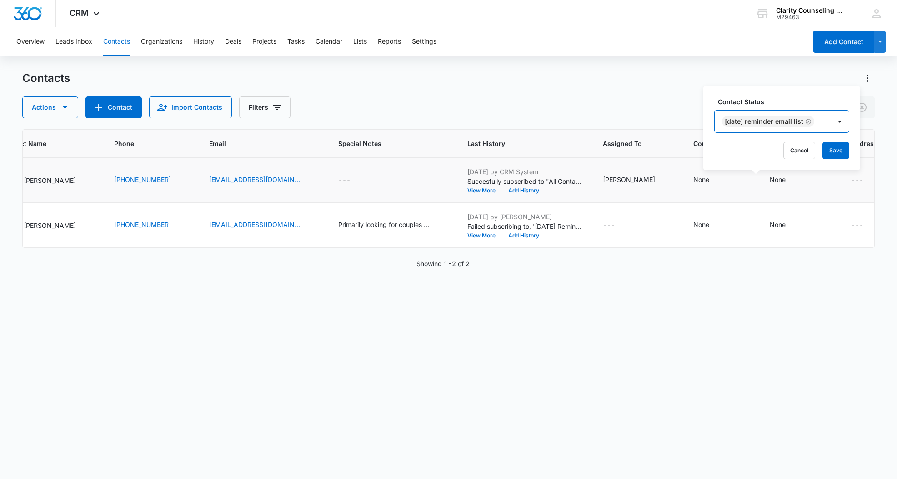
drag, startPoint x: 839, startPoint y: 147, endPoint x: 765, endPoint y: 132, distance: 75.2
click at [839, 147] on button "Save" at bounding box center [836, 150] width 27 height 17
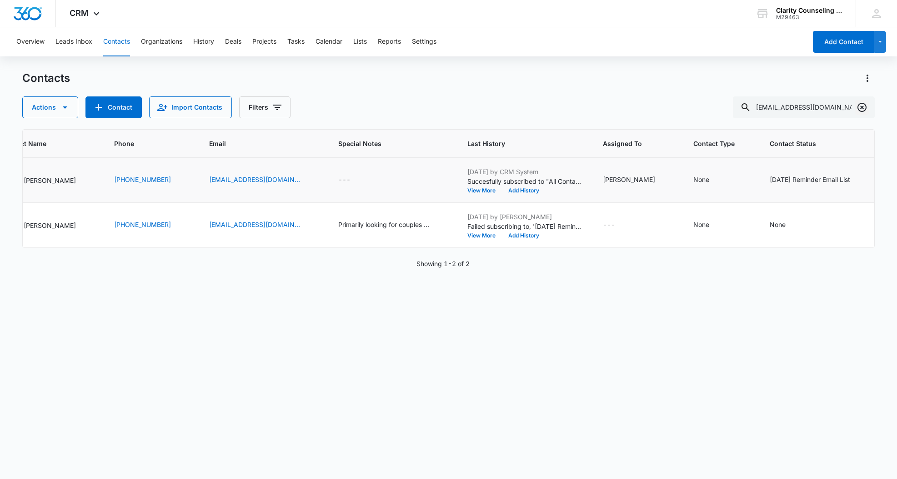
click at [859, 107] on icon "Clear" at bounding box center [862, 107] width 11 height 11
click at [859, 107] on div at bounding box center [862, 107] width 15 height 22
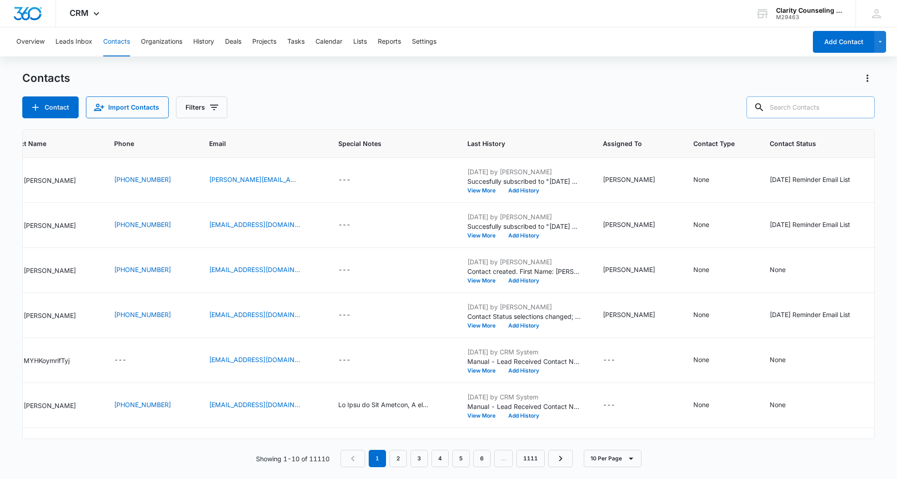
paste input "oliviapepin1100@yahoo.com"
type input "oliviapepin1100@yahoo.com"
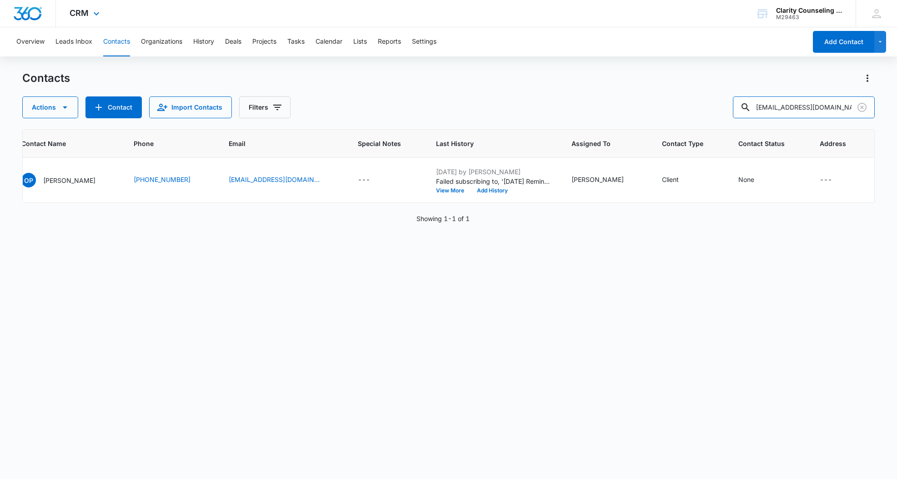
scroll to position [0, 52]
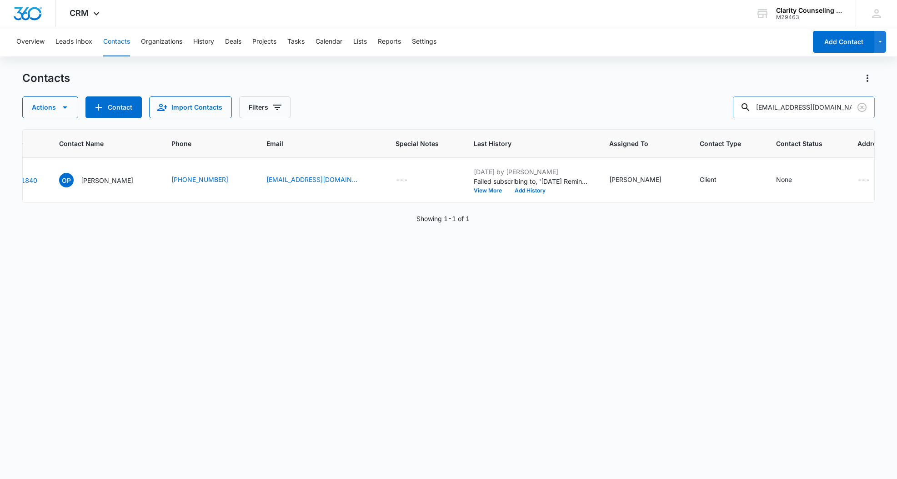
drag, startPoint x: 861, startPoint y: 109, endPoint x: 843, endPoint y: 105, distance: 18.5
click at [861, 109] on icon "Clear" at bounding box center [862, 107] width 9 height 9
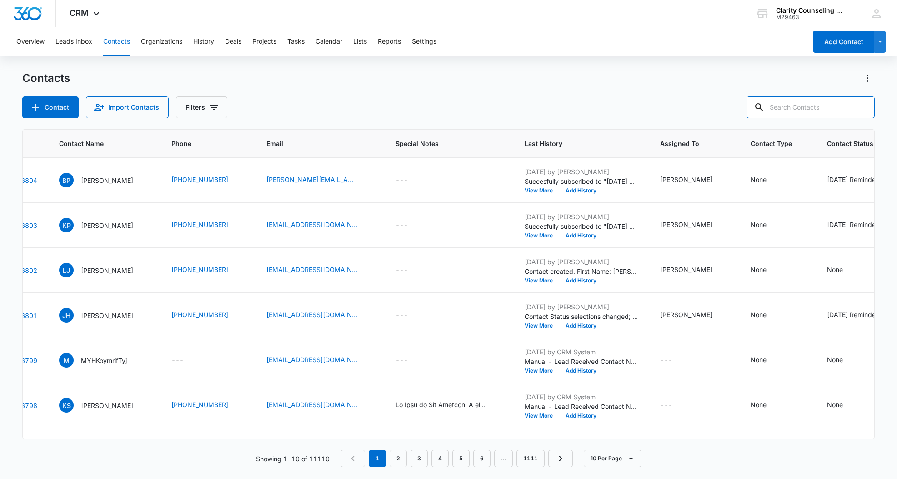
paste input "crystallshook@gmail.com"
type input "crystallshook@gmail.com"
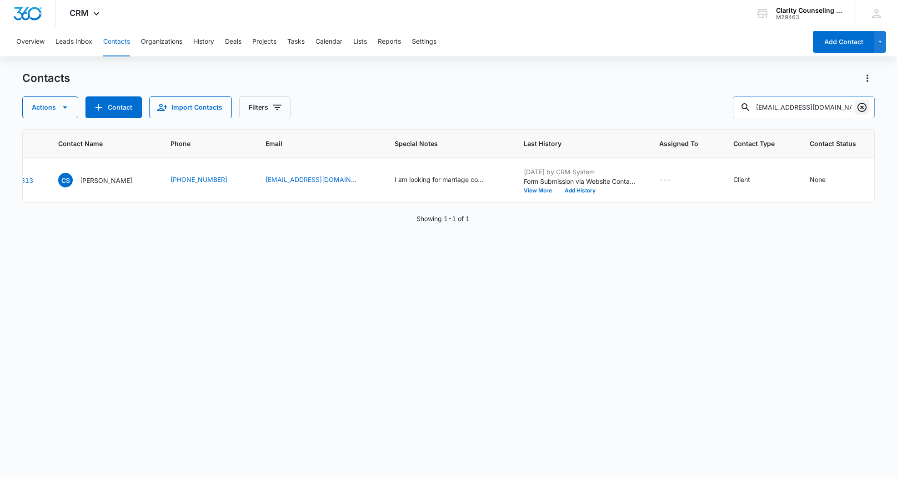
click at [862, 106] on icon "Clear" at bounding box center [862, 107] width 11 height 11
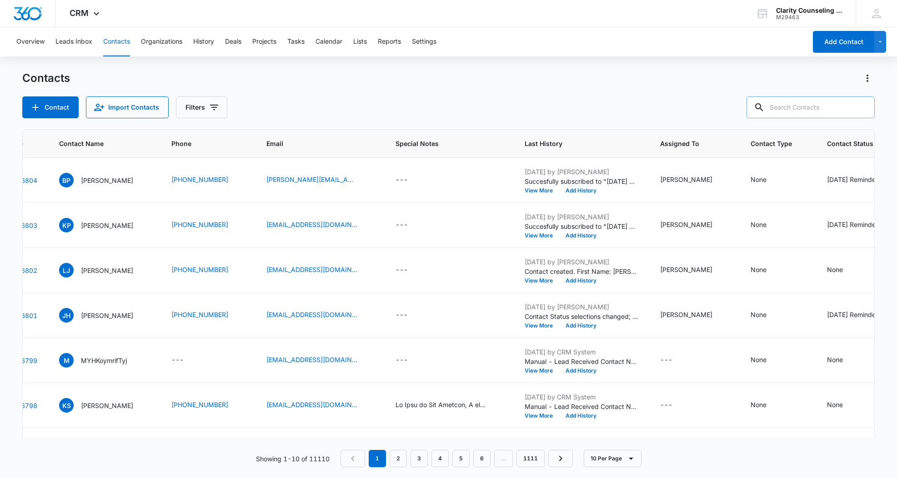
paste input "christinesamotis@gmail.com"
type input "christinesamotis@gmail.com"
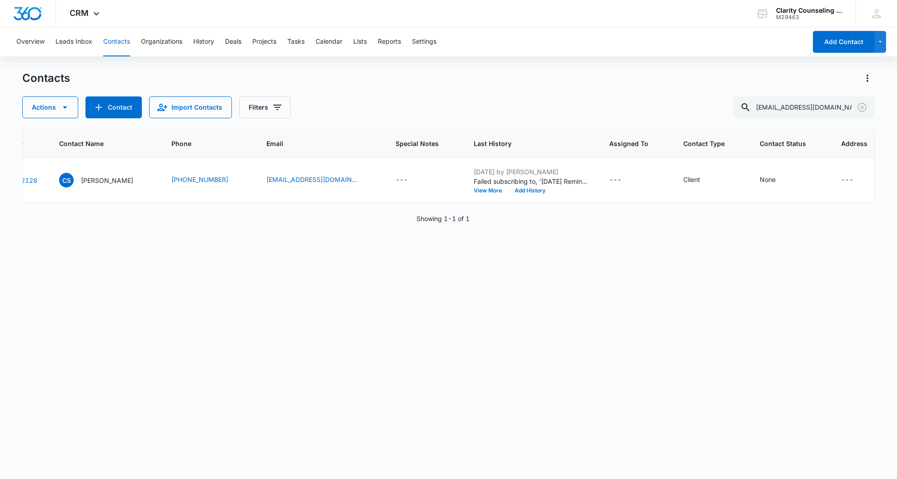
scroll to position [0, 0]
click at [760, 181] on div "None" at bounding box center [768, 180] width 16 height 10
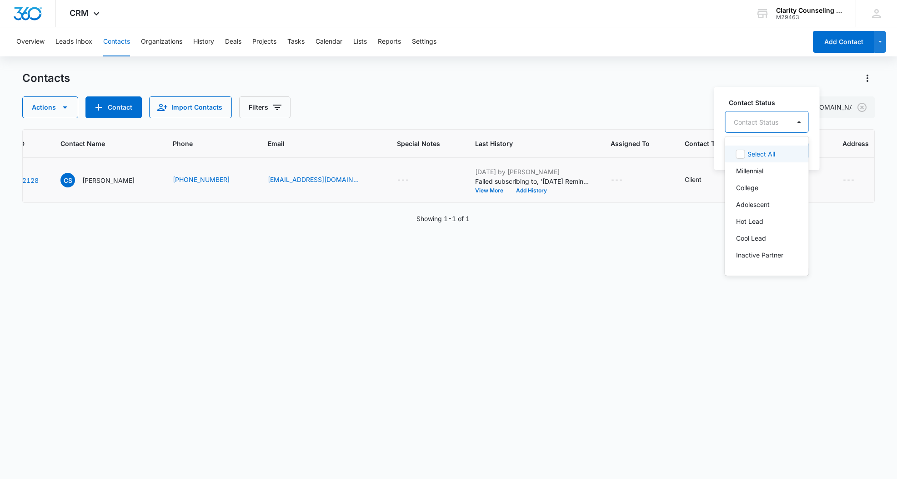
click at [758, 129] on div "Contact Status" at bounding box center [758, 122] width 65 height 20
click at [765, 191] on p "[DATE] Reminder Email List" at bounding box center [766, 185] width 60 height 19
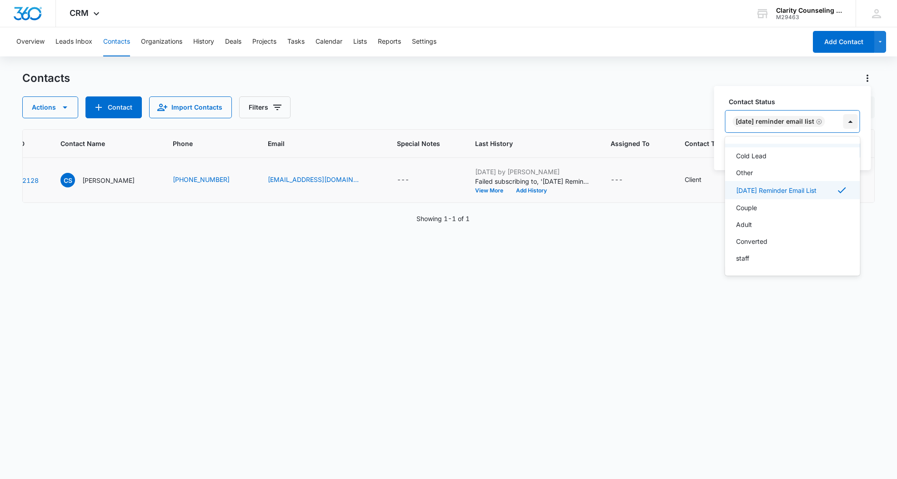
click at [857, 128] on div at bounding box center [851, 121] width 15 height 15
click at [851, 146] on button "Save" at bounding box center [847, 150] width 27 height 17
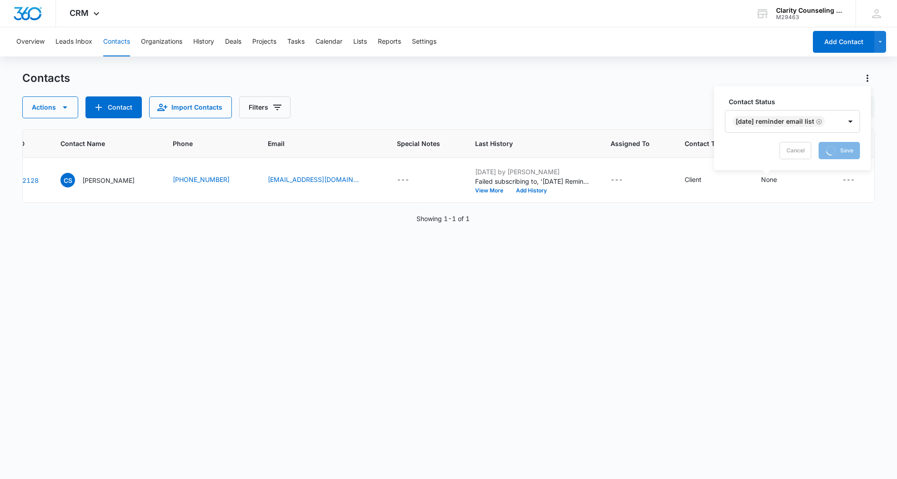
drag, startPoint x: 2, startPoint y: 94, endPoint x: 1, endPoint y: 88, distance: 5.5
click at [2, 93] on main "Contacts Actions Contact Import Contacts Filters christinesamotis@gmail.com ID …" at bounding box center [448, 274] width 897 height 407
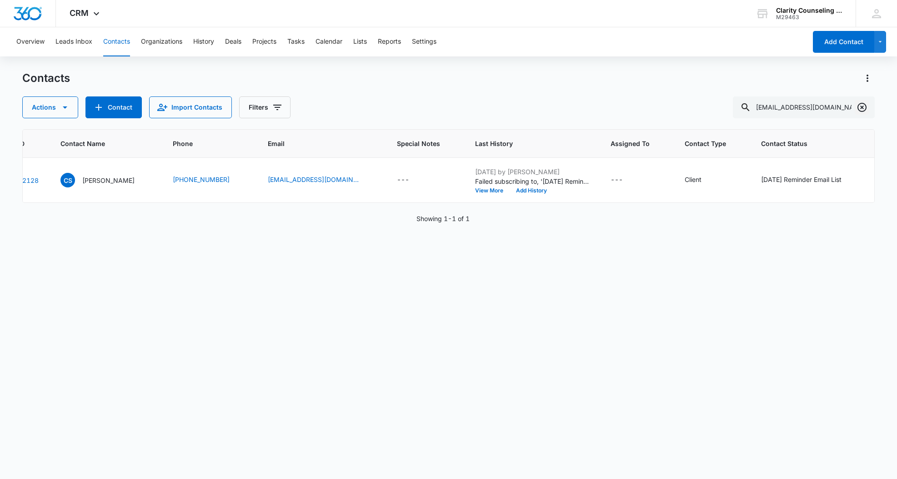
click at [862, 107] on icon "Clear" at bounding box center [862, 107] width 9 height 9
click at [862, 107] on div at bounding box center [862, 107] width 15 height 22
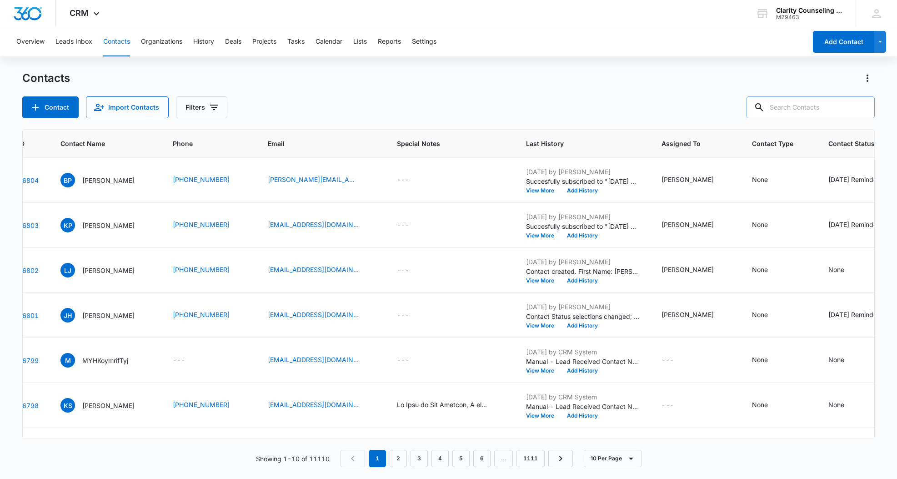
paste input "caroline.litten@yahoo.com"
type input "caroline.litten@yahoo.com"
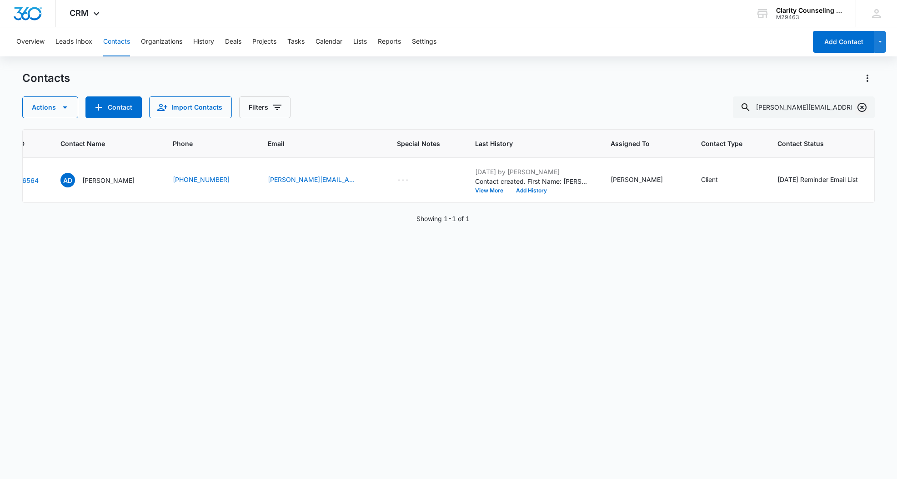
click at [864, 105] on icon "Clear" at bounding box center [862, 107] width 11 height 11
click at [864, 105] on div at bounding box center [862, 107] width 15 height 22
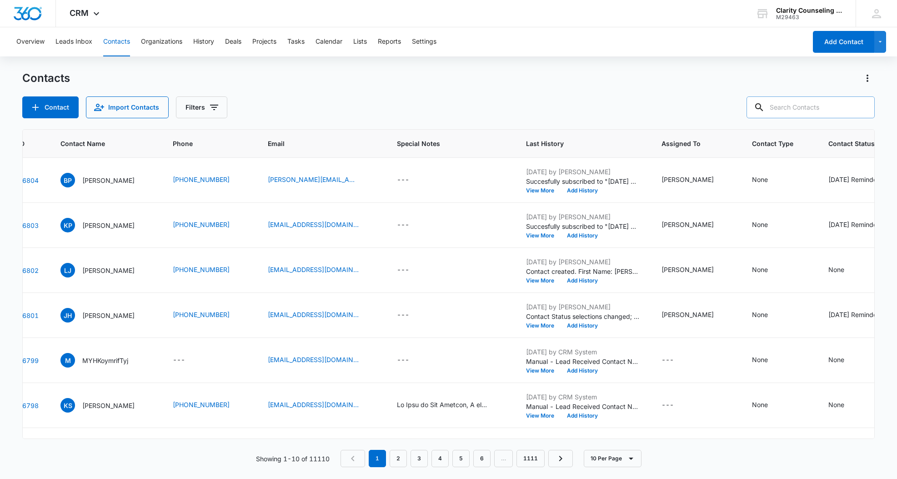
paste input "ydlcruz12@gmail.com"
type input "ydlcruz12@gmail.com"
